Goal: Task Accomplishment & Management: Use online tool/utility

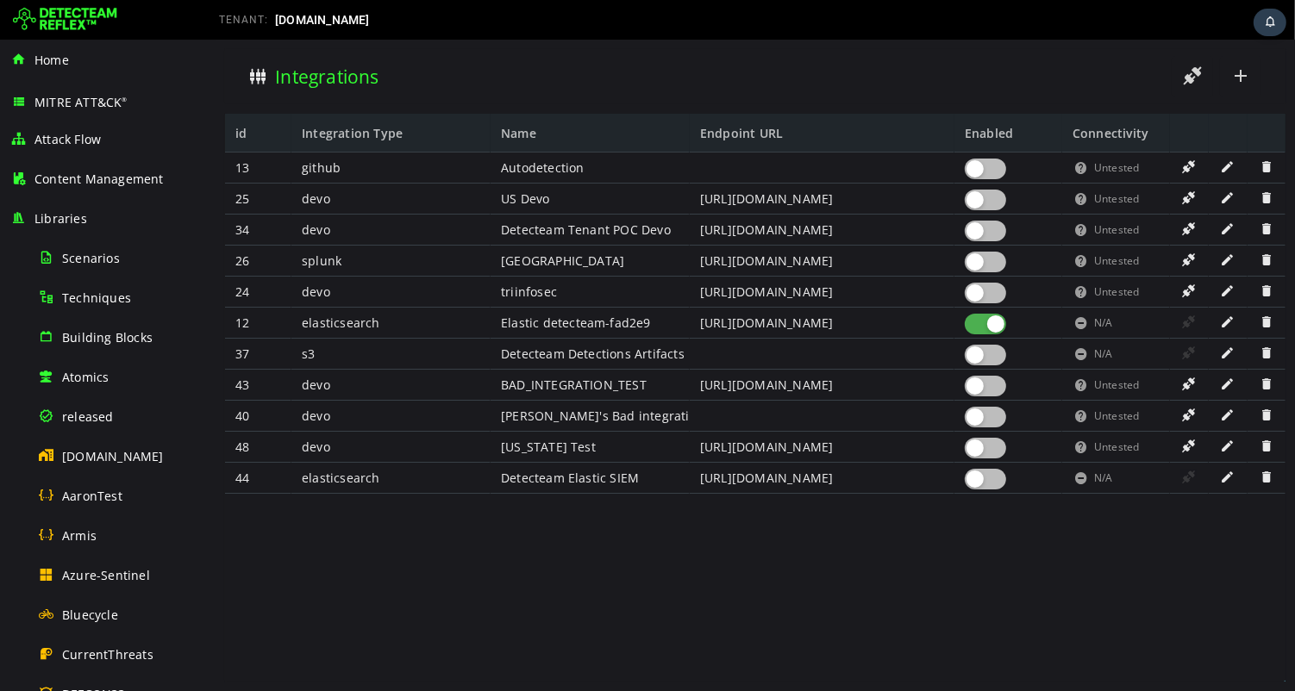
click at [79, 20] on img at bounding box center [65, 20] width 104 height 28
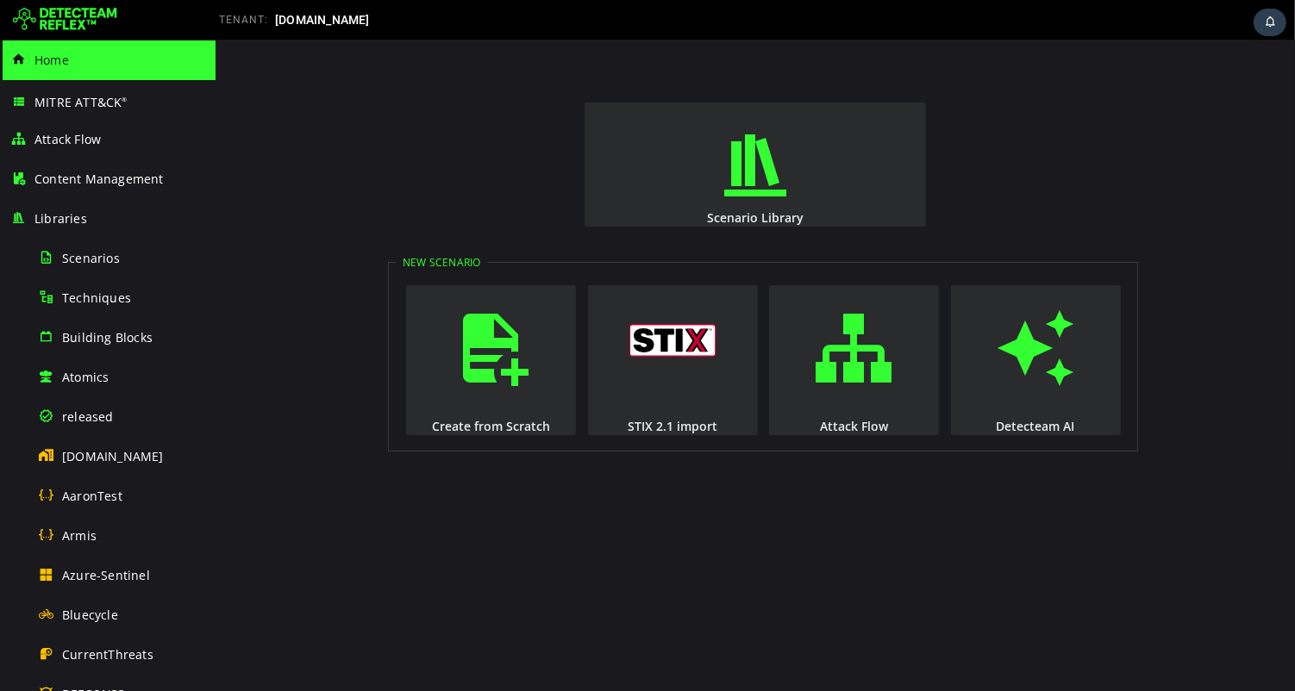
click at [78, 23] on img at bounding box center [65, 20] width 104 height 28
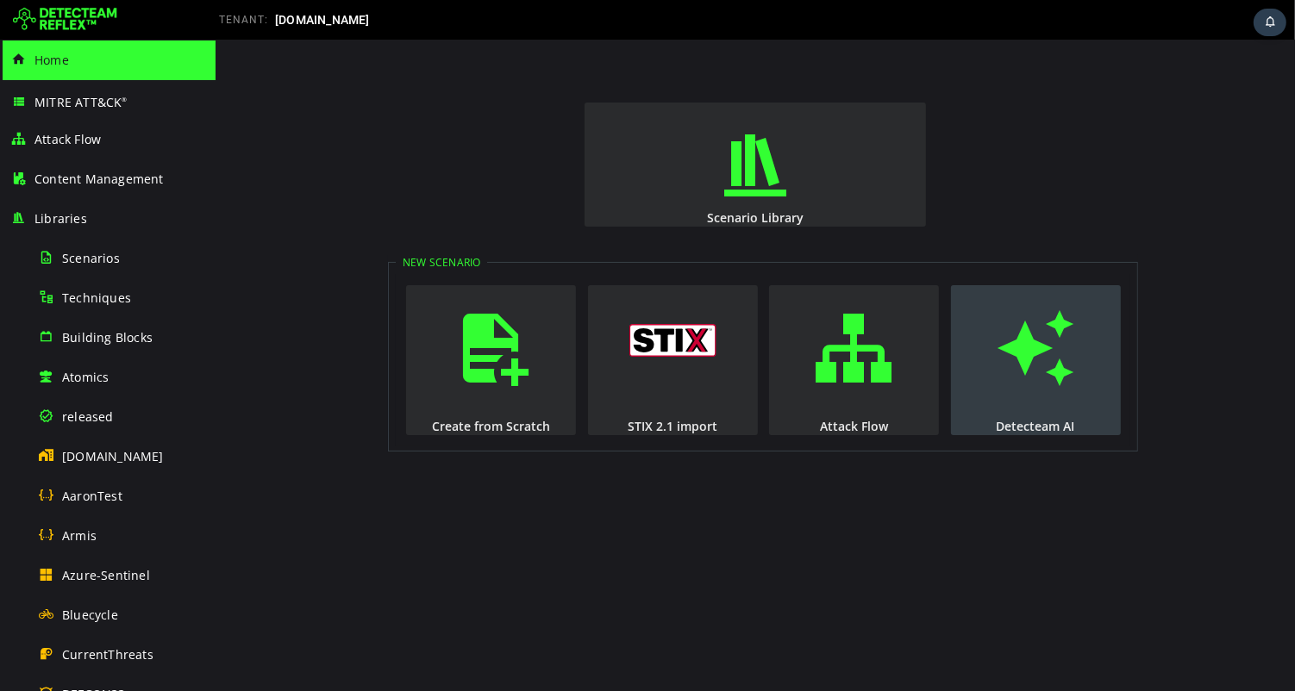
click at [1043, 371] on span "button" at bounding box center [1034, 348] width 17 height 117
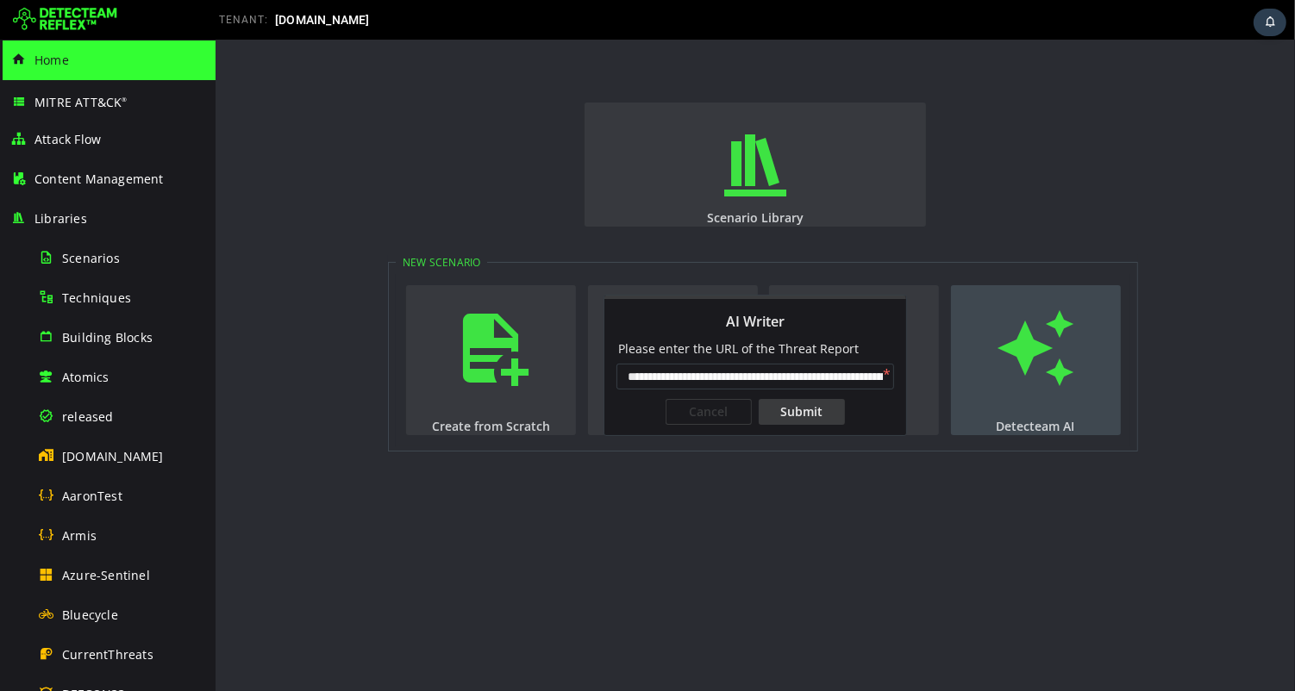
scroll to position [0, 502]
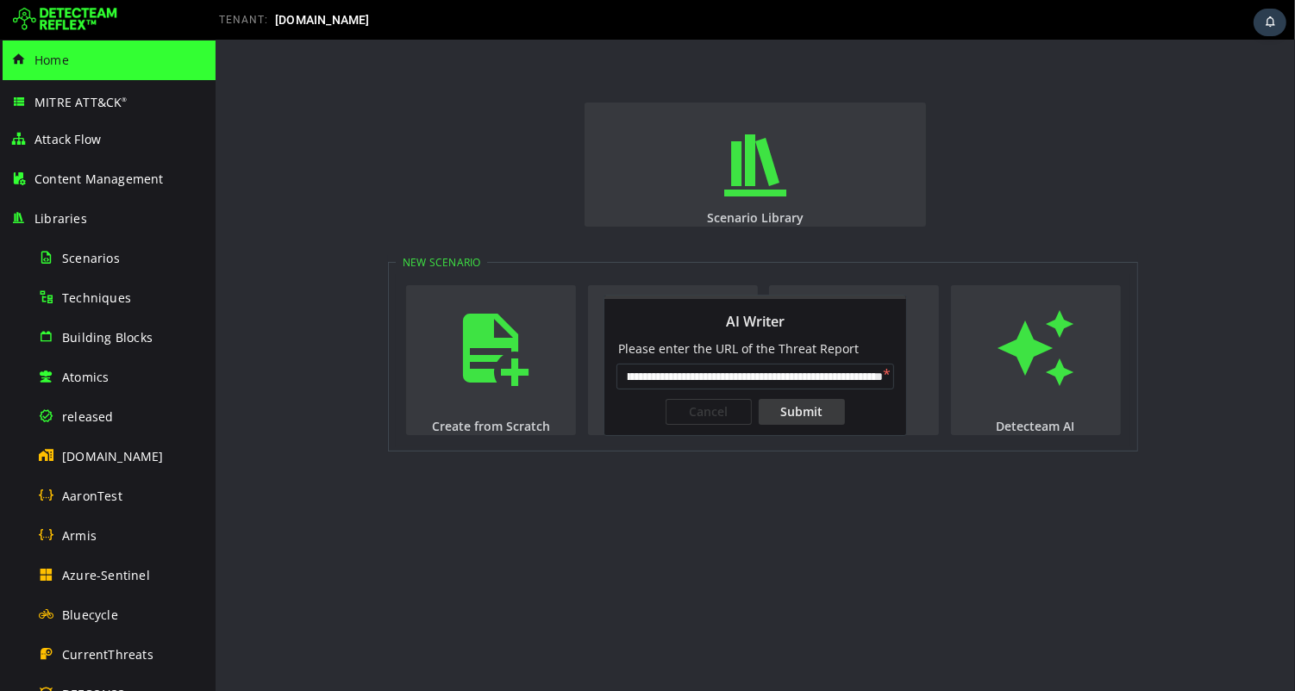
type input "**********"
click at [814, 410] on div "Submit" at bounding box center [801, 412] width 86 height 26
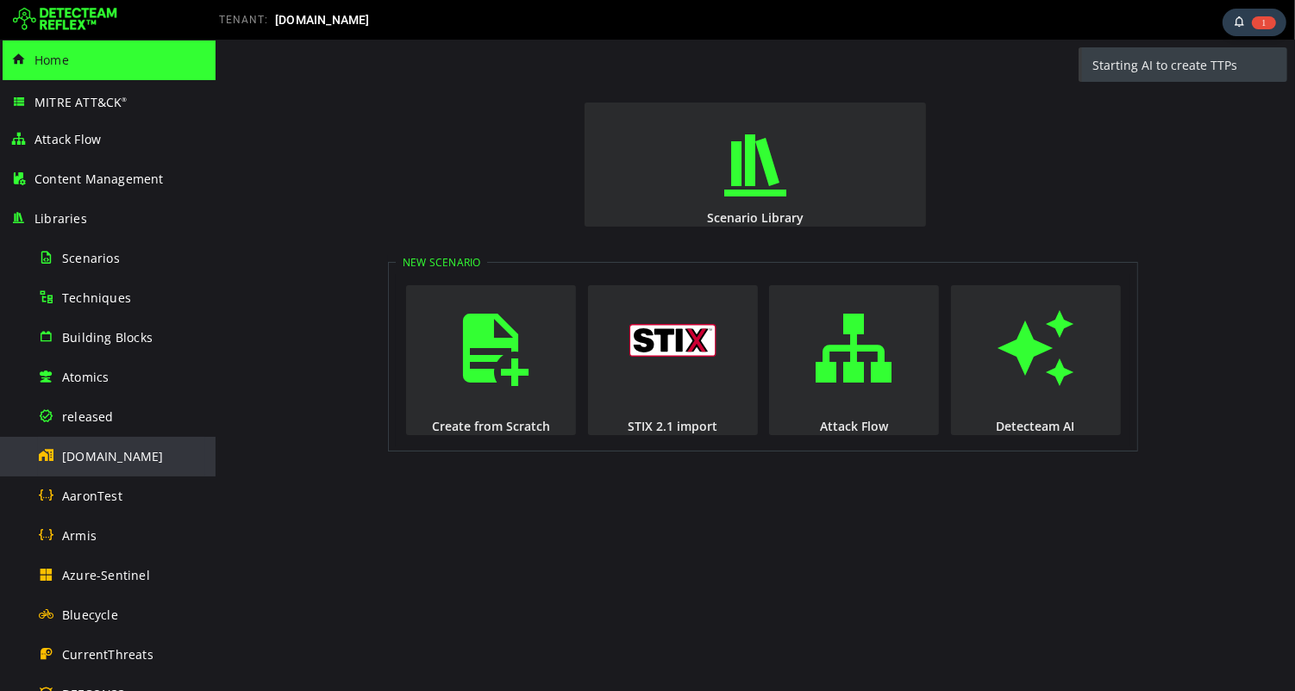
click at [94, 455] on span "[DOMAIN_NAME]" at bounding box center [113, 456] width 102 height 16
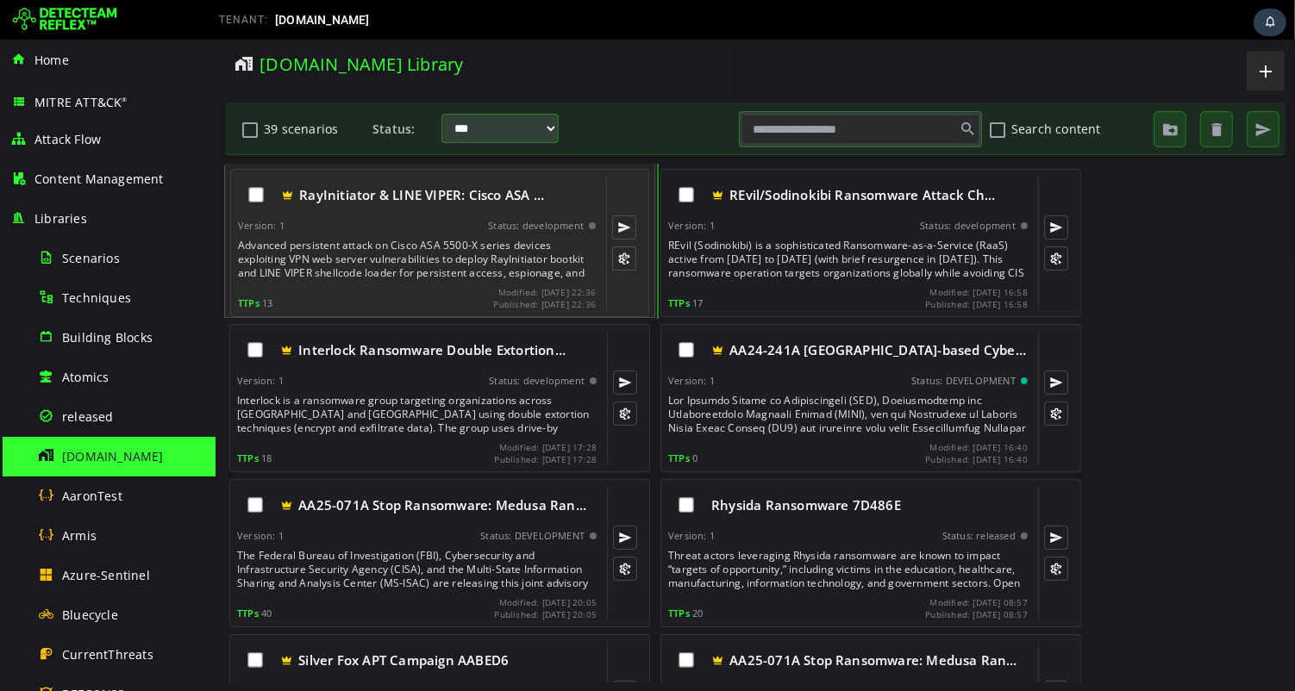
click at [360, 253] on div "Advanced persistent attack on Cisco ASA 5500-X series devices exploiting VPN we…" at bounding box center [417, 259] width 361 height 41
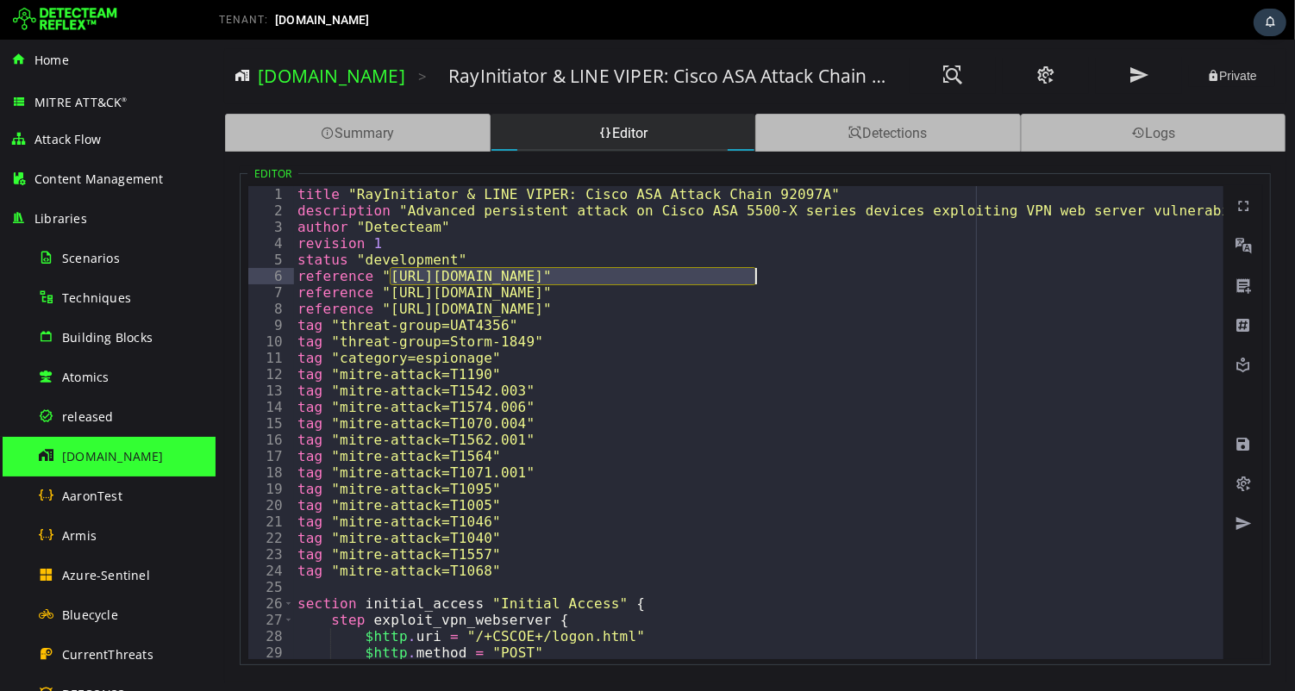
drag, startPoint x: 389, startPoint y: 275, endPoint x: 755, endPoint y: 274, distance: 366.3
click at [755, 274] on div "title "RayInitiator & LINE VIPER: Cisco ASA Attack Chain 92097A" description "A…" at bounding box center [1292, 439] width 1999 height 506
click at [586, 277] on div "title "RayInitiator & LINE VIPER: Cisco ASA Attack Chain 92097A" description "A…" at bounding box center [1292, 439] width 1999 height 506
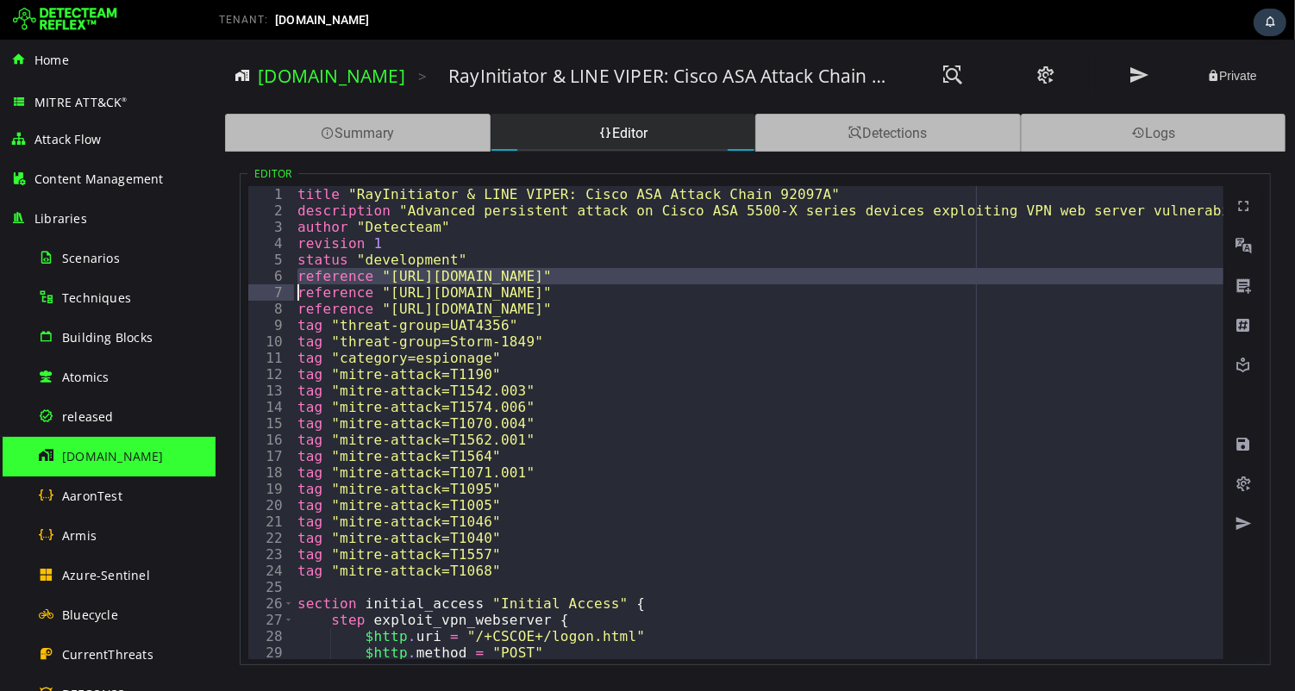
click at [586, 277] on div "title "RayInitiator & LINE VIPER: Cisco ASA Attack Chain 92097A" description "A…" at bounding box center [1292, 439] width 1999 height 506
click at [385, 276] on div "title "RayInitiator & LINE VIPER: Cisco ASA Attack Chain 92097A" description "A…" at bounding box center [1292, 439] width 1999 height 506
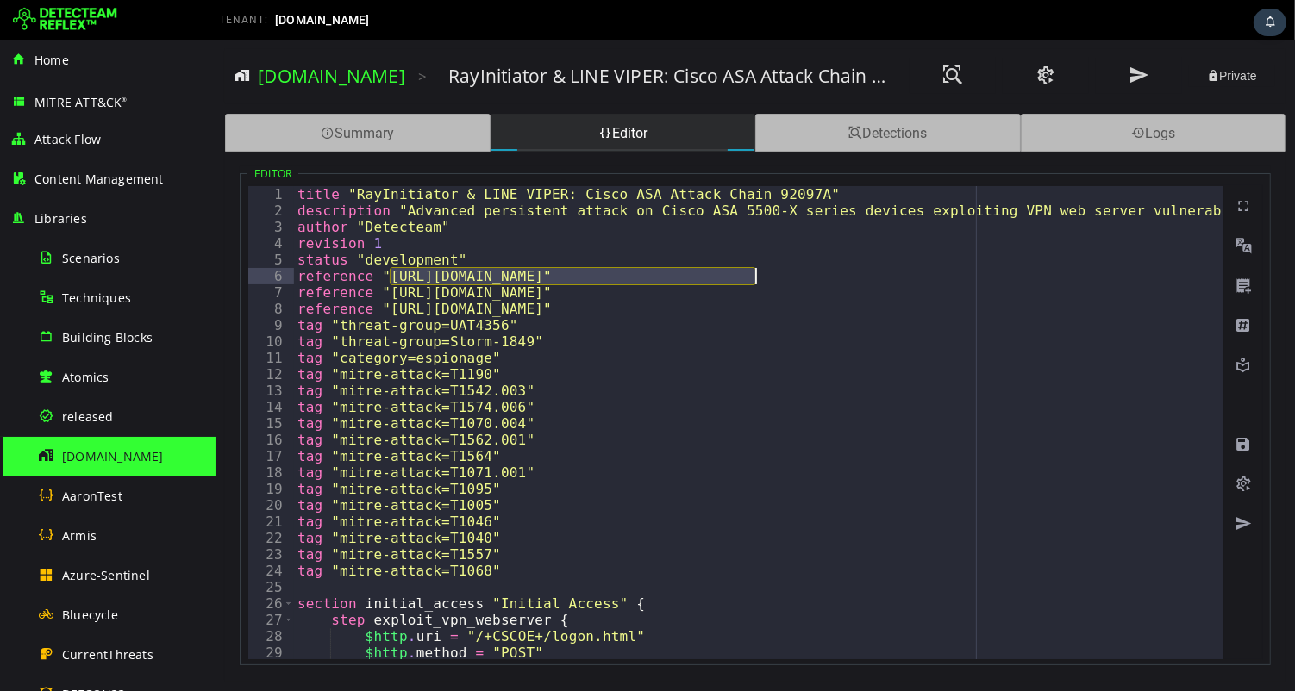
drag, startPoint x: 385, startPoint y: 276, endPoint x: 752, endPoint y: 272, distance: 367.2
click at [752, 272] on div "title "RayInitiator & LINE VIPER: Cisco ASA Attack Chain 92097A" description "A…" at bounding box center [1292, 439] width 1999 height 506
paste textarea "**********"
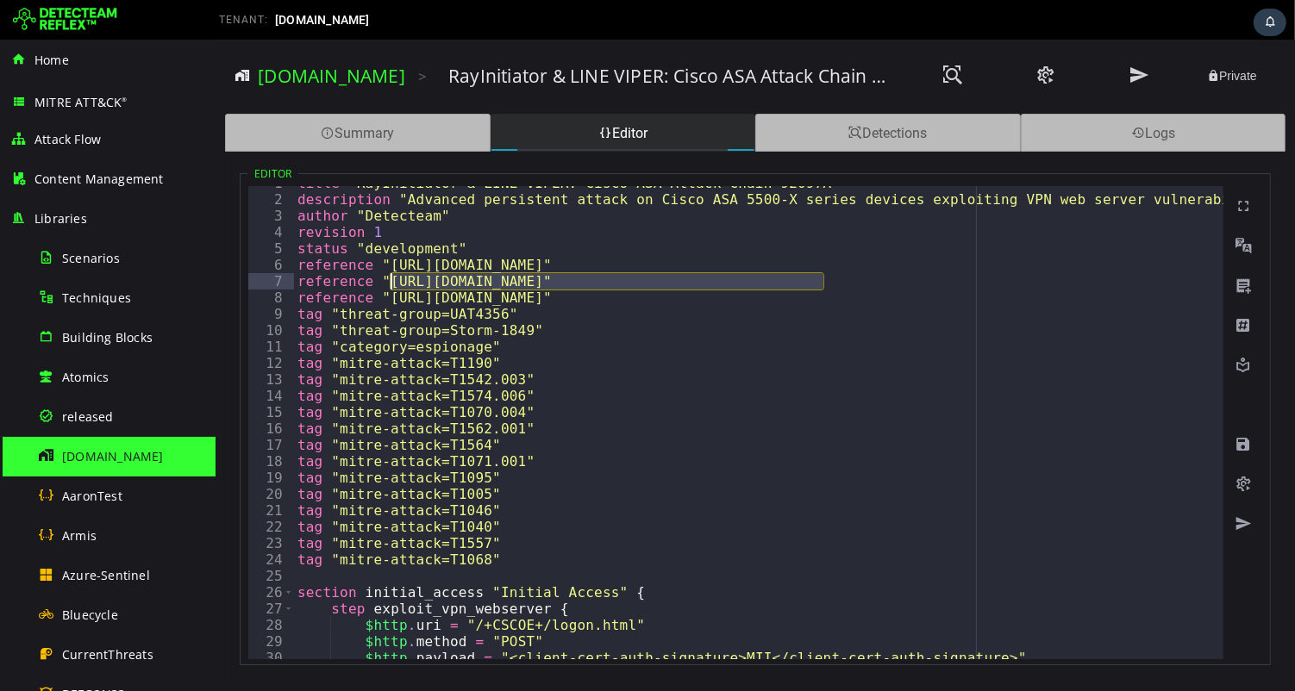
drag, startPoint x: 820, startPoint y: 280, endPoint x: 389, endPoint y: 278, distance: 431.0
click at [389, 278] on div "title "RayInitiator & LINE VIPER: Cisco ASA Attack Chain 92097A" description "A…" at bounding box center [1292, 428] width 1999 height 506
paste textarea "**********"
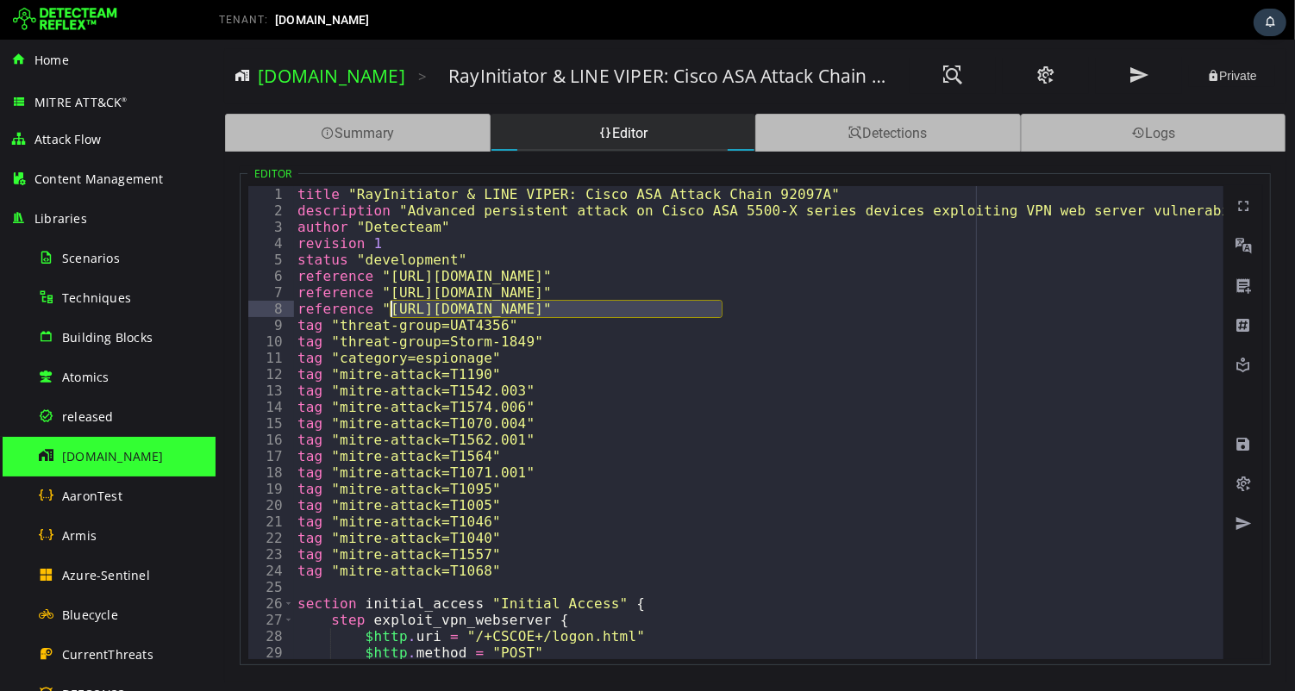
drag, startPoint x: 720, startPoint y: 308, endPoint x: 390, endPoint y: 303, distance: 329.3
click at [390, 303] on div "title "RayInitiator & LINE VIPER: Cisco ASA Attack Chain 92097A" description "A…" at bounding box center [1292, 439] width 1999 height 506
paste textarea "**********"
type textarea "**********"
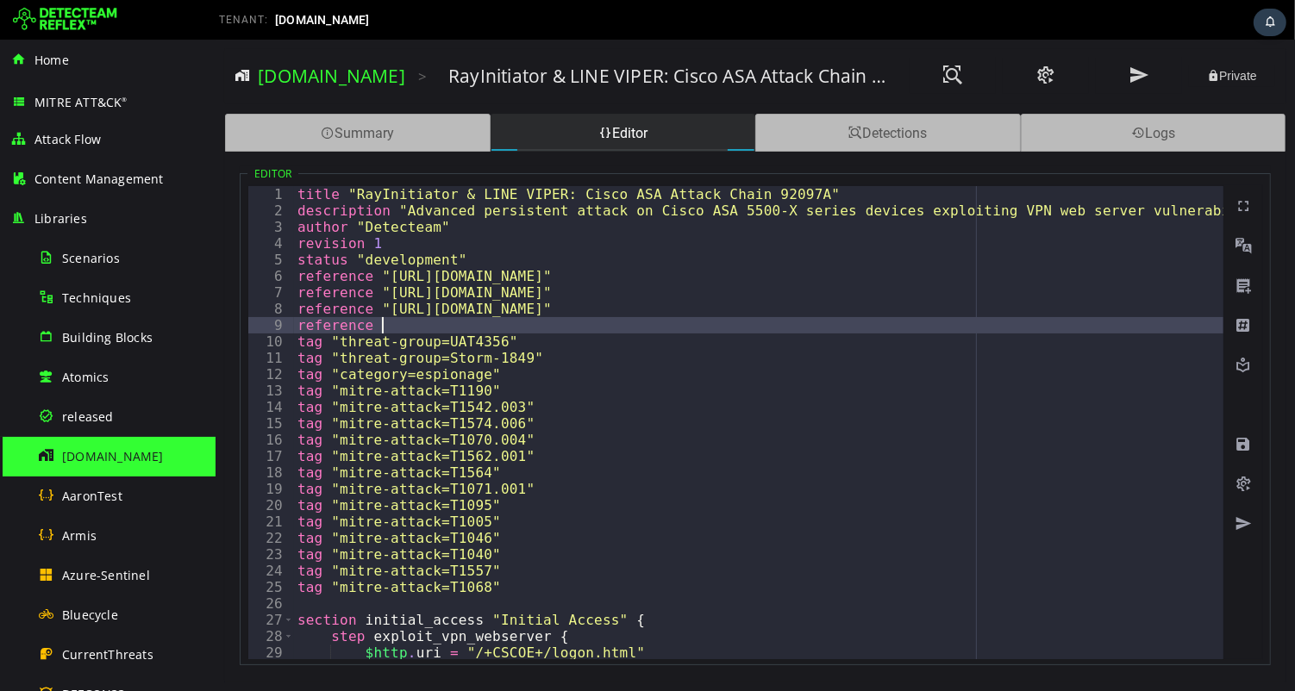
scroll to position [0, 3]
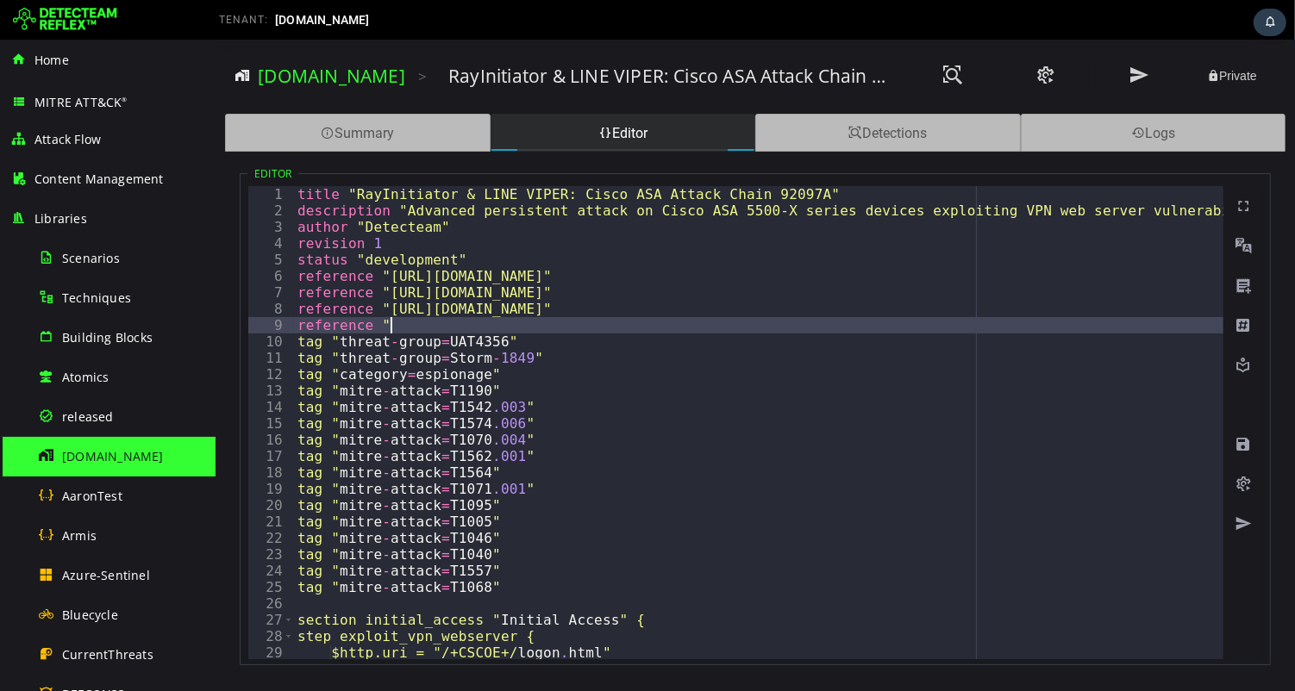
paste textarea "**********"
type textarea "**********"
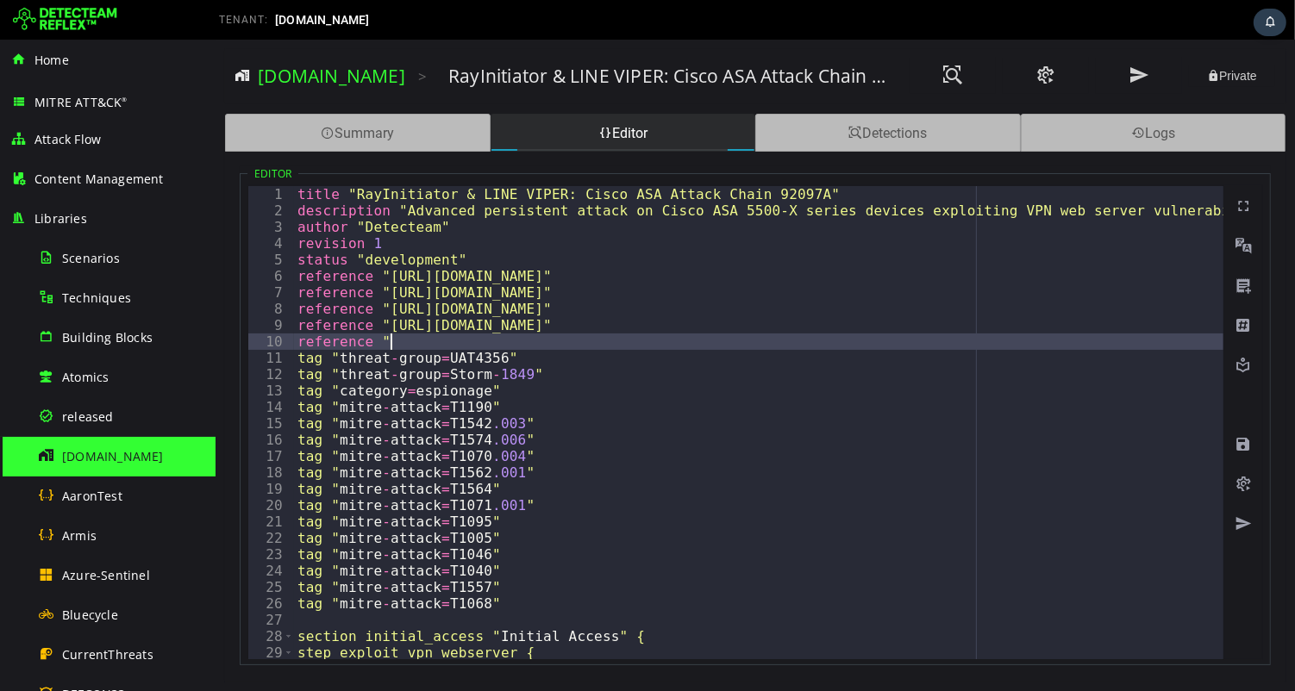
click at [484, 344] on div "title "RayInitiator & LINE VIPER: Cisco ASA Attack Chain 92097A" description "A…" at bounding box center [1292, 439] width 1999 height 506
paste textarea "**********"
type textarea "**********"
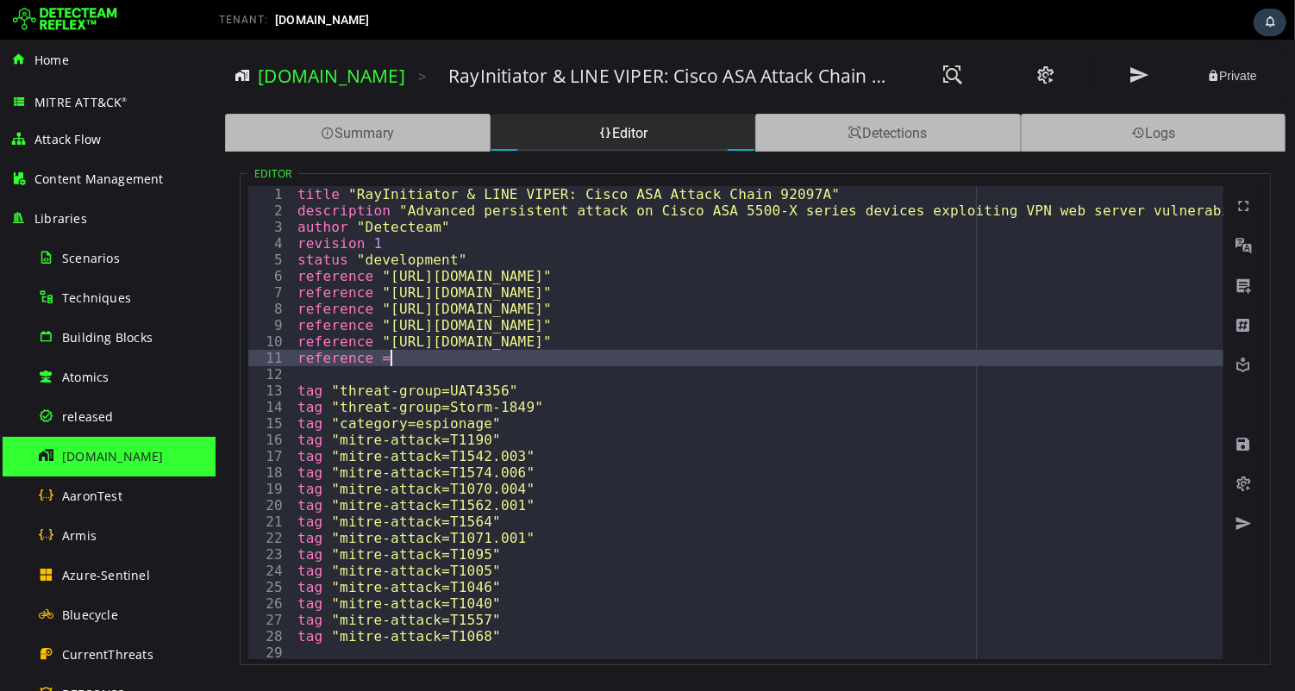
scroll to position [0, 3]
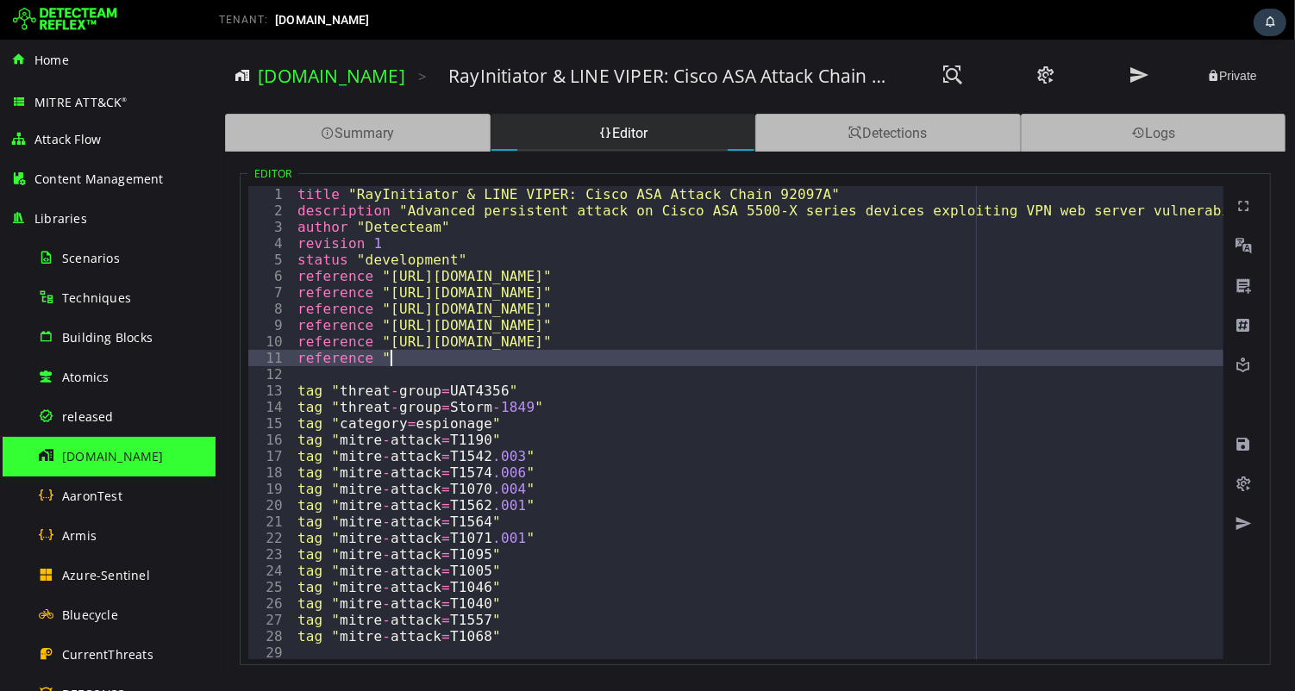
click at [418, 357] on div "title "RayInitiator & LINE VIPER: Cisco ASA Attack Chain 92097A" description "A…" at bounding box center [1292, 439] width 1999 height 506
paste textarea "**********"
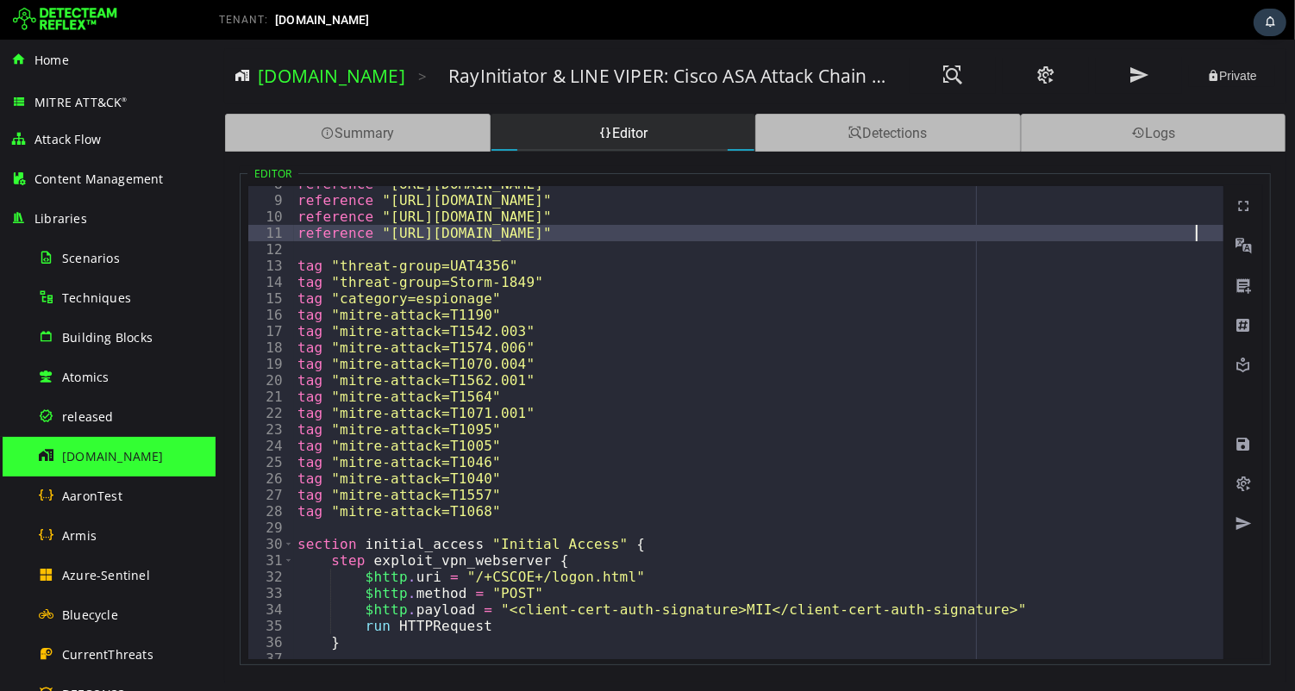
scroll to position [123, 0]
click at [1239, 442] on span at bounding box center [1241, 444] width 17 height 17
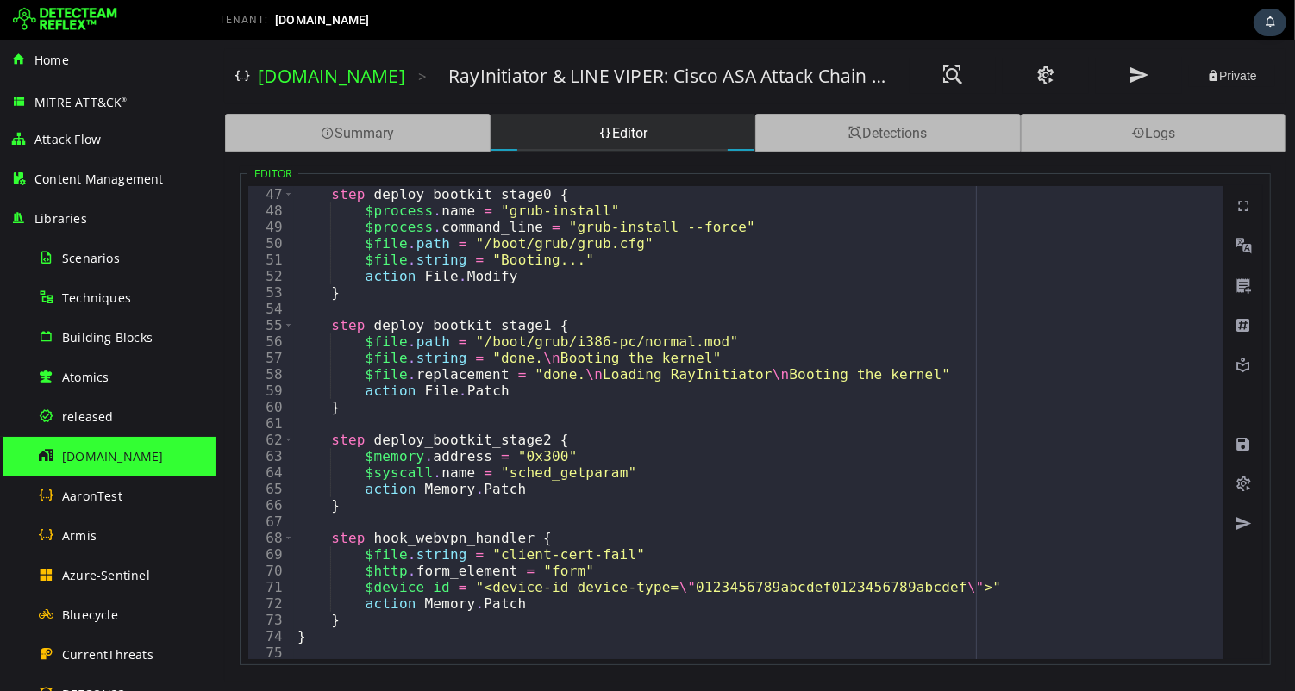
scroll to position [686, 0]
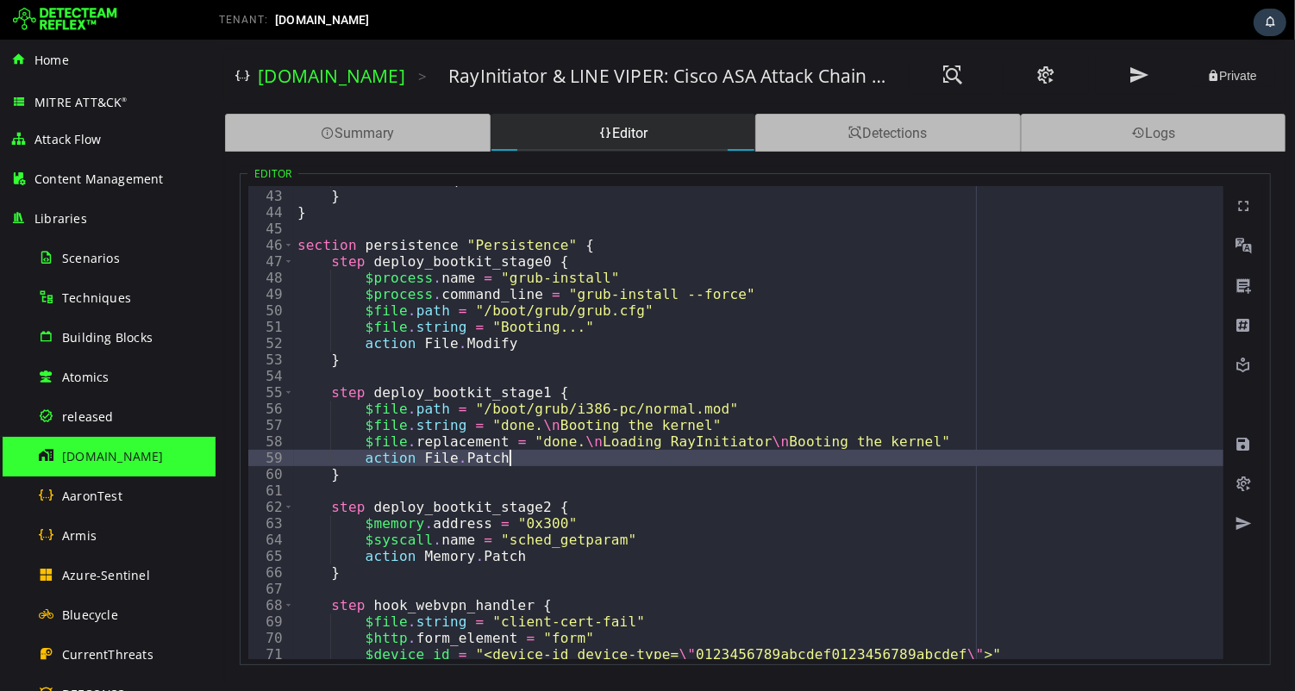
click at [518, 458] on div "run HTTPRequest } } section persistence "Persistence" { step deploy_bootkit_sta…" at bounding box center [1292, 425] width 1999 height 506
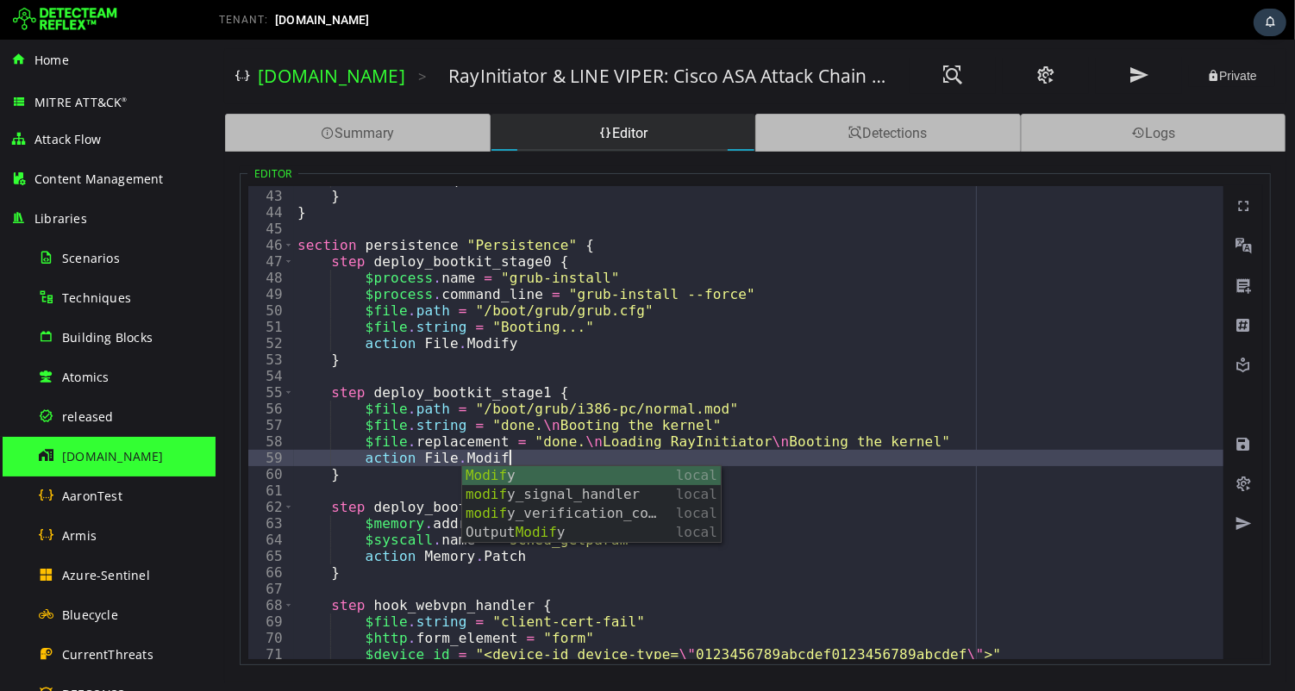
scroll to position [0, 11]
click at [529, 459] on div "run HTTPRequest } } section persistence "Persistence" { step deploy_bootkit_sta…" at bounding box center [1292, 425] width 1999 height 506
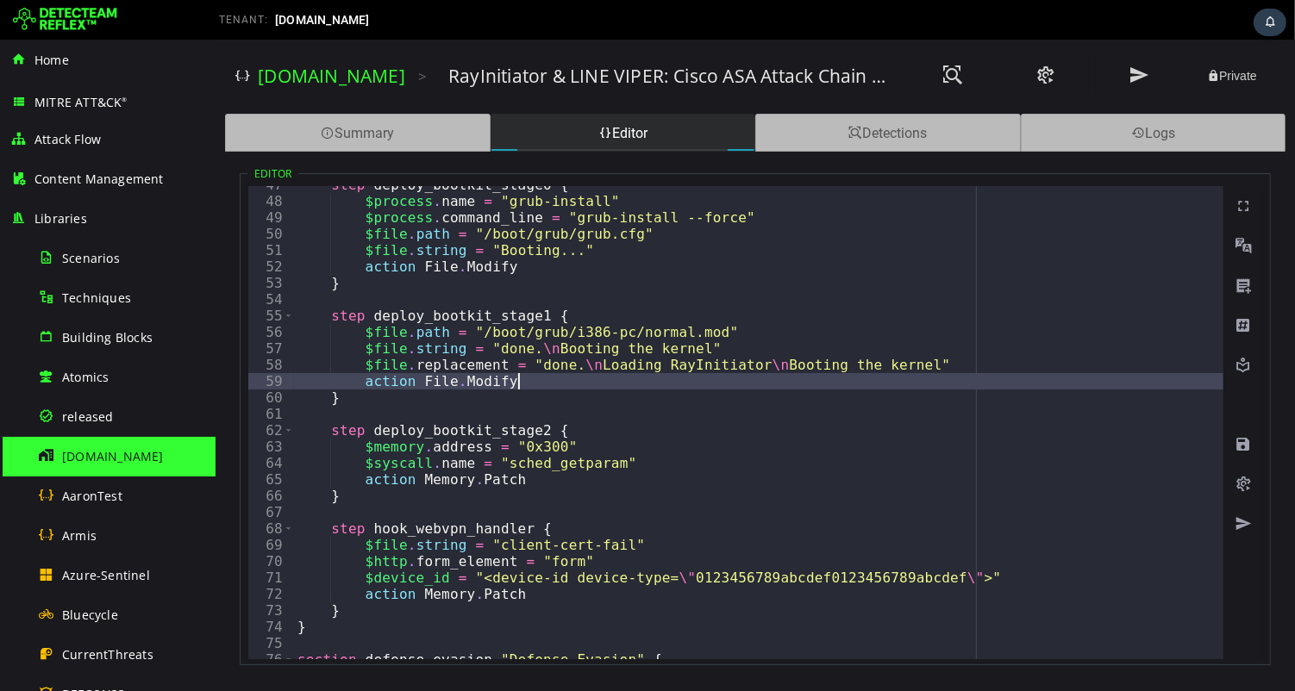
scroll to position [764, 0]
click at [1239, 444] on span at bounding box center [1241, 444] width 17 height 17
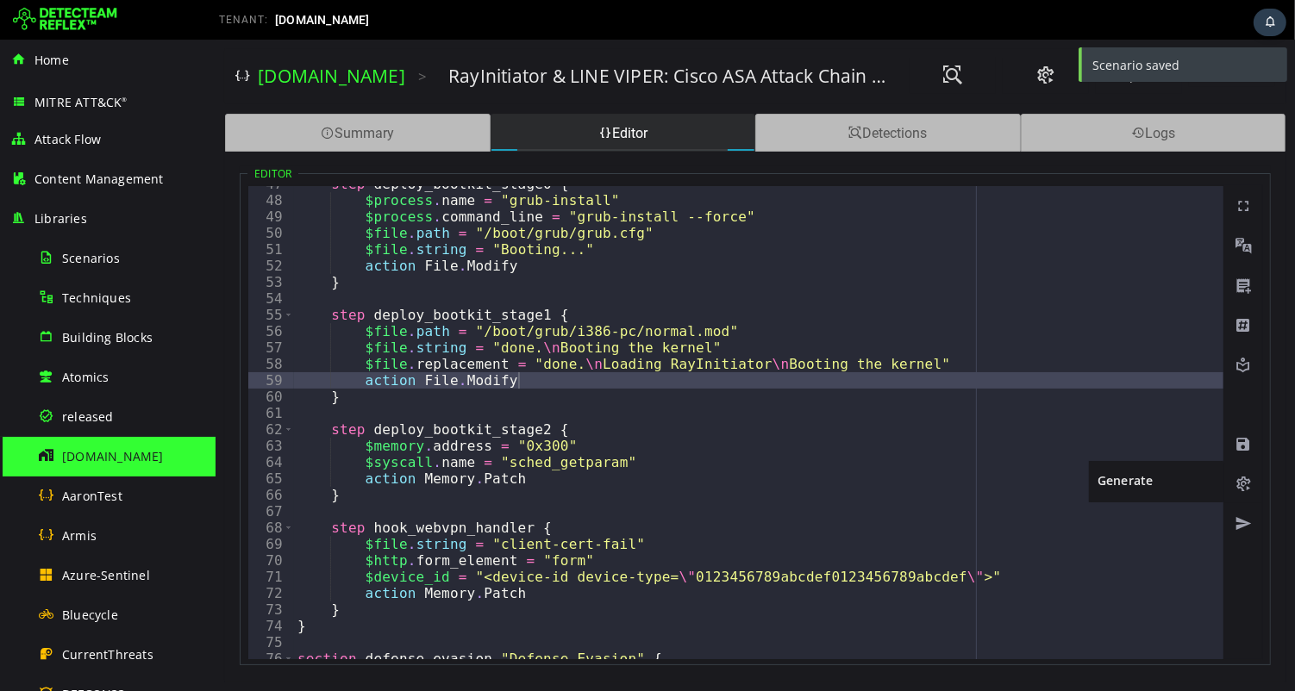
click at [1240, 484] on span at bounding box center [1241, 484] width 17 height 17
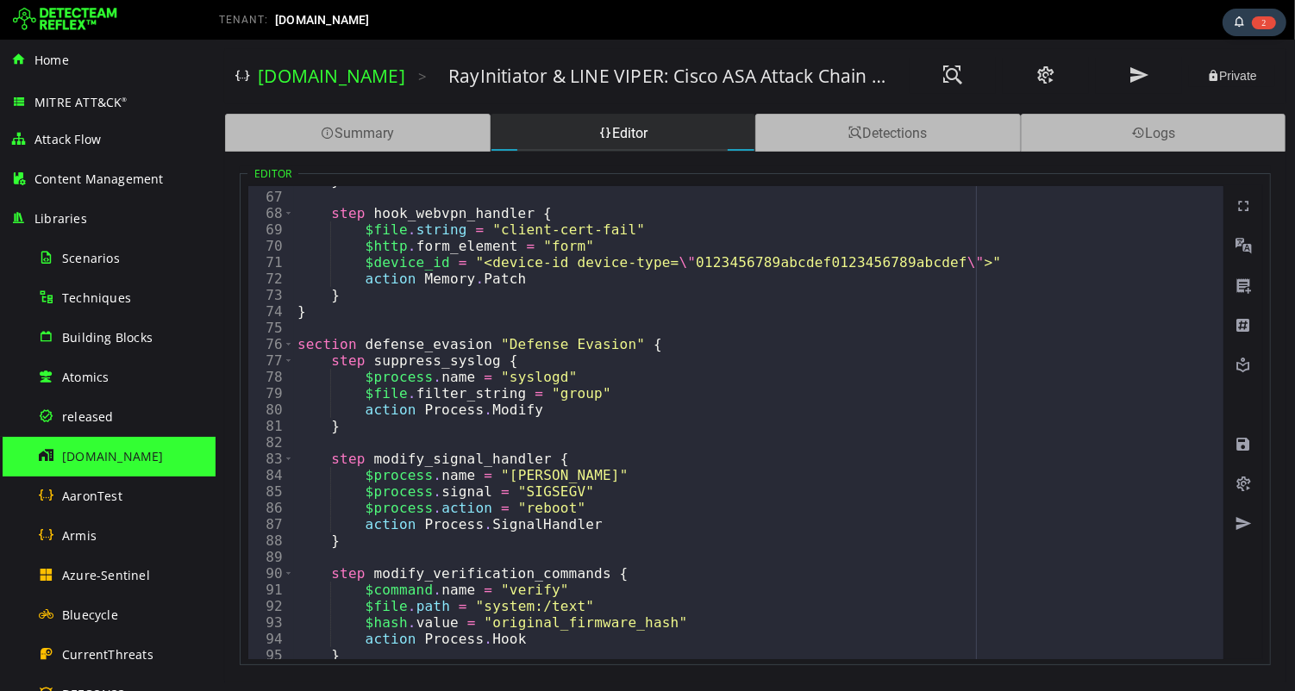
scroll to position [1077, 0]
drag, startPoint x: 422, startPoint y: 525, endPoint x: 604, endPoint y: 527, distance: 181.9
click at [604, 527] on div "} step hook_webvpn_handler { $file . string = "client-cert-fail" $http . form_e…" at bounding box center [1292, 425] width 1999 height 506
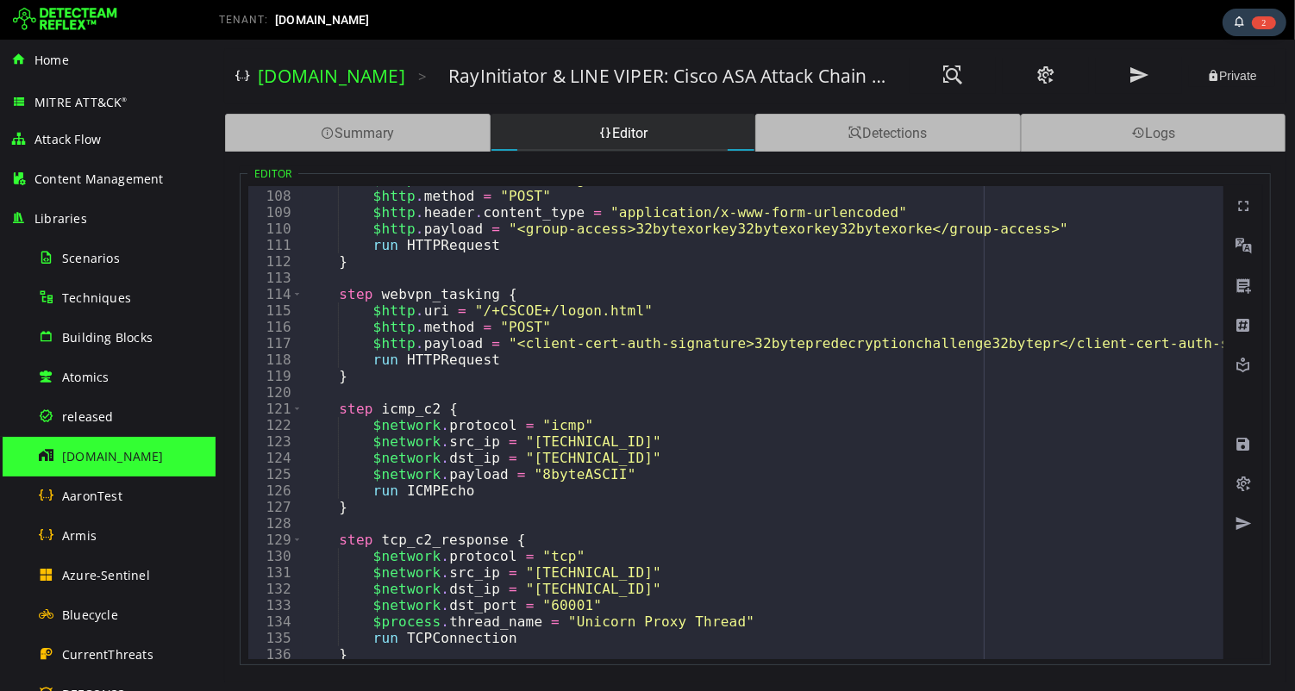
scroll to position [1750, 0]
click at [435, 490] on div "$http . uri = "/+CSCOE+/logon.html" $http . method = "POST" $http . header . co…" at bounding box center [1300, 425] width 1999 height 506
click at [656, 499] on div "$http . uri = "/+CSCOE+/logon.html" $http . method = "POST" $http . header . co…" at bounding box center [1300, 425] width 1999 height 506
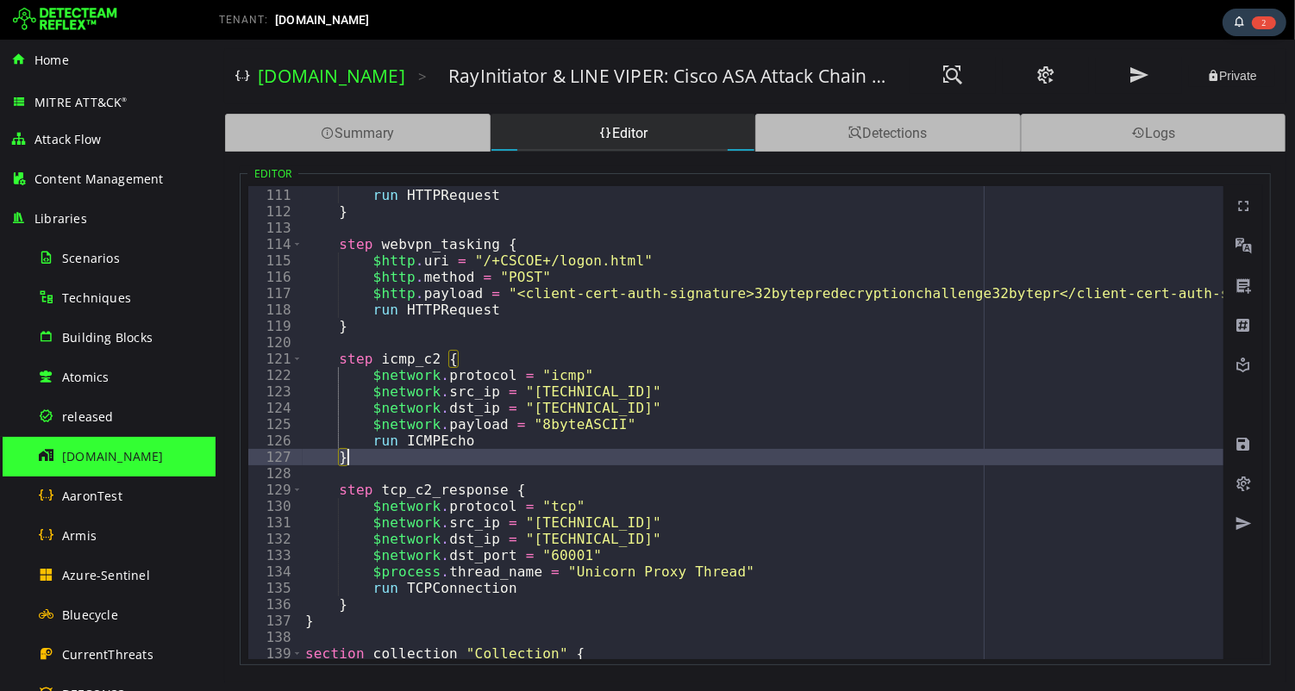
scroll to position [1801, 0]
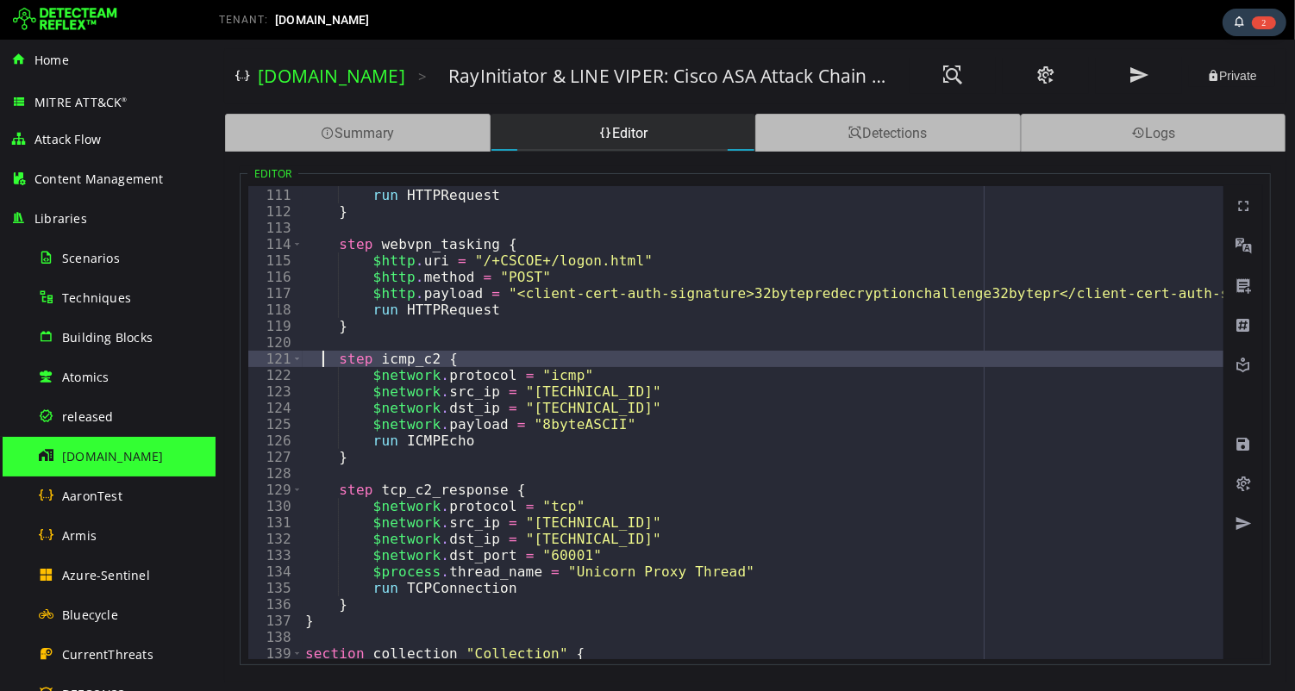
click at [317, 359] on div "$http . payload = "<group-access>32bytexorkey32bytexorkey32bytexorke</group-acc…" at bounding box center [1300, 424] width 1999 height 506
type textarea "**********"
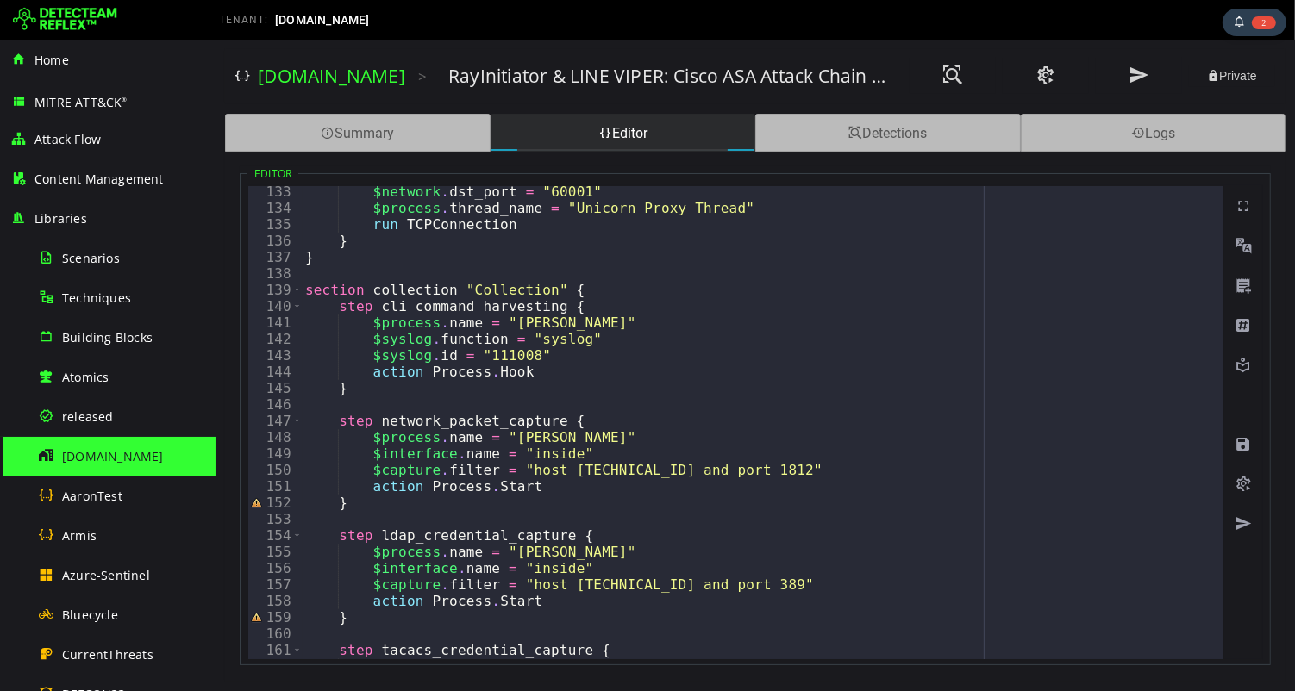
scroll to position [2164, 0]
click at [303, 289] on div "$network . dst_port = "60001" $process . thread_name = "Unicorn Proxy Thread" r…" at bounding box center [1300, 437] width 1999 height 506
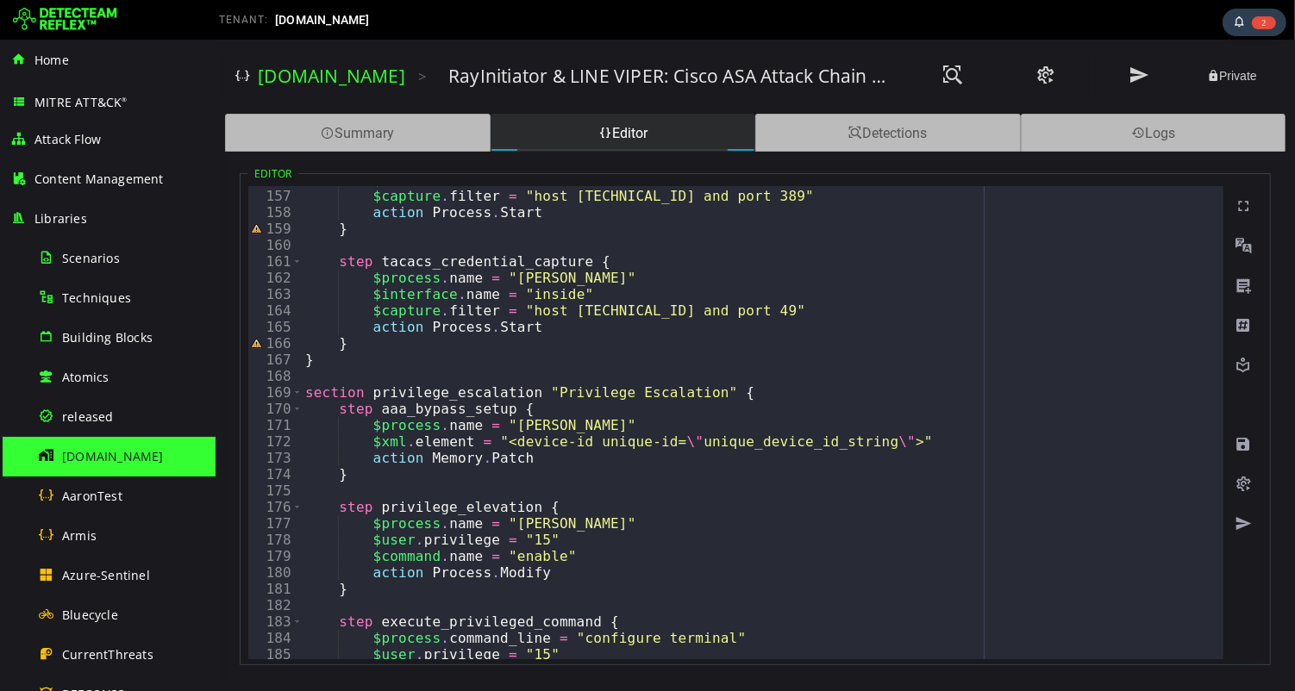
scroll to position [2557, 0]
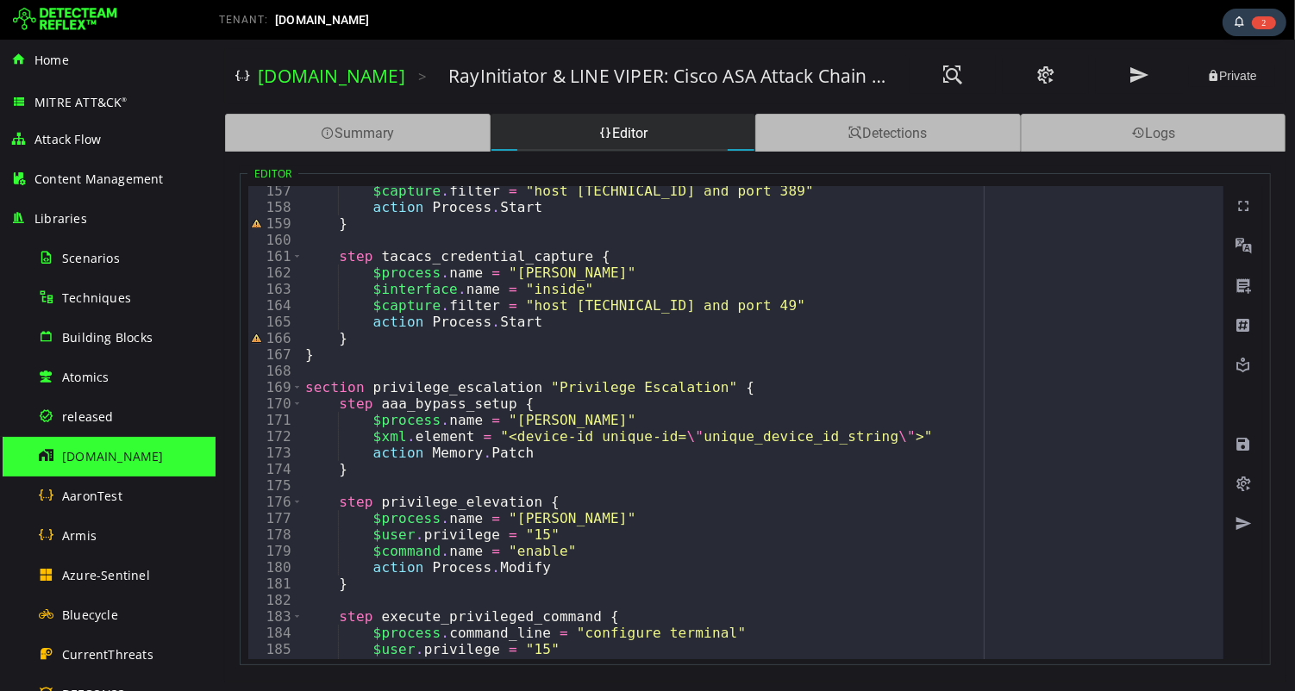
click at [301, 390] on div "$capture . filter = "host [TECHNICAL_ID] and port 389" action Process . Start }…" at bounding box center [1300, 436] width 1999 height 506
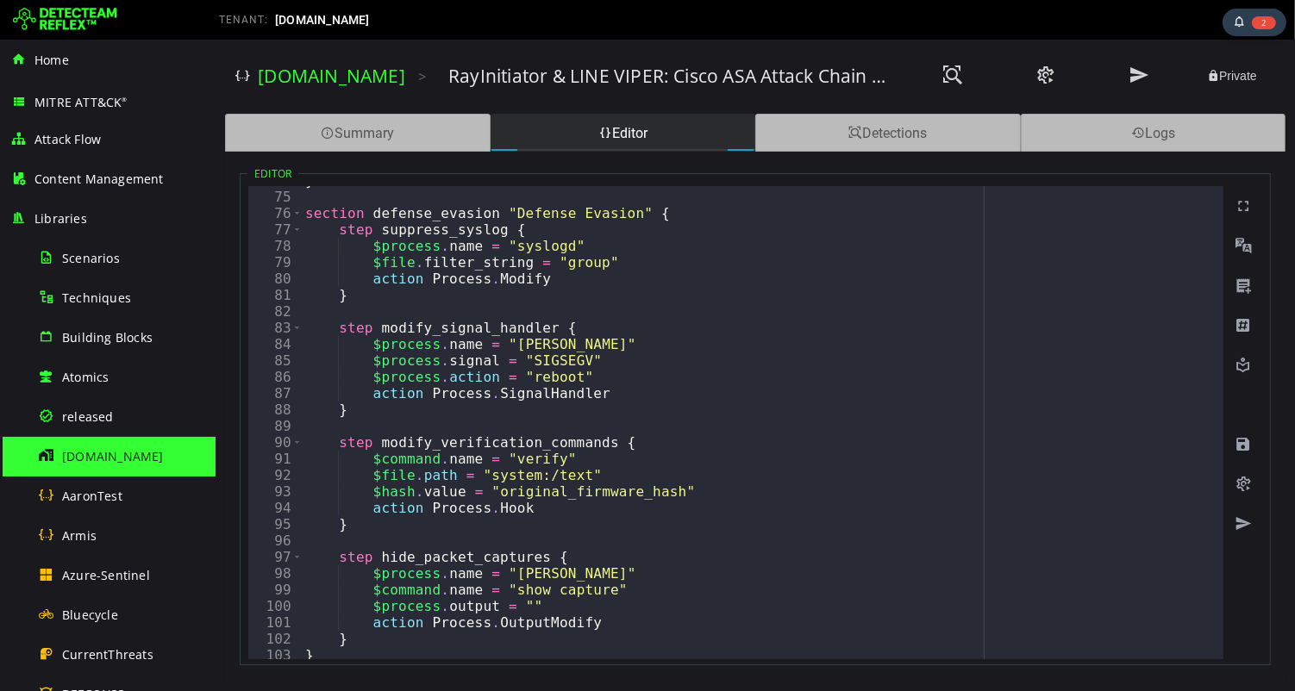
scroll to position [1209, 0]
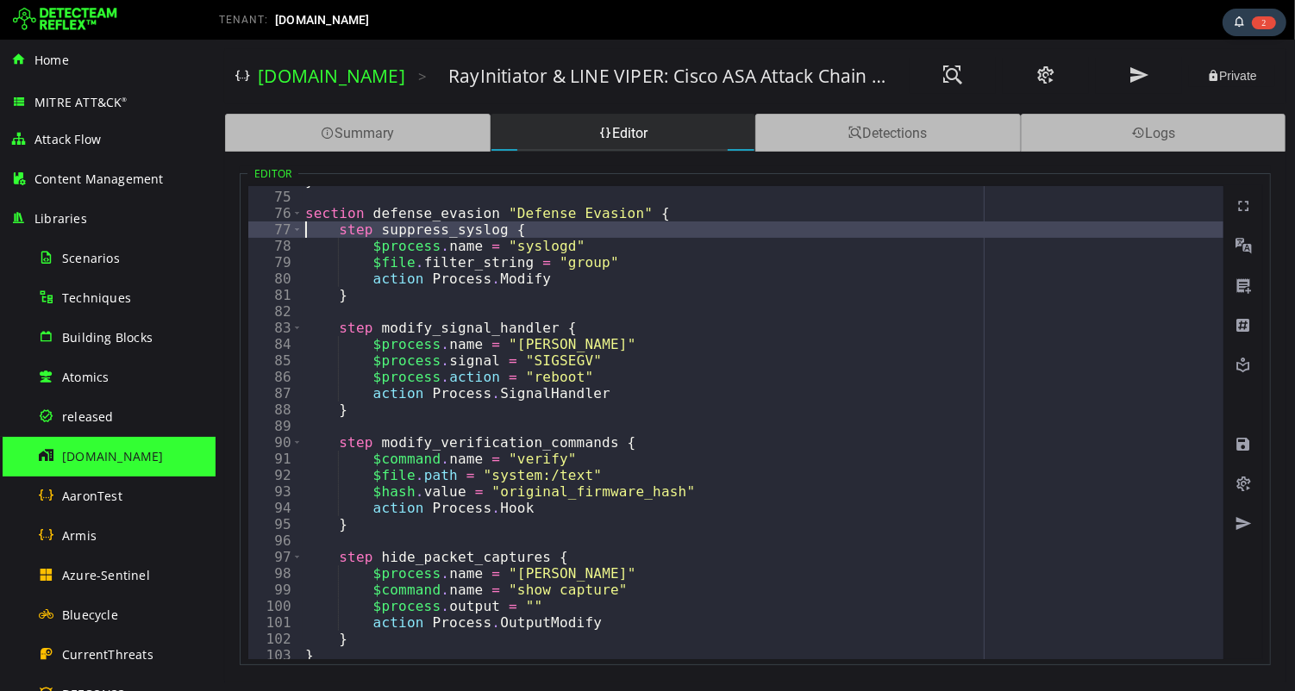
click at [305, 230] on div "} section defense_evasion "Defense Evasion" { step suppress_syslog { $process .…" at bounding box center [1300, 425] width 1999 height 506
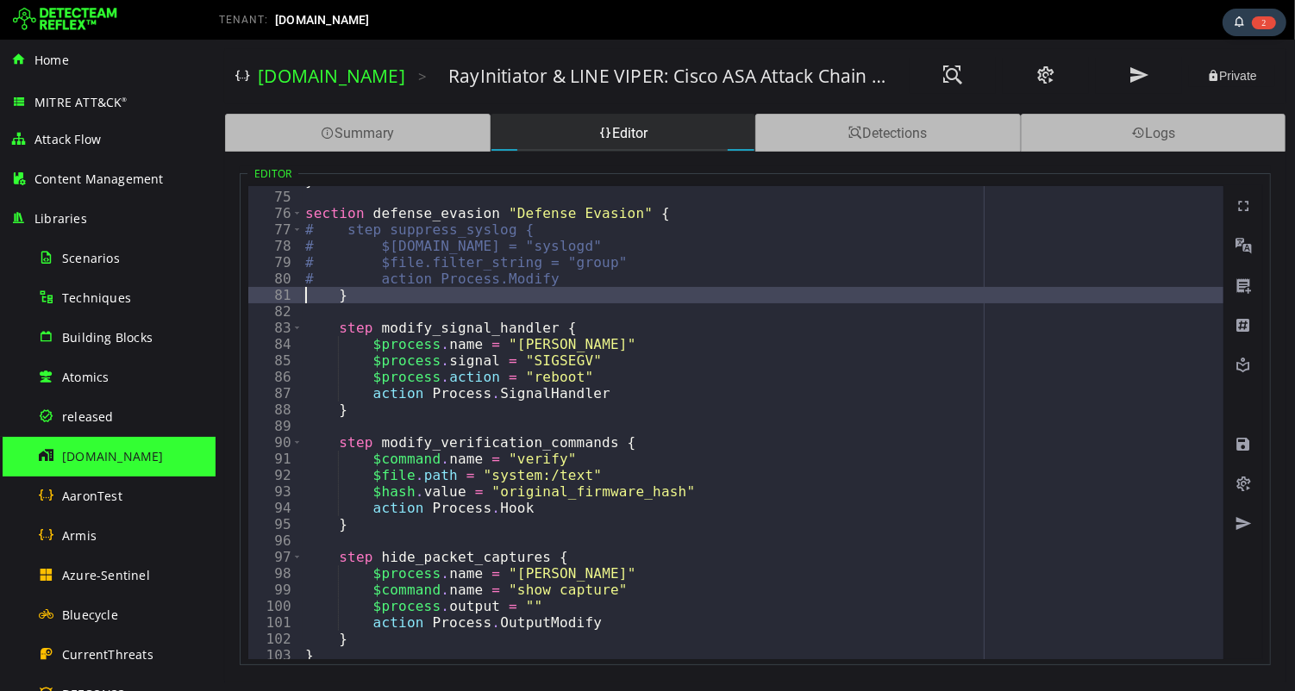
type textarea "******"
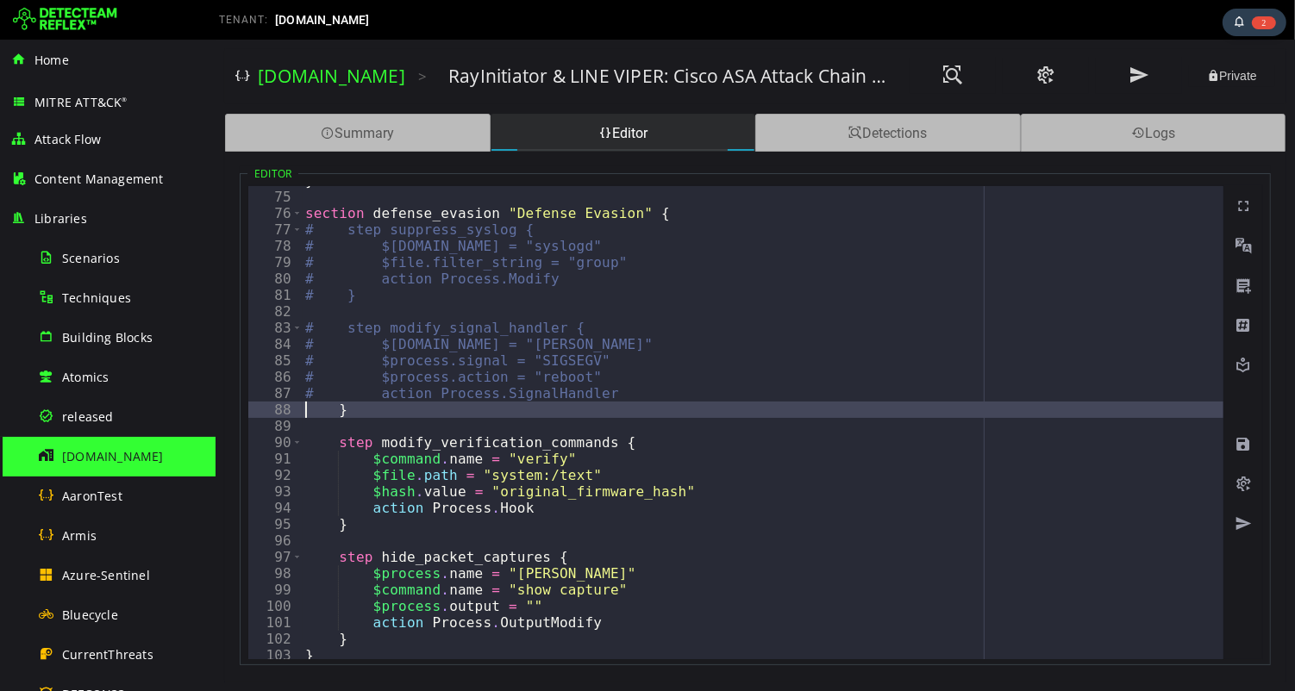
type textarea "******"
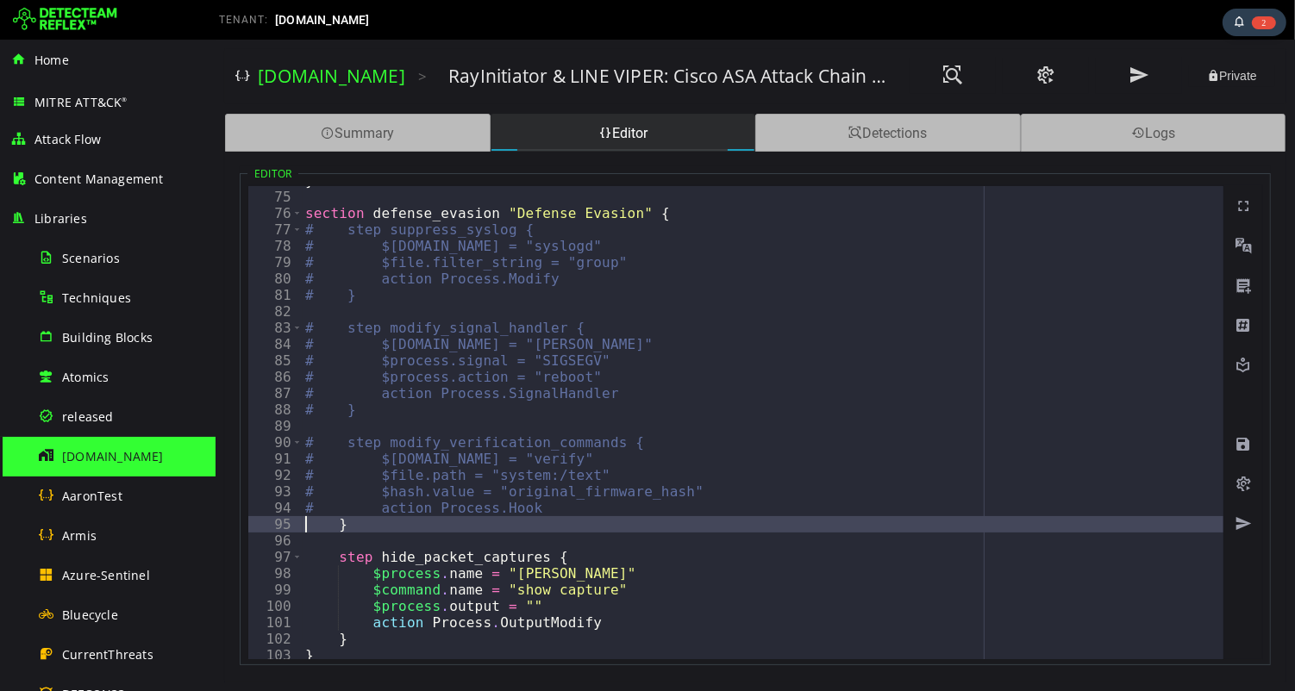
type textarea "******"
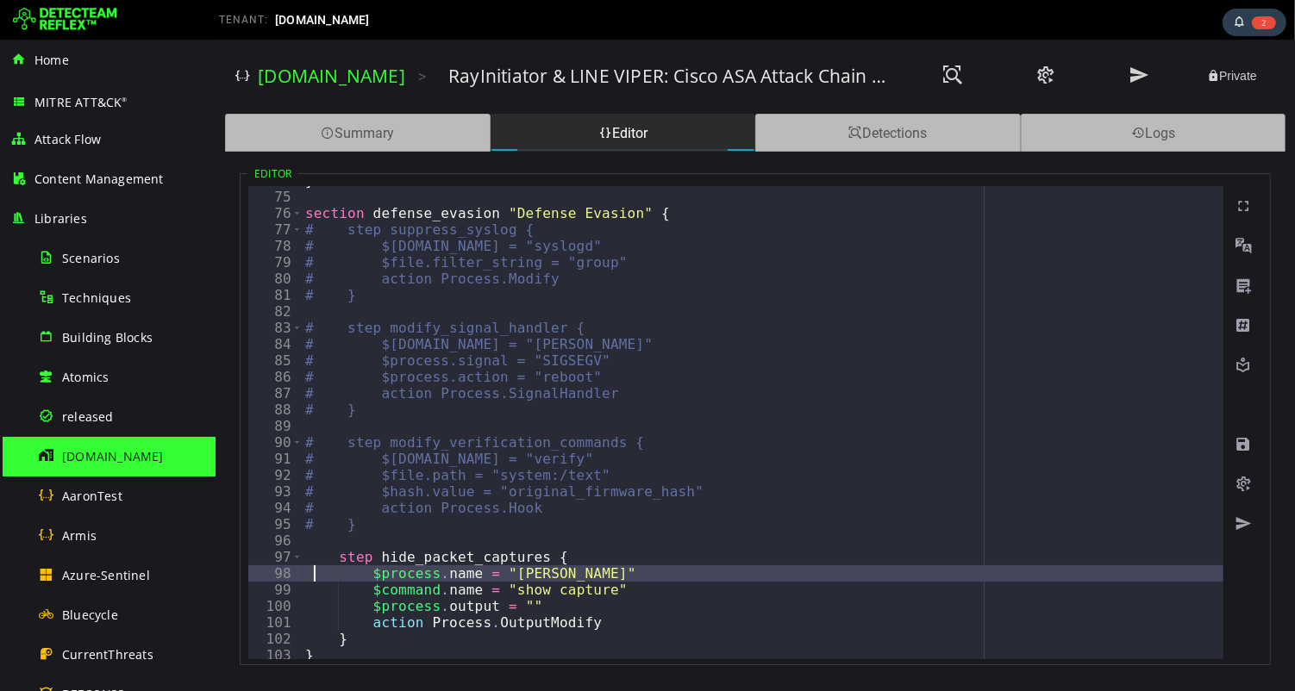
type textarea "**********"
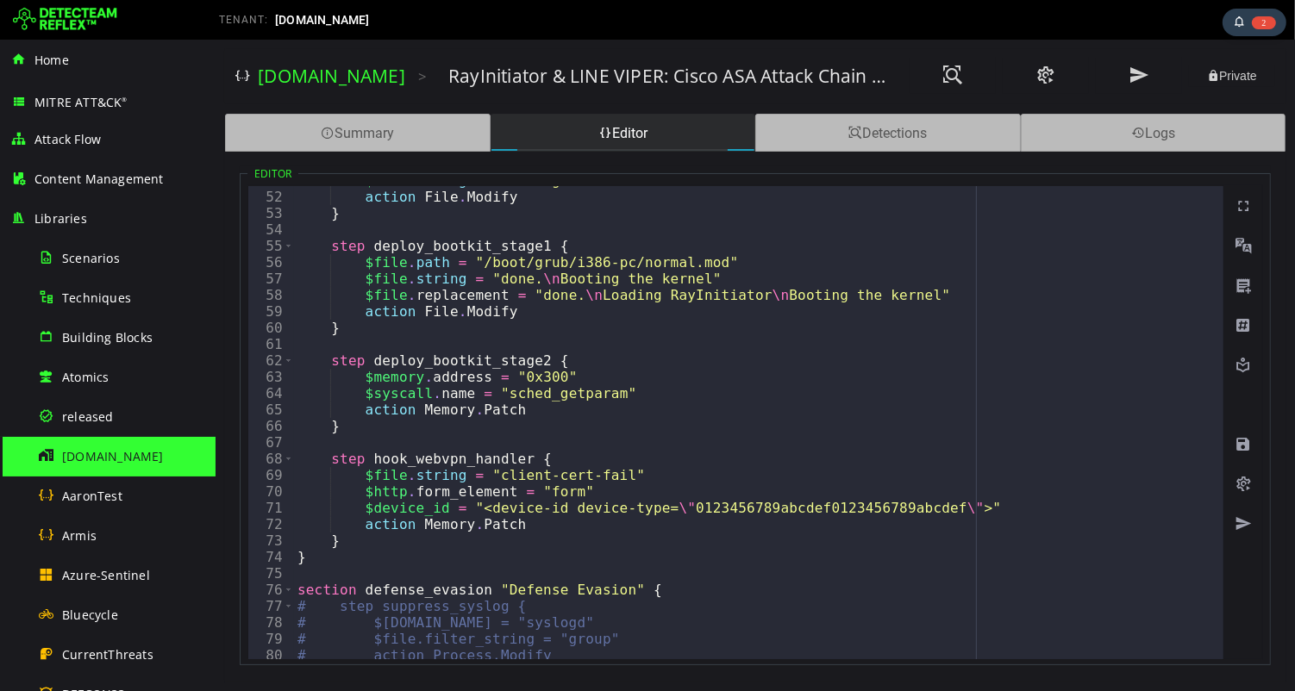
scroll to position [829, 0]
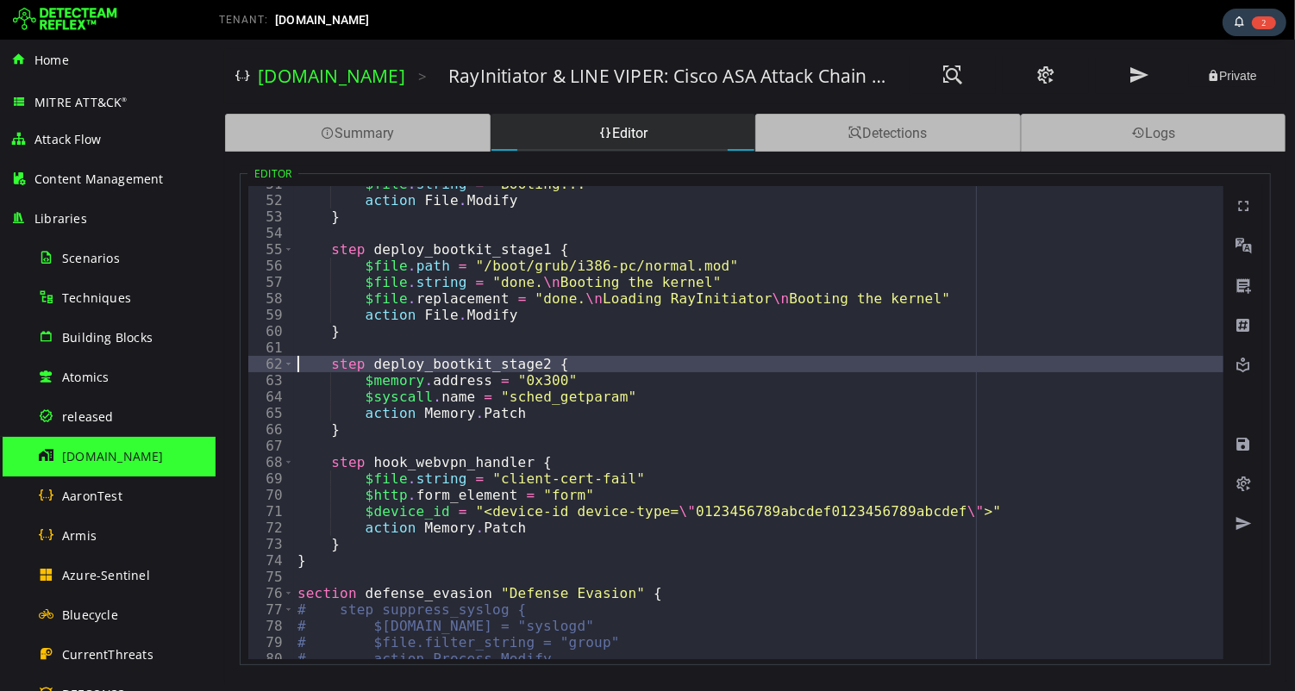
click at [293, 363] on div "$file . string = "Booting..." action File . Modify } step deploy_bootkit_stage1…" at bounding box center [1292, 429] width 1999 height 506
type textarea "**********"
type textarea "*"
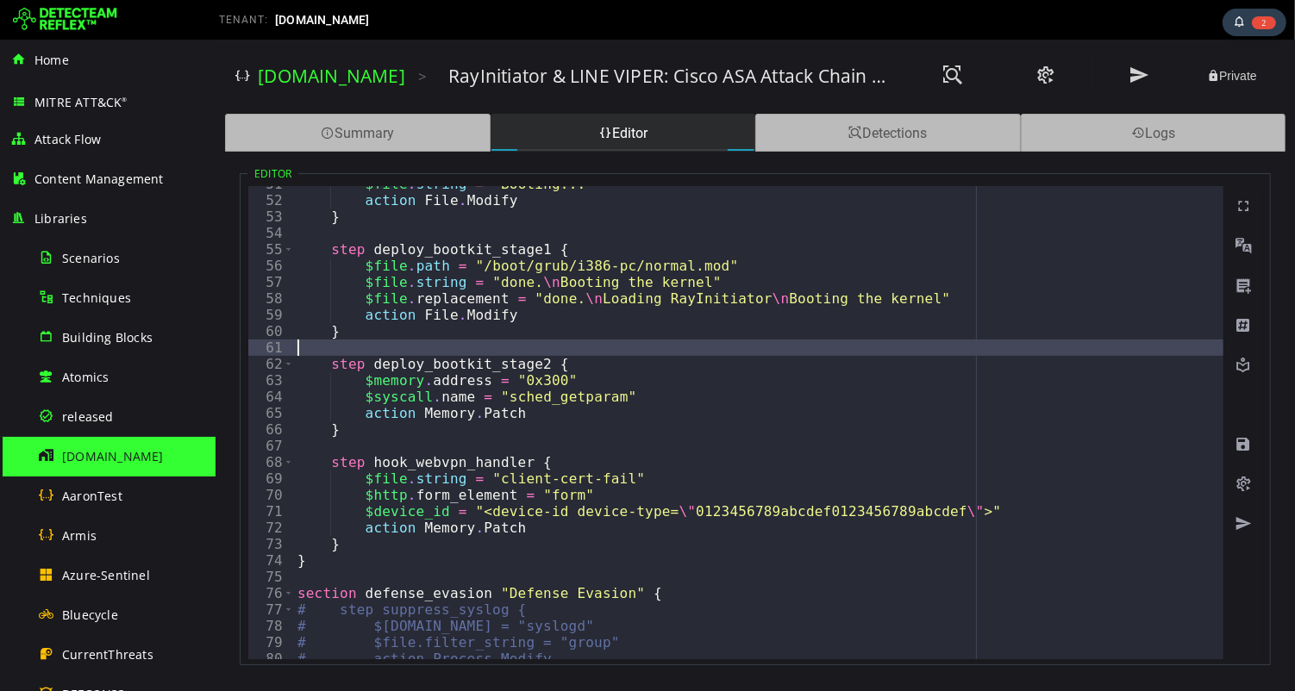
type textarea "**********"
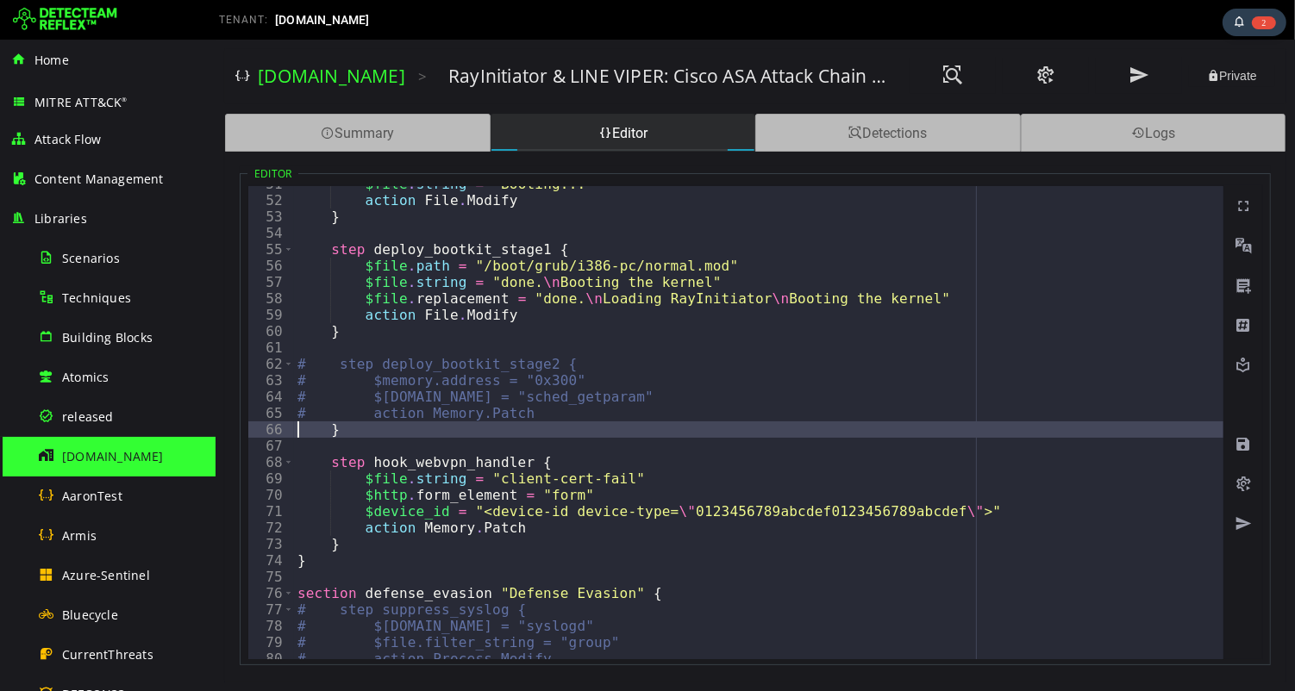
type textarea "******"
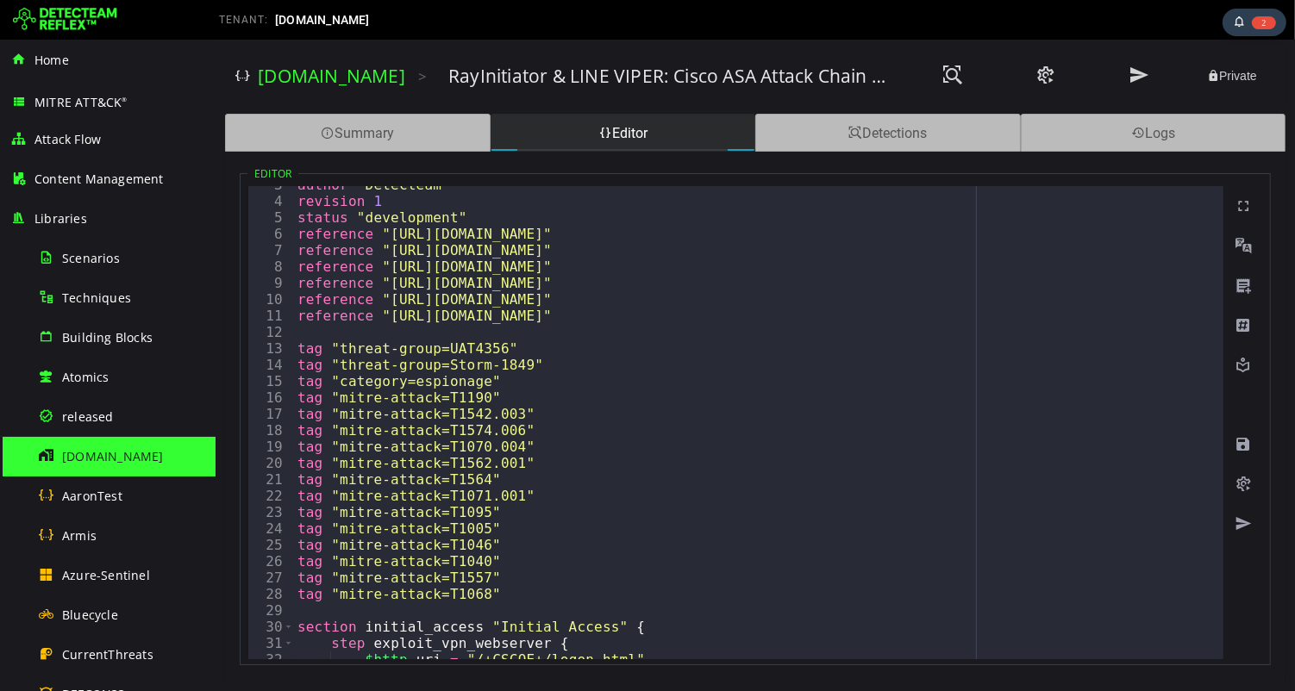
scroll to position [0, 0]
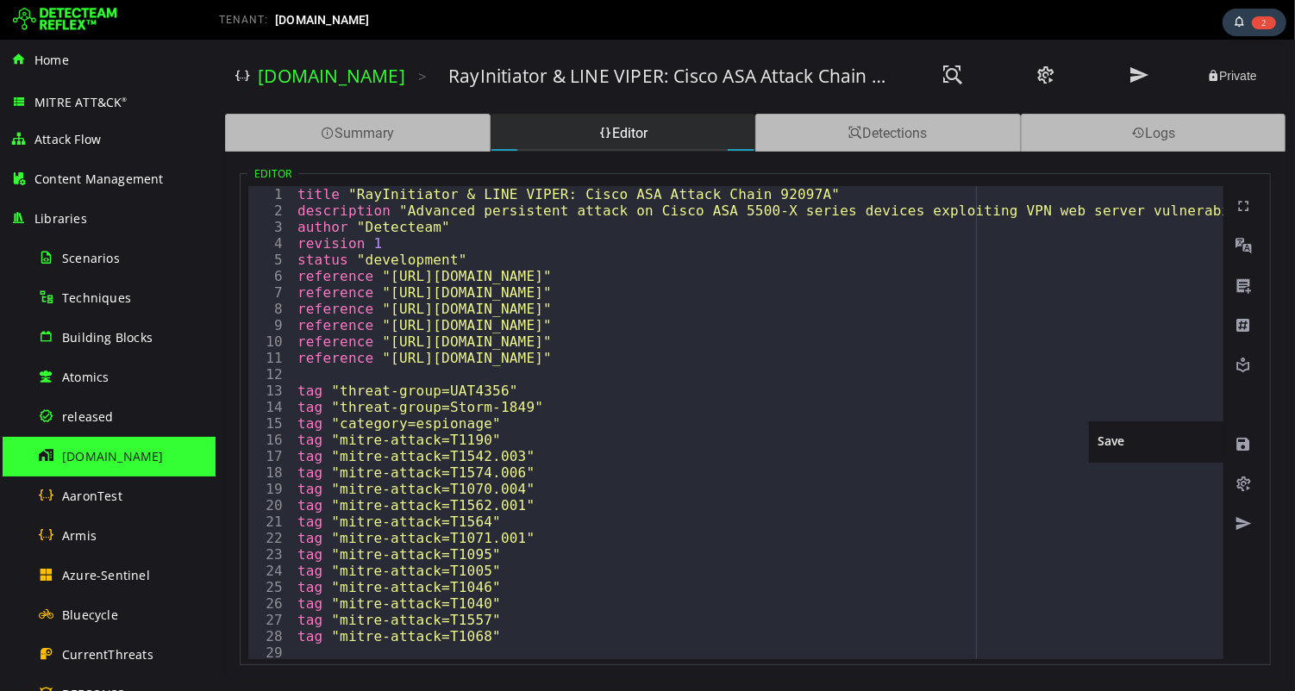
click at [1240, 446] on span at bounding box center [1241, 444] width 17 height 17
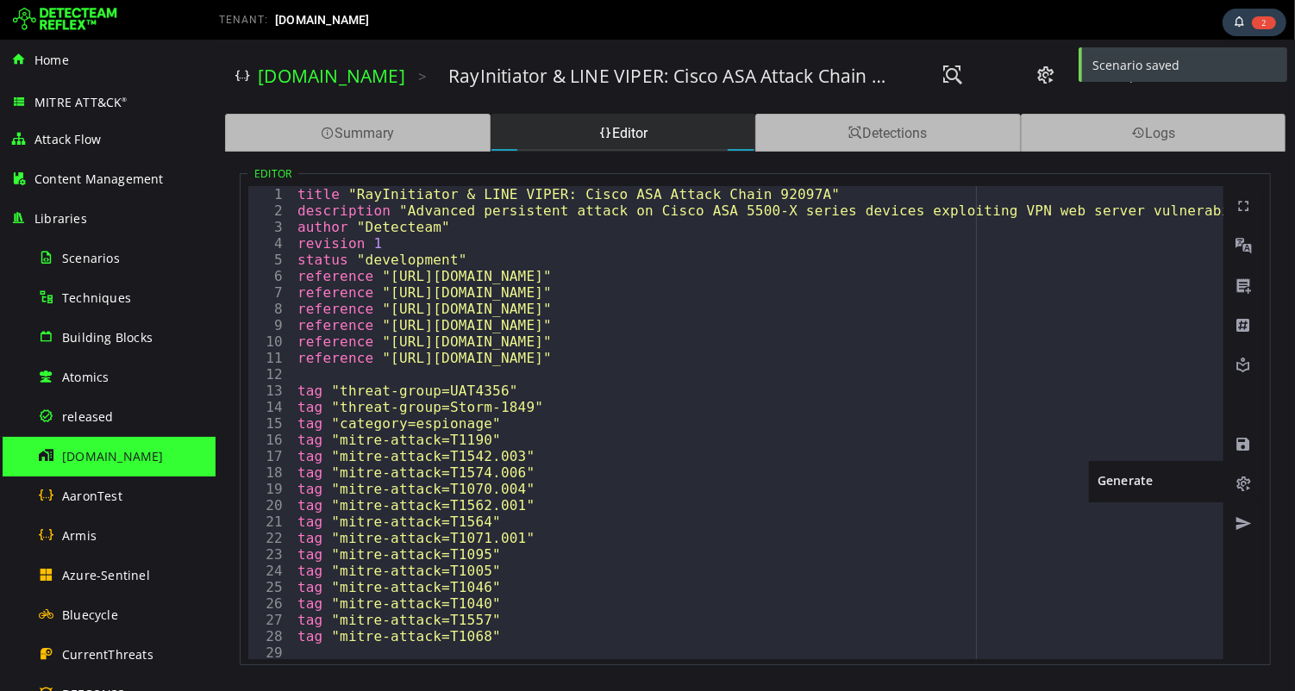
click at [1243, 484] on span at bounding box center [1241, 484] width 17 height 17
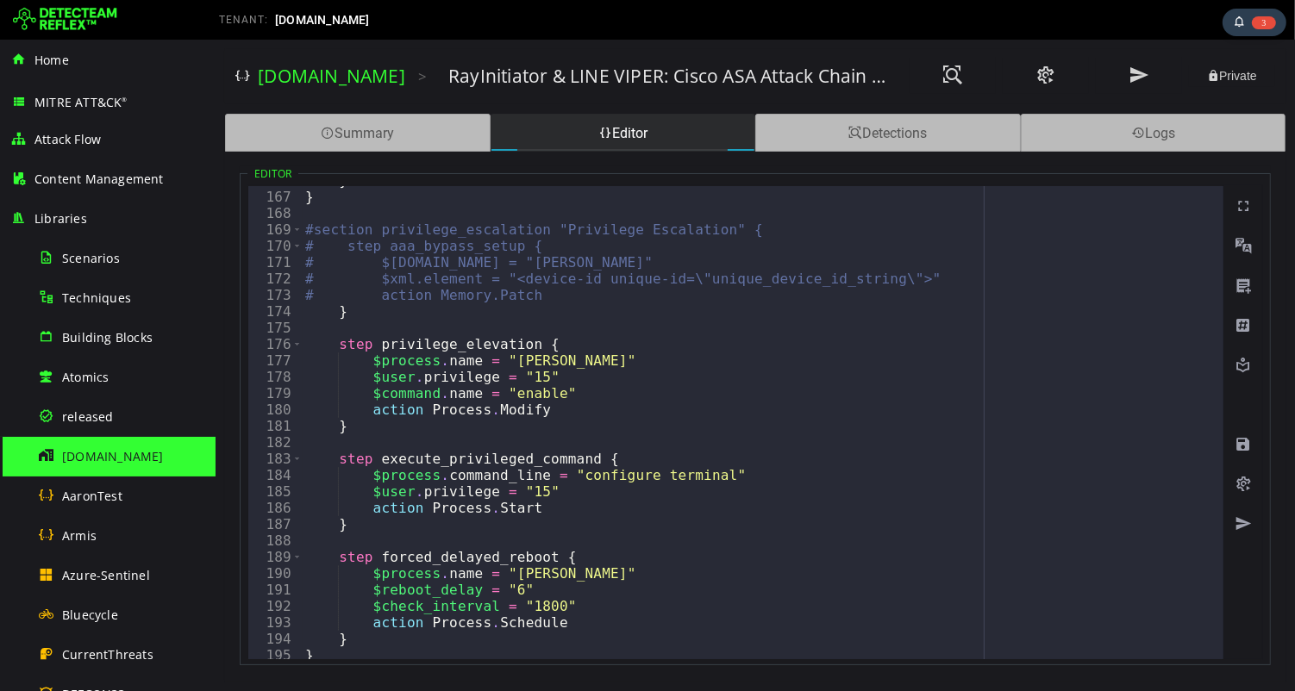
scroll to position [2720, 0]
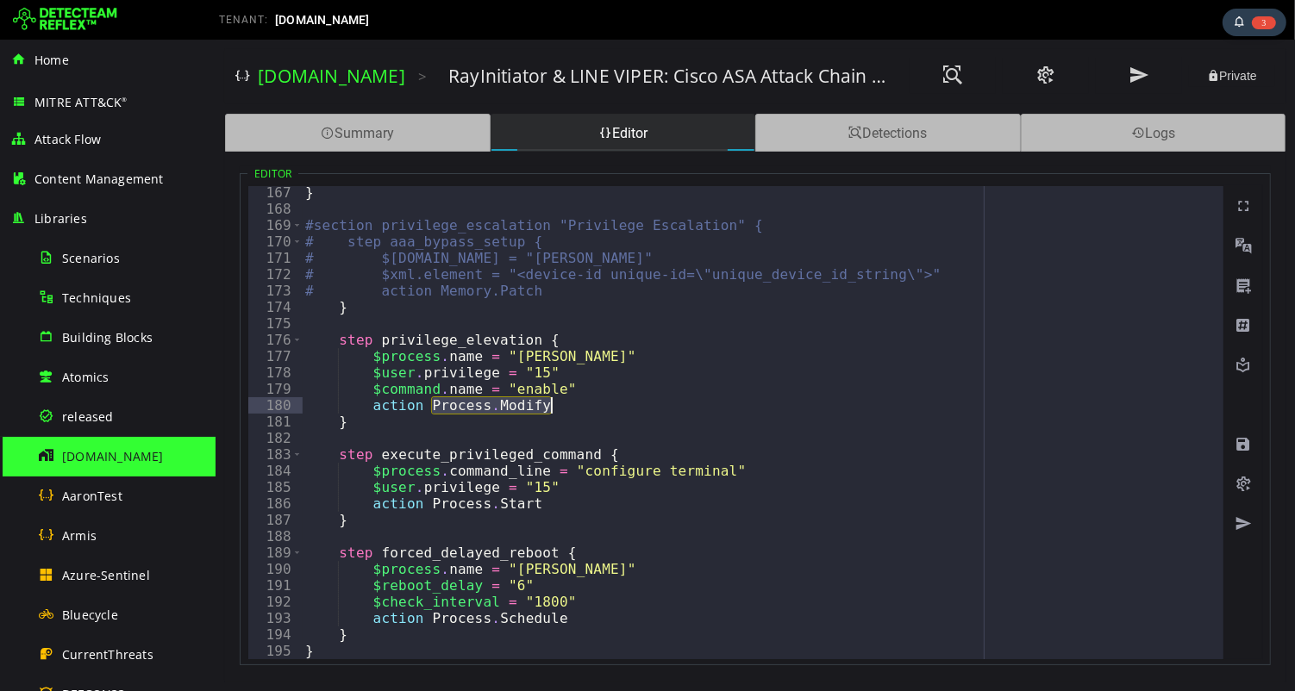
drag, startPoint x: 431, startPoint y: 407, endPoint x: 555, endPoint y: 411, distance: 124.2
click at [555, 411] on div "} #section privilege_escalation "Privilege Escalation" { # step aaa_bypass_setu…" at bounding box center [1300, 437] width 1999 height 506
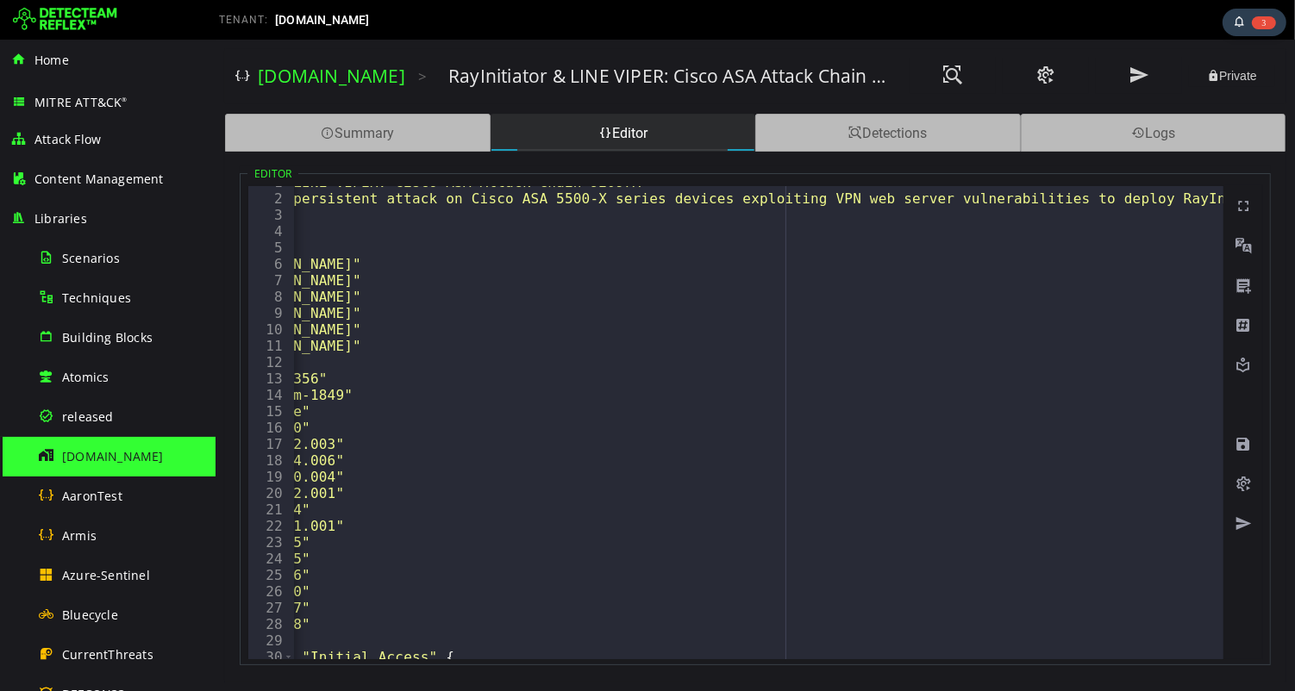
scroll to position [0, 0]
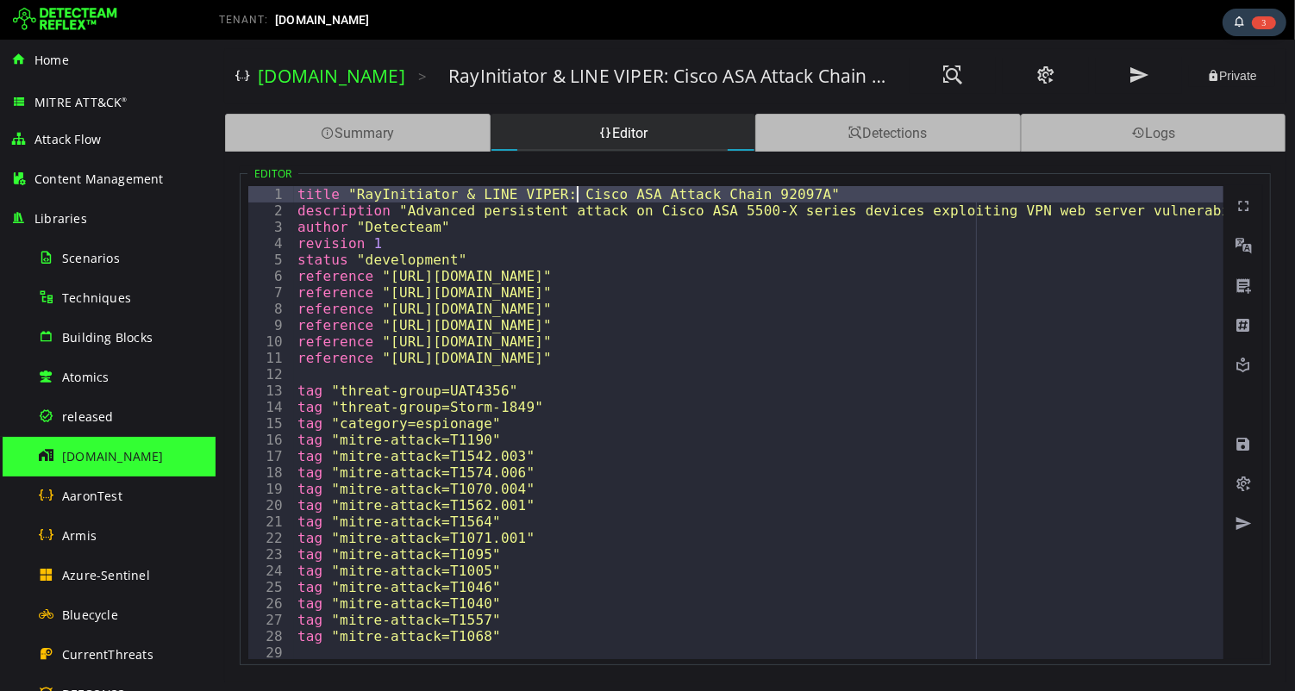
click at [578, 192] on div "title "RayInitiator & LINE VIPER: Cisco ASA Attack Chain 92097A" description "A…" at bounding box center [1292, 439] width 1999 height 506
click at [864, 200] on div "title "RayInitiator & LINE VIPER RCE Cisco ASA Attack Chain 92097A" description…" at bounding box center [1292, 439] width 1999 height 506
click at [852, 196] on div "title "RayInitiator & LINE VIPER RCE Cisco ASA Attack Chain 92097A" description…" at bounding box center [1292, 439] width 1999 height 506
click at [605, 190] on div "title "RayInitiator & LINE VIPER RCE Cisco ASA Attack" description "Advanced pe…" at bounding box center [1292, 439] width 1999 height 506
click at [582, 190] on div "title "RayInitiator & LINE VIPER RCE Cisco ASA Attack" description "Advanced pe…" at bounding box center [1292, 439] width 1999 height 506
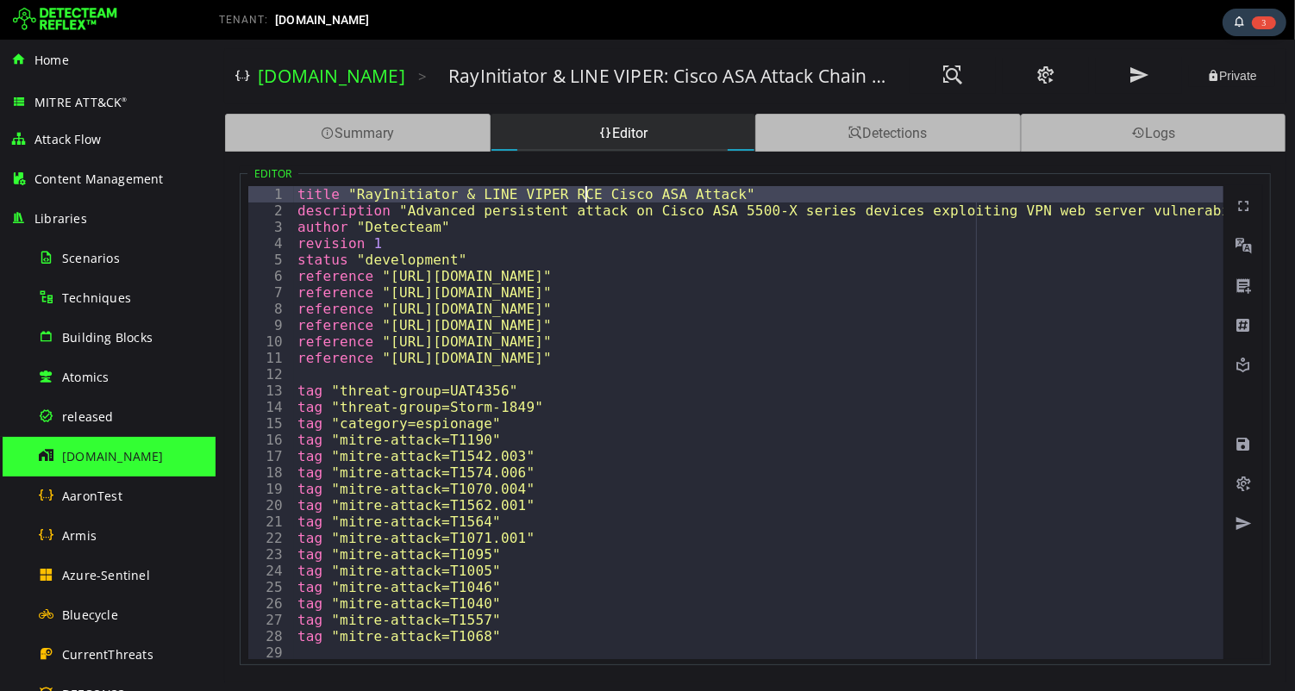
click at [582, 190] on div "title "RayInitiator & LINE VIPER RCE Cisco ASA Attack" description "Advanced pe…" at bounding box center [1292, 439] width 1999 height 506
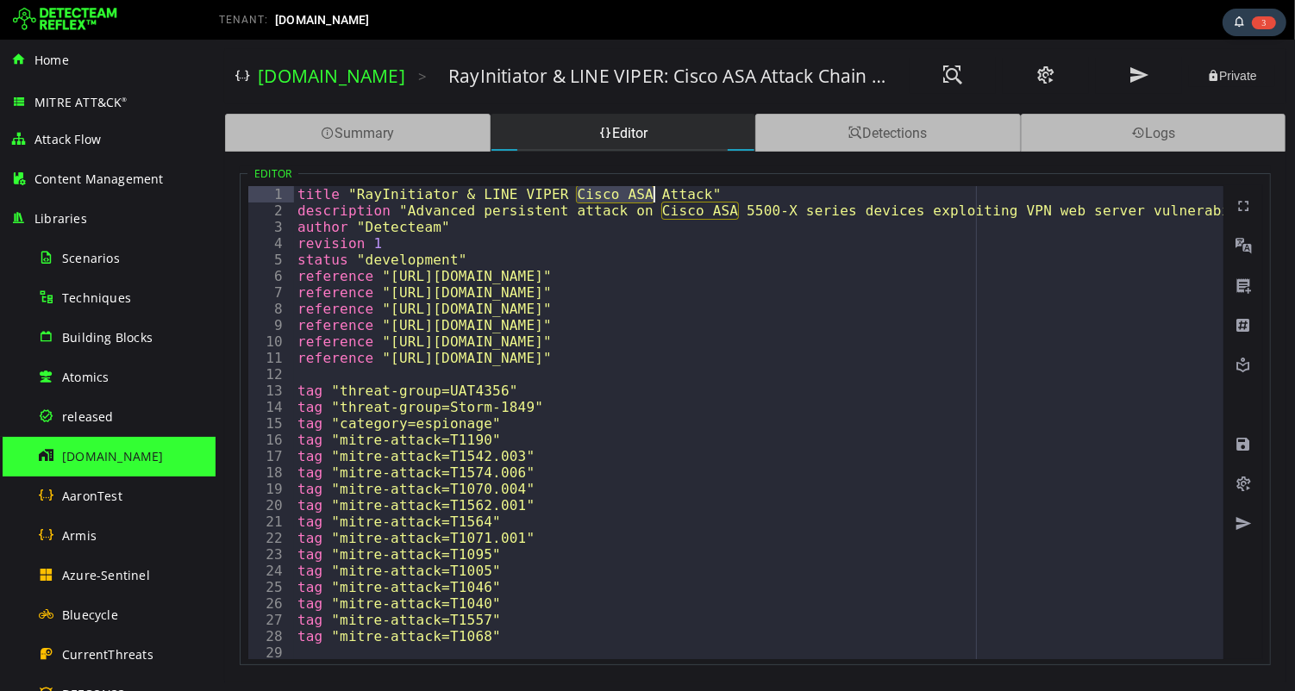
drag, startPoint x: 576, startPoint y: 192, endPoint x: 652, endPoint y: 197, distance: 76.0
click at [652, 197] on div "title "RayInitiator & LINE VIPER Cisco ASA Attack" description "Advanced persis…" at bounding box center [1292, 439] width 1999 height 506
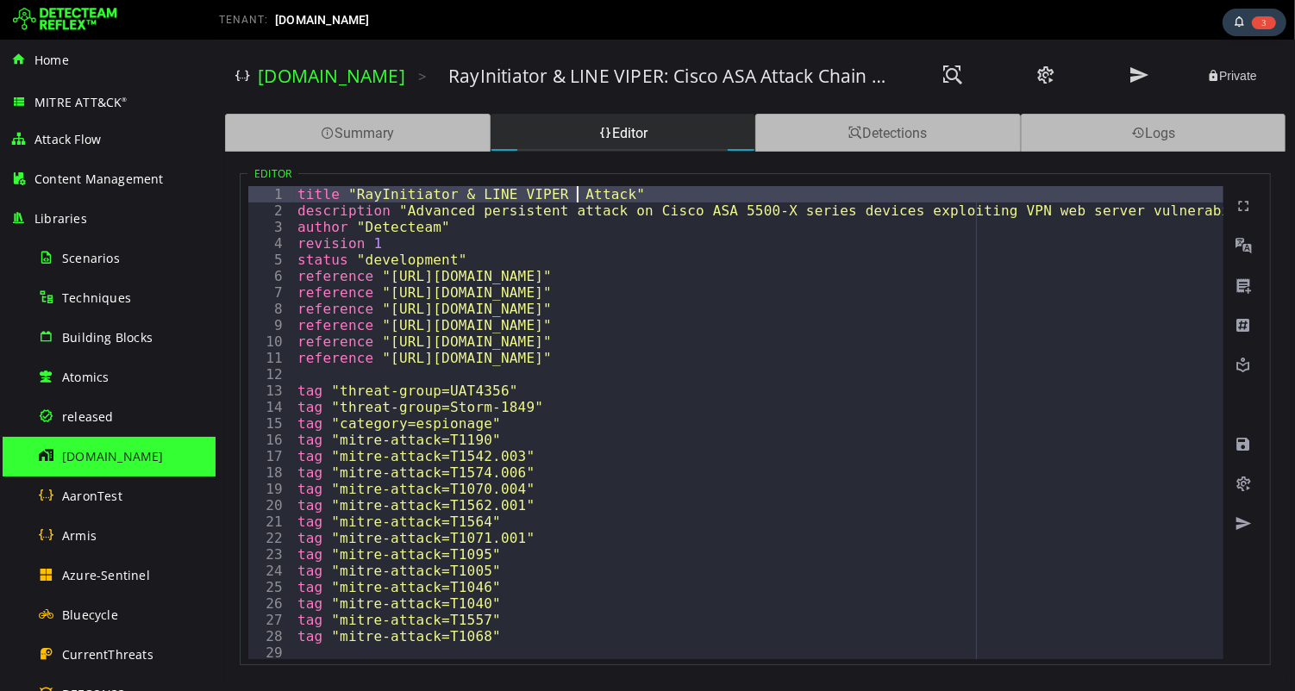
click at [355, 194] on div "title "RayInitiator & LINE VIPER Attack" description "Advanced persistent attac…" at bounding box center [1292, 439] width 1999 height 506
paste textarea "*********"
click at [654, 196] on div "title "Cisco ASARayInitiator & LINE VIPER Attack" description "Advanced persist…" at bounding box center [1292, 439] width 1999 height 506
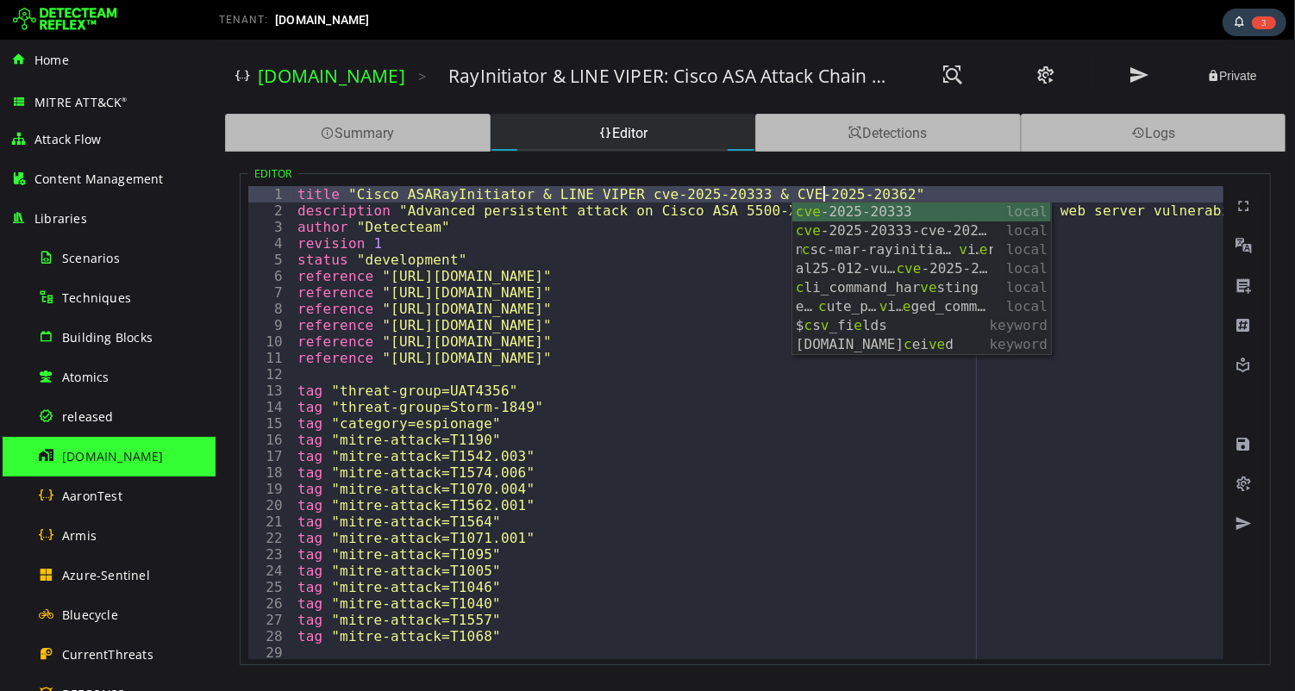
click at [673, 191] on div "title "Cisco ASARayInitiator & LINE VIPER cve-2025-20333 & CVE-2025-20362" desc…" at bounding box center [1292, 439] width 1999 height 506
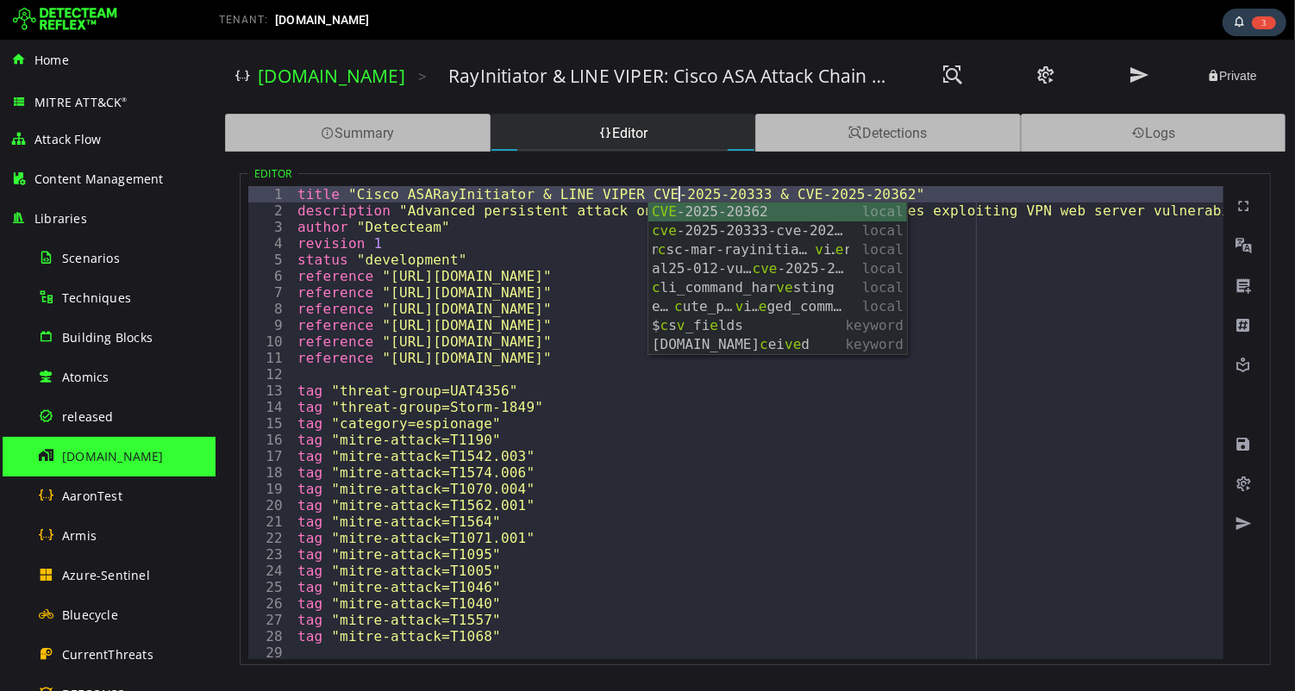
click at [554, 197] on div "title "Cisco ASARayInitiator & LINE VIPER CVE-2025-20333 & CVE-2025-20362" desc…" at bounding box center [1292, 439] width 1999 height 506
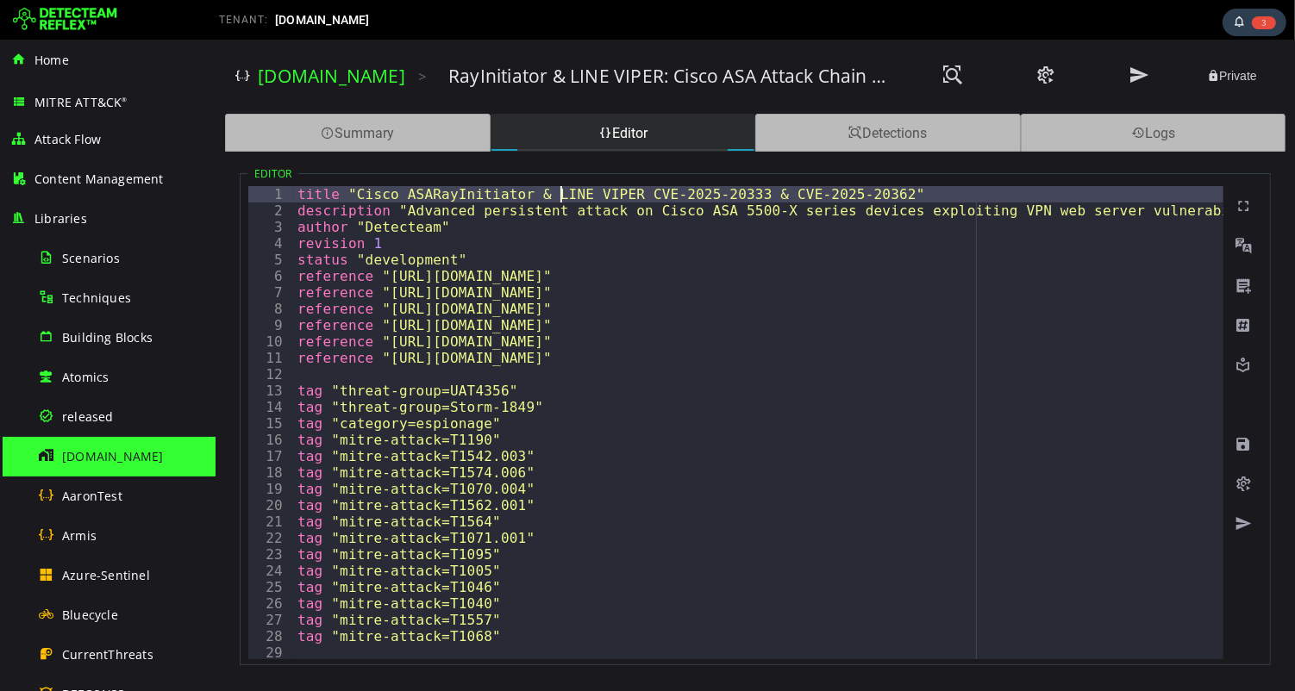
click at [436, 194] on div "title "Cisco ASARayInitiator & LINE VIPER CVE-2025-20333 & CVE-2025-20362" desc…" at bounding box center [1292, 439] width 1999 height 506
click at [432, 192] on div "title "Cisco ASARayInitiator & LINE VIPER CVE-2025-20333 & CVE-2025-20362" desc…" at bounding box center [1292, 439] width 1999 height 506
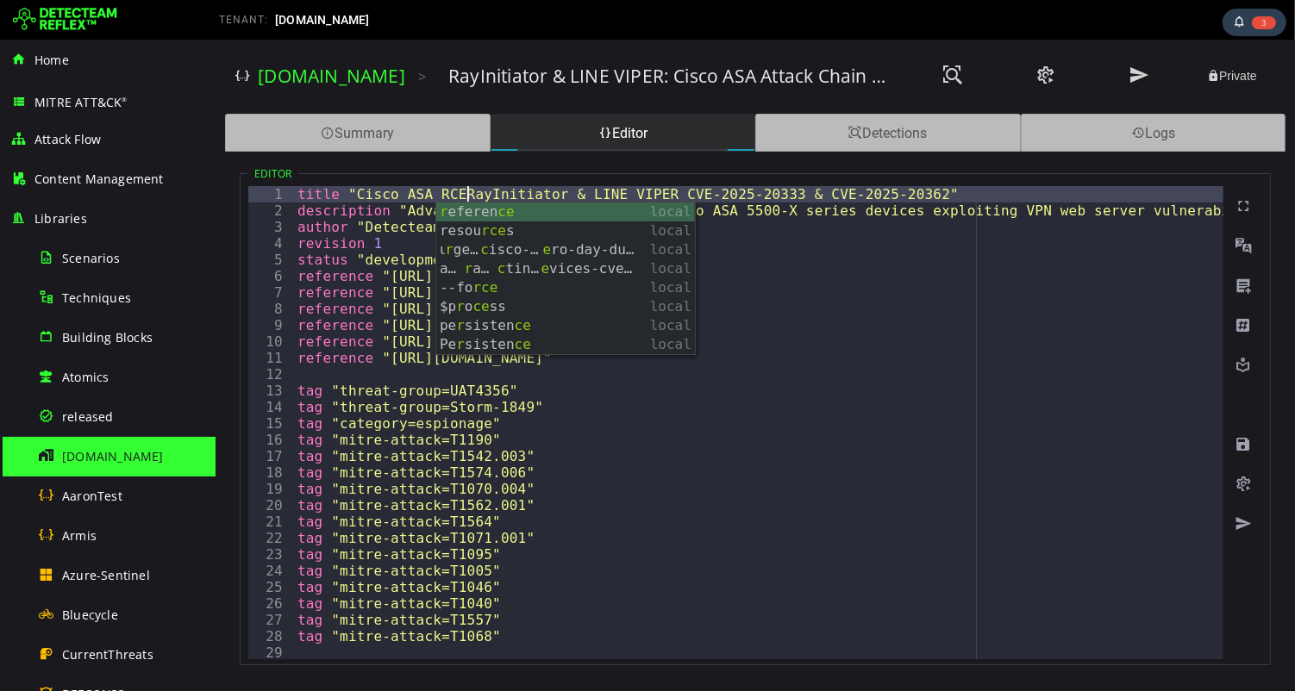
scroll to position [0, 9]
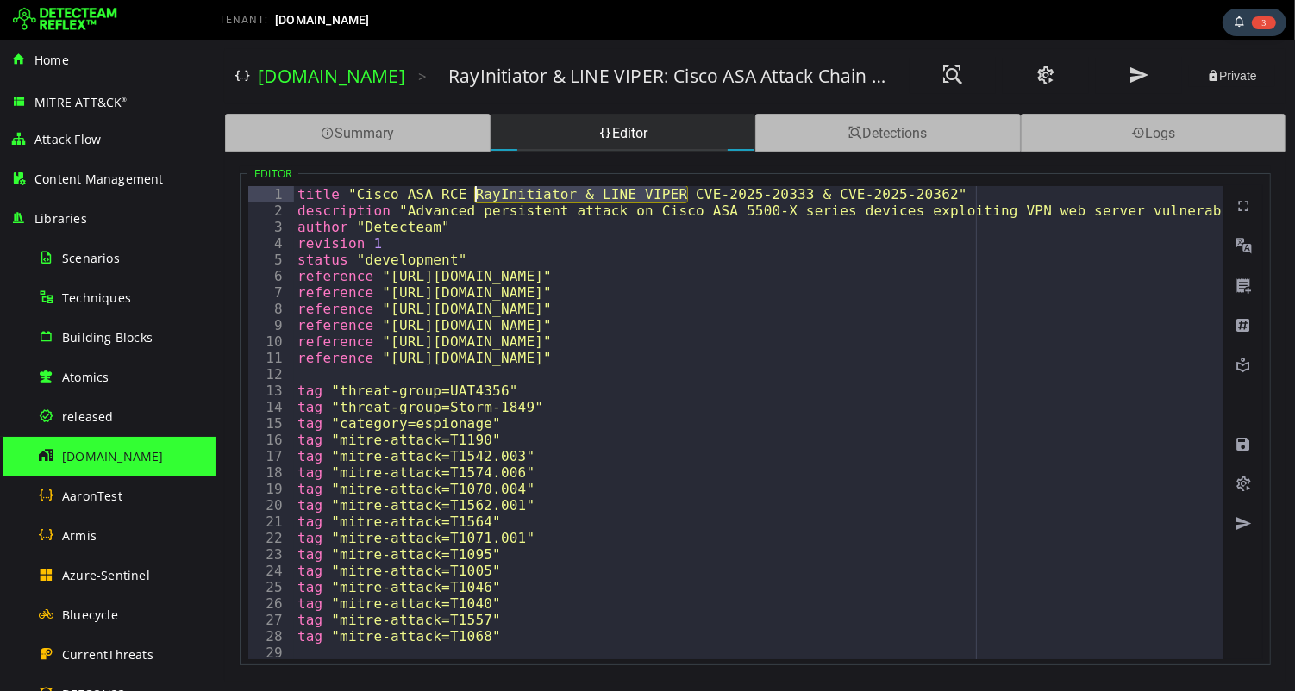
drag, startPoint x: 687, startPoint y: 193, endPoint x: 473, endPoint y: 195, distance: 213.8
click at [473, 195] on div "title "Cisco ASA RCE RayInitiator & LINE VIPER CVE-2025-20333 & CVE-2025-20362"…" at bounding box center [1292, 439] width 1999 height 506
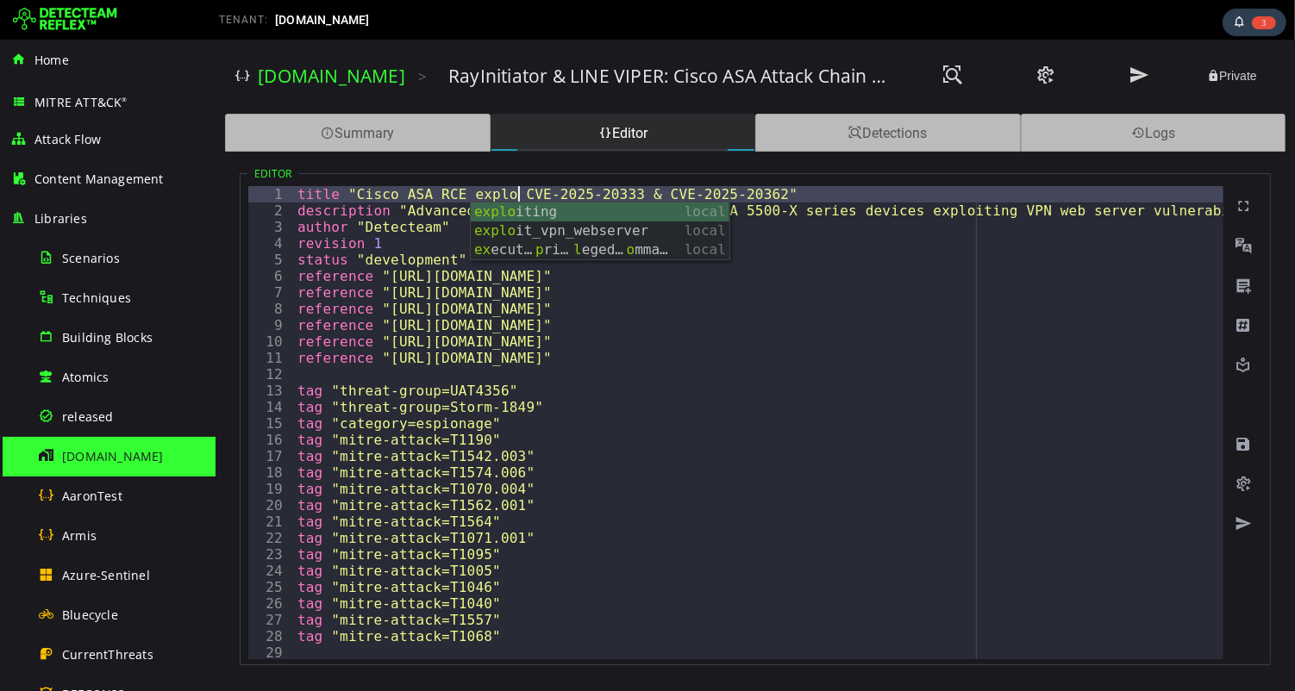
scroll to position [0, 13]
click at [807, 192] on div "title "Cisco ASA RCE exploit CVE-2025-20333 & CVE-2025-20362" description "Adva…" at bounding box center [1292, 439] width 1999 height 506
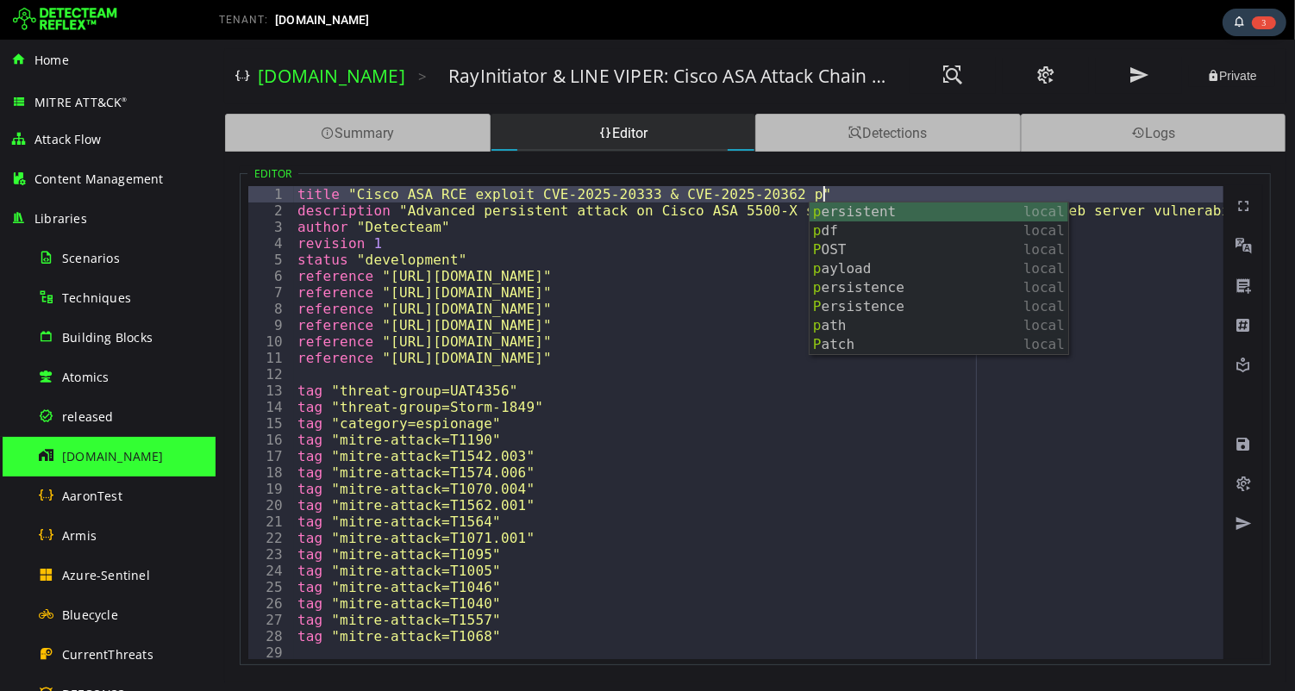
scroll to position [0, 30]
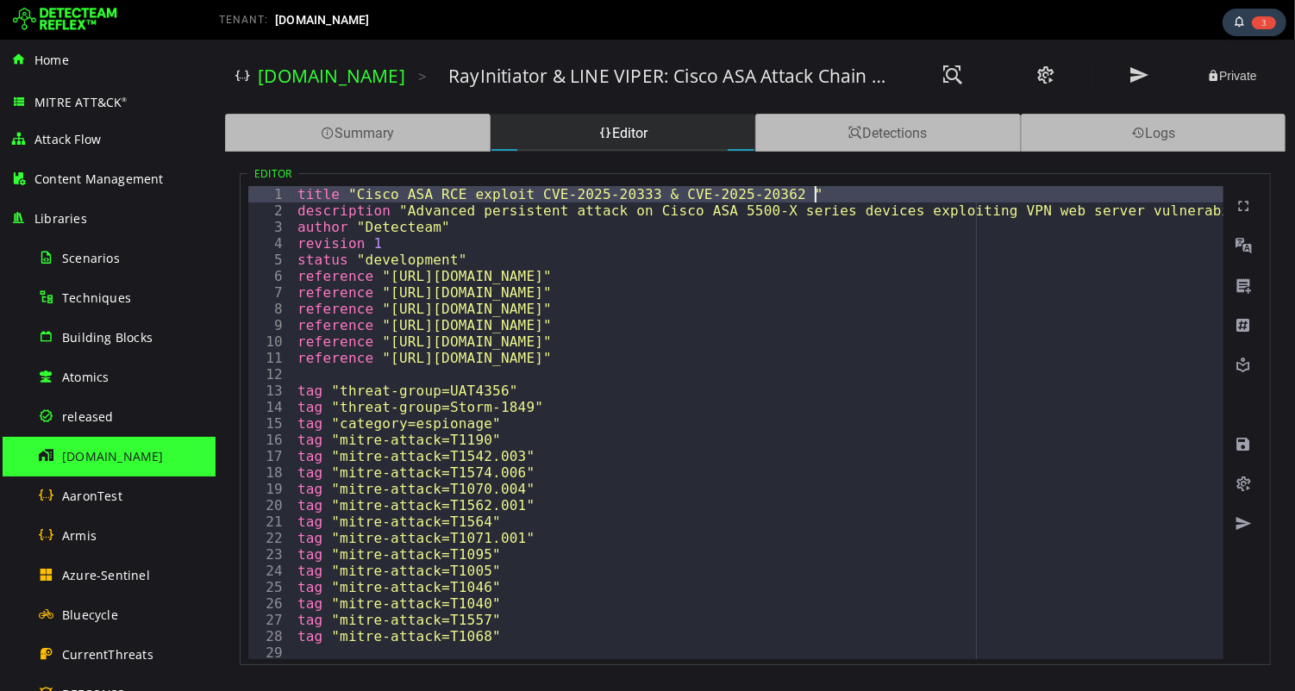
paste textarea "**********"
click at [809, 197] on div "title "Cisco ASA RCE exploit CVE-2025-20333 & CVE-2025-20362 RayInitiator & LIN…" at bounding box center [1292, 439] width 1999 height 506
click at [1023, 191] on div "title "Cisco ASA RCE exploit CVE-2025-20333 & CVE-2025-20362 RayInitiator & LIN…" at bounding box center [1292, 439] width 1999 height 506
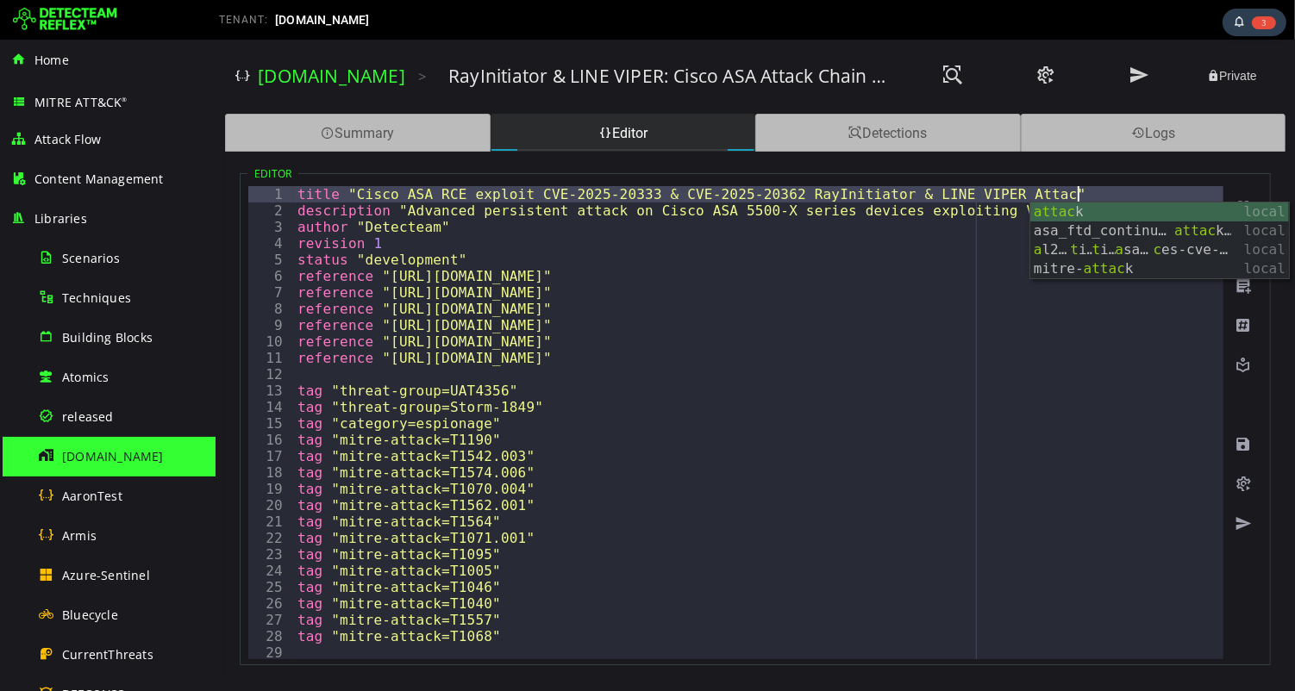
scroll to position [0, 47]
click at [877, 265] on div "title "Cisco ASA RCE exploit CVE-2025-20333 & CVE-2025-20362 RayInitiator & LIN…" at bounding box center [1292, 439] width 1999 height 506
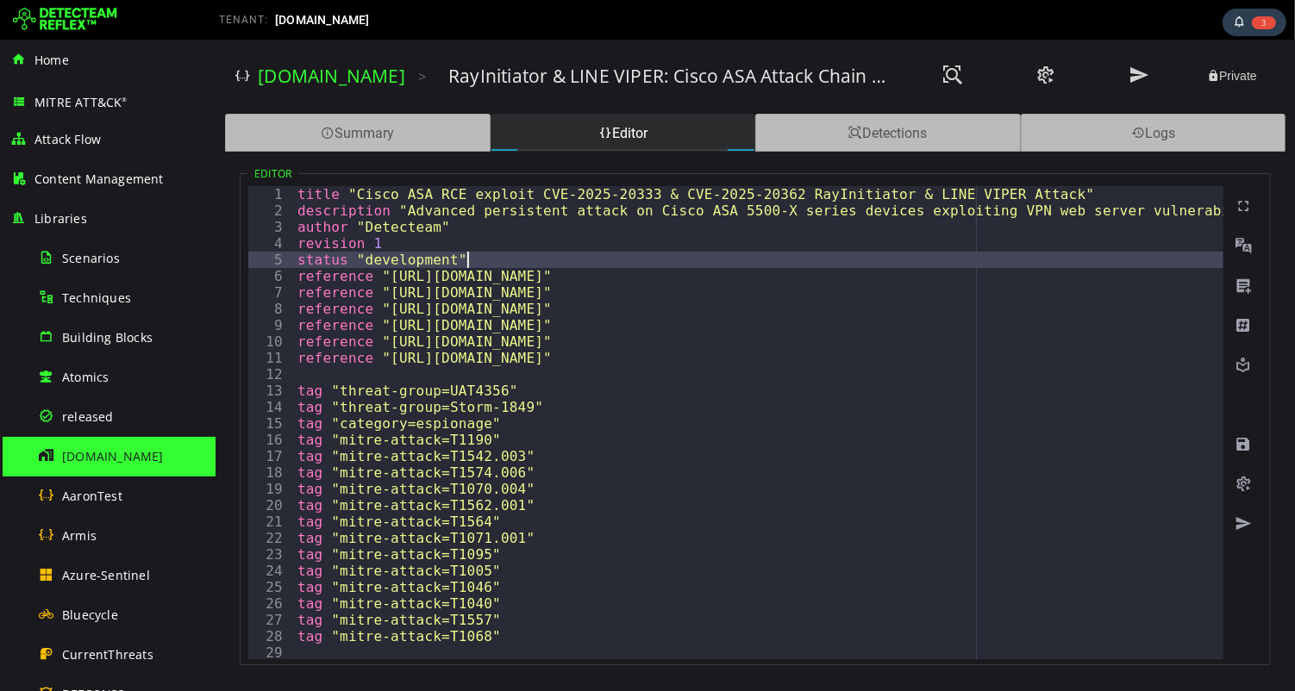
scroll to position [0, 9]
click at [1239, 442] on span at bounding box center [1241, 444] width 17 height 17
click at [384, 239] on div "title "Cisco ASA RCE exploit CVE-2025-20333 & CVE-2025-20362 RayInitiator & LIN…" at bounding box center [1292, 439] width 1999 height 506
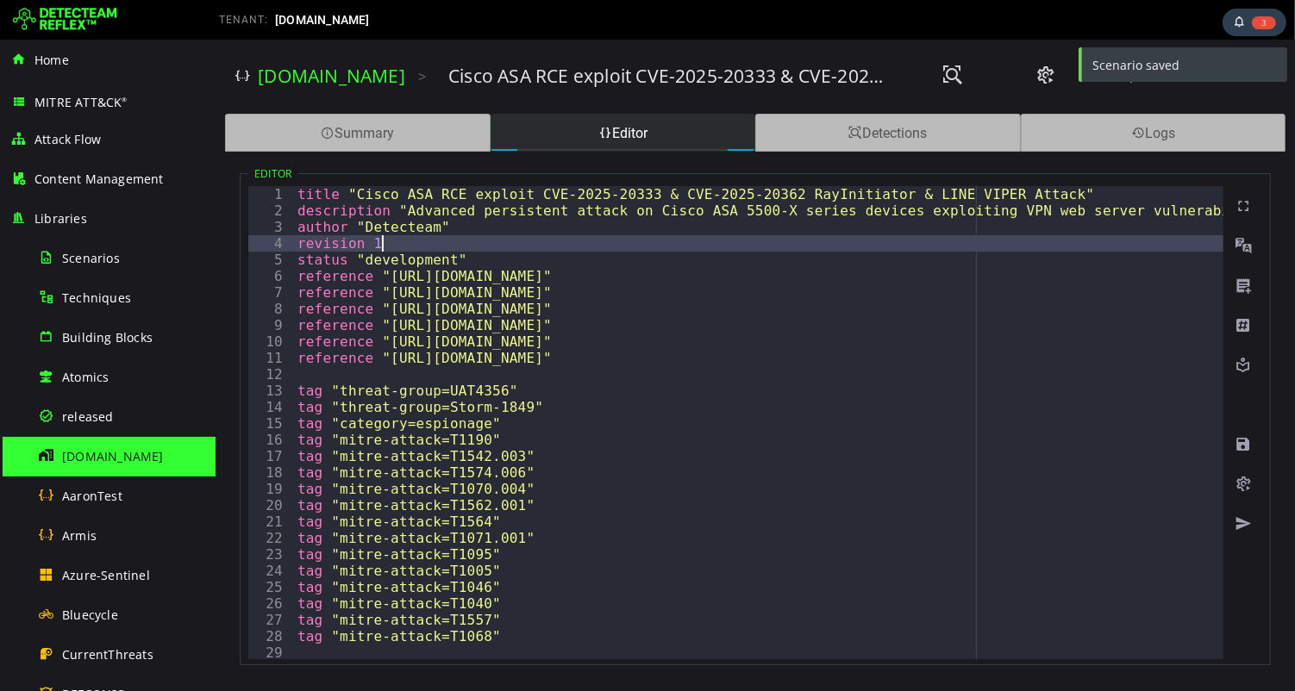
scroll to position [0, 3]
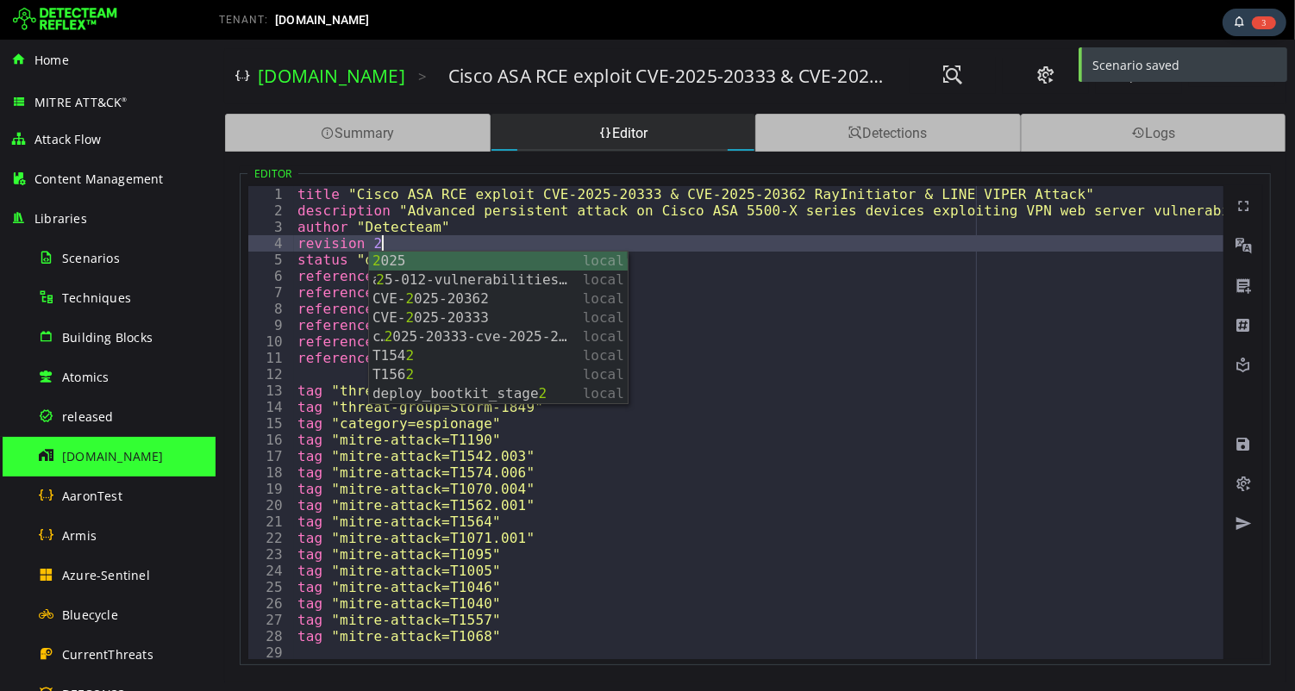
click at [493, 233] on div "title "Cisco ASA RCE exploit CVE-2025-20333 & CVE-2025-20362 RayInitiator & LIN…" at bounding box center [1292, 439] width 1999 height 506
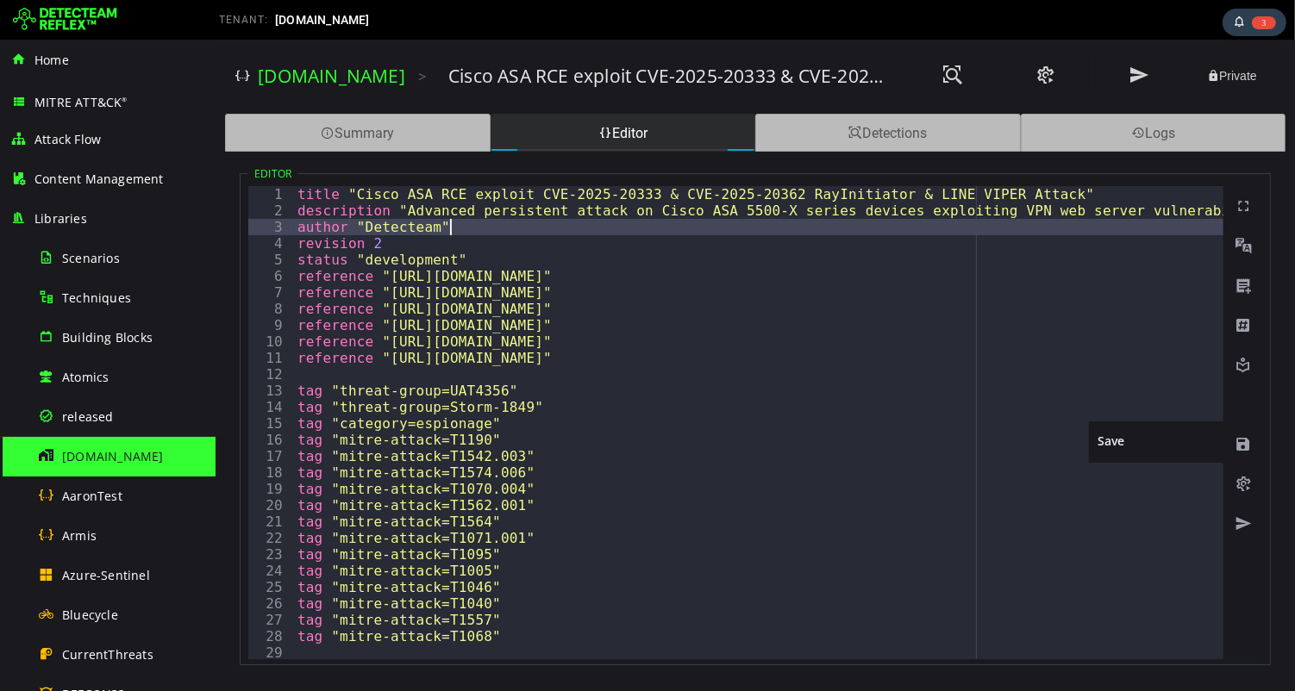
type textarea "**********"
click at [1239, 442] on span at bounding box center [1241, 444] width 17 height 17
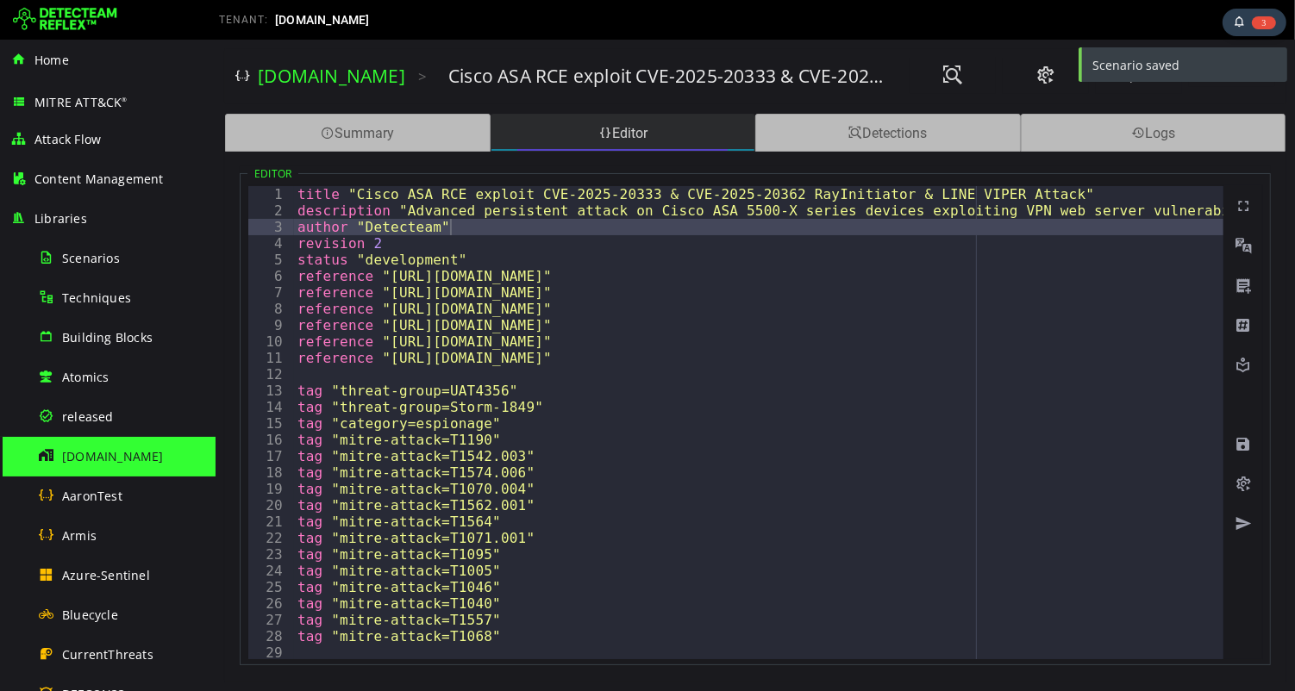
click at [656, 131] on div "Editor" at bounding box center [622, 133] width 265 height 38
click at [407, 133] on div "Summary" at bounding box center [356, 133] width 265 height 38
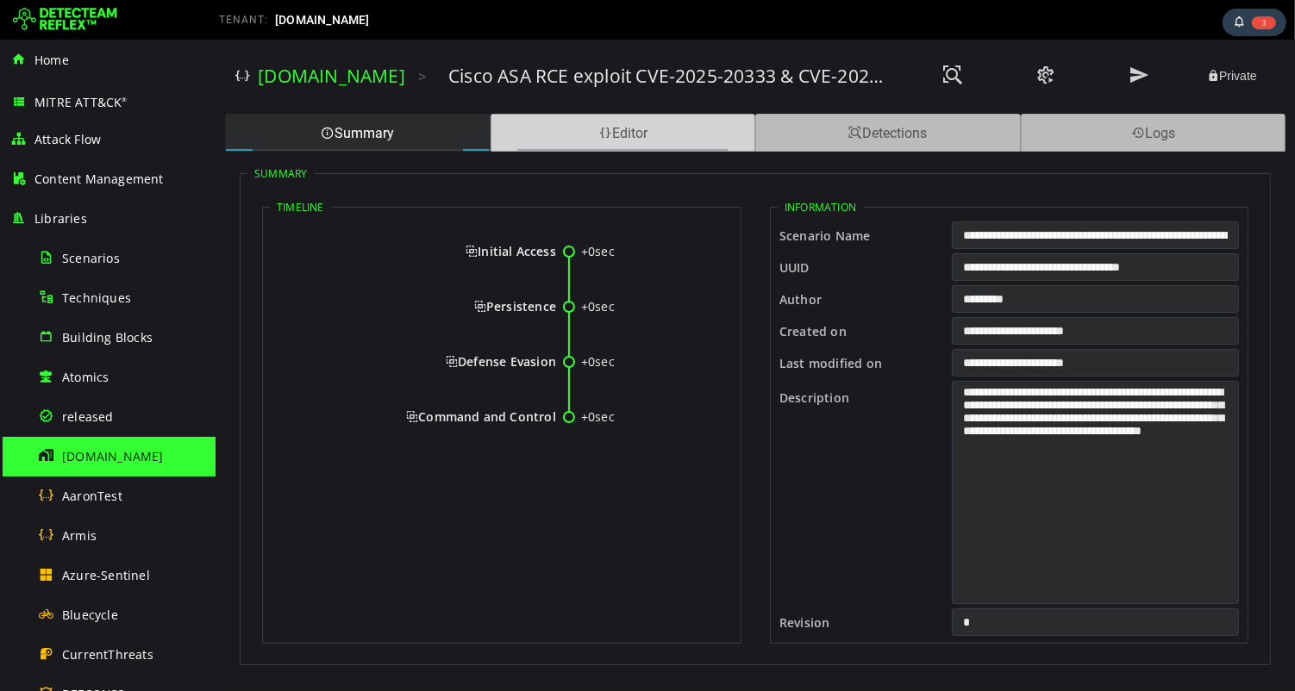
click at [640, 134] on div "Editor" at bounding box center [622, 133] width 265 height 38
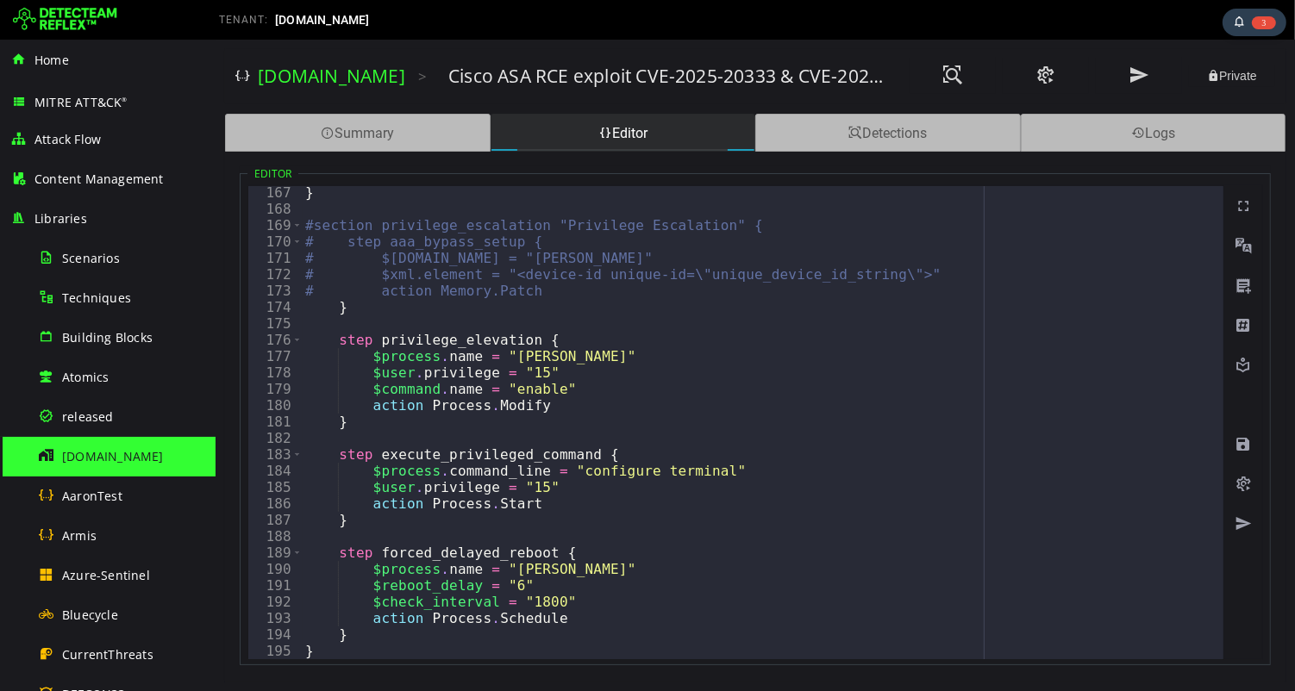
scroll to position [975, 0]
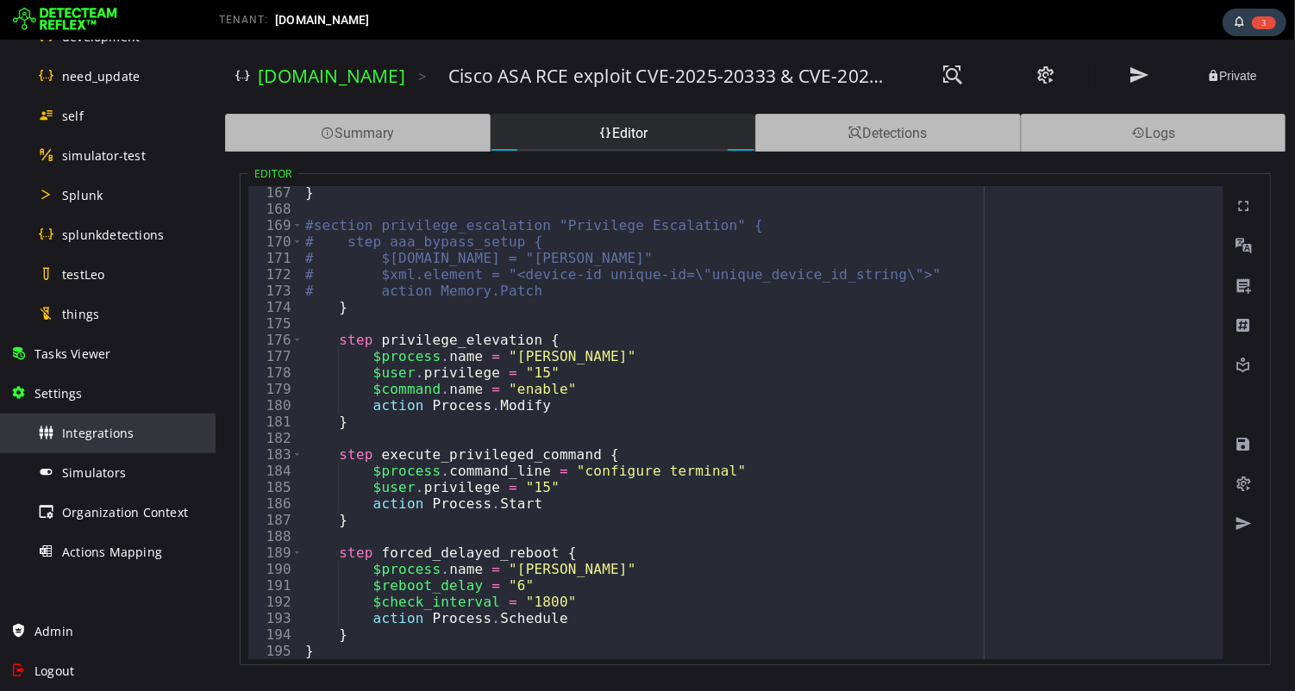
click at [105, 423] on div "Integrations" at bounding box center [121, 433] width 167 height 39
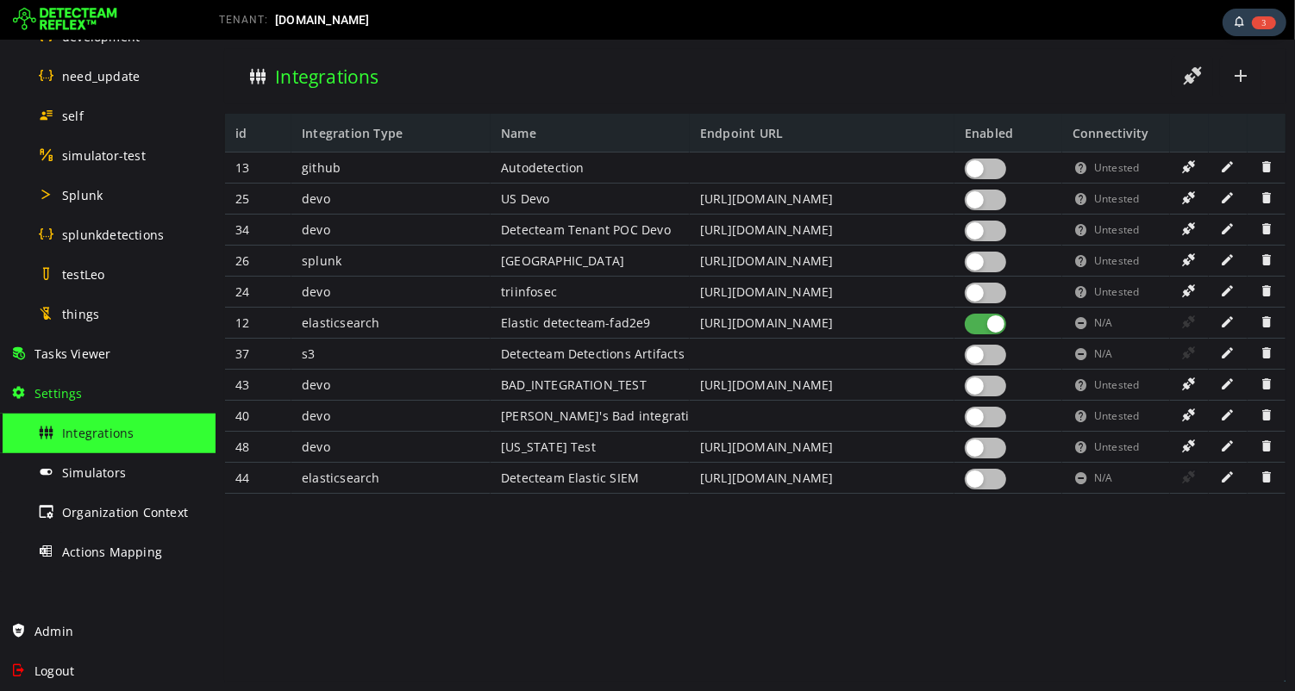
click at [977, 262] on div at bounding box center [984, 262] width 41 height 21
click at [985, 232] on div at bounding box center [984, 231] width 41 height 21
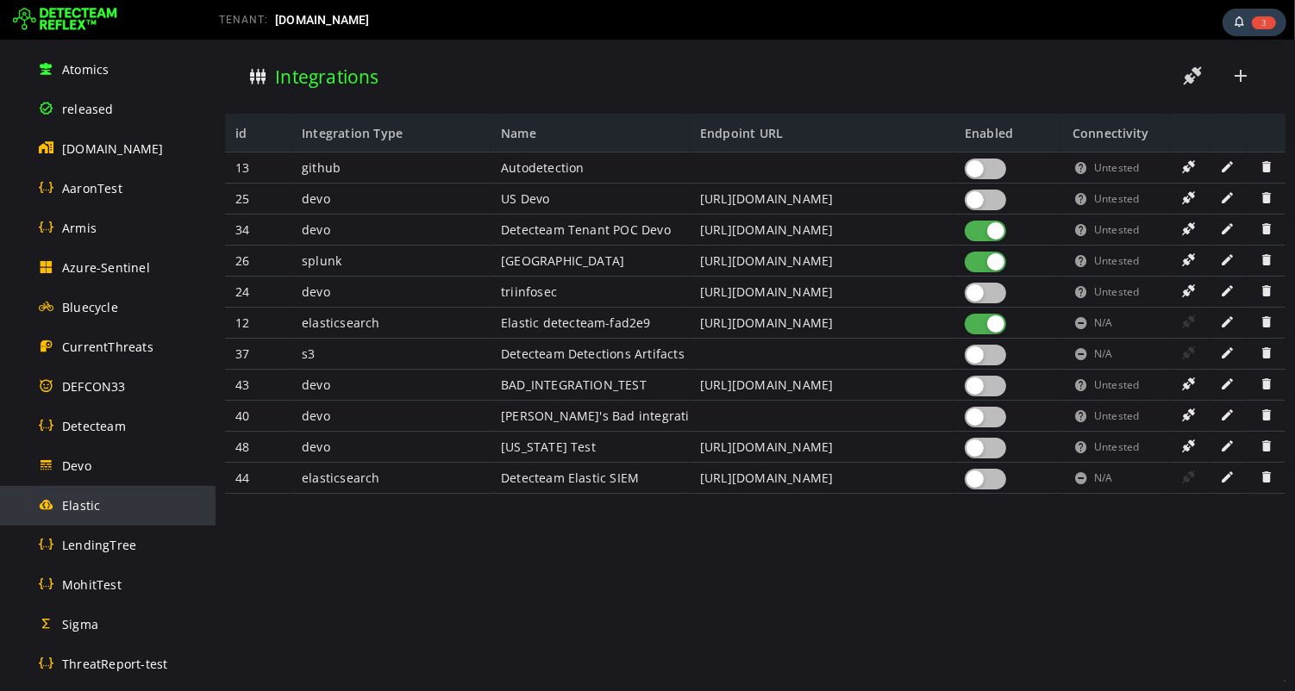
scroll to position [209, 0]
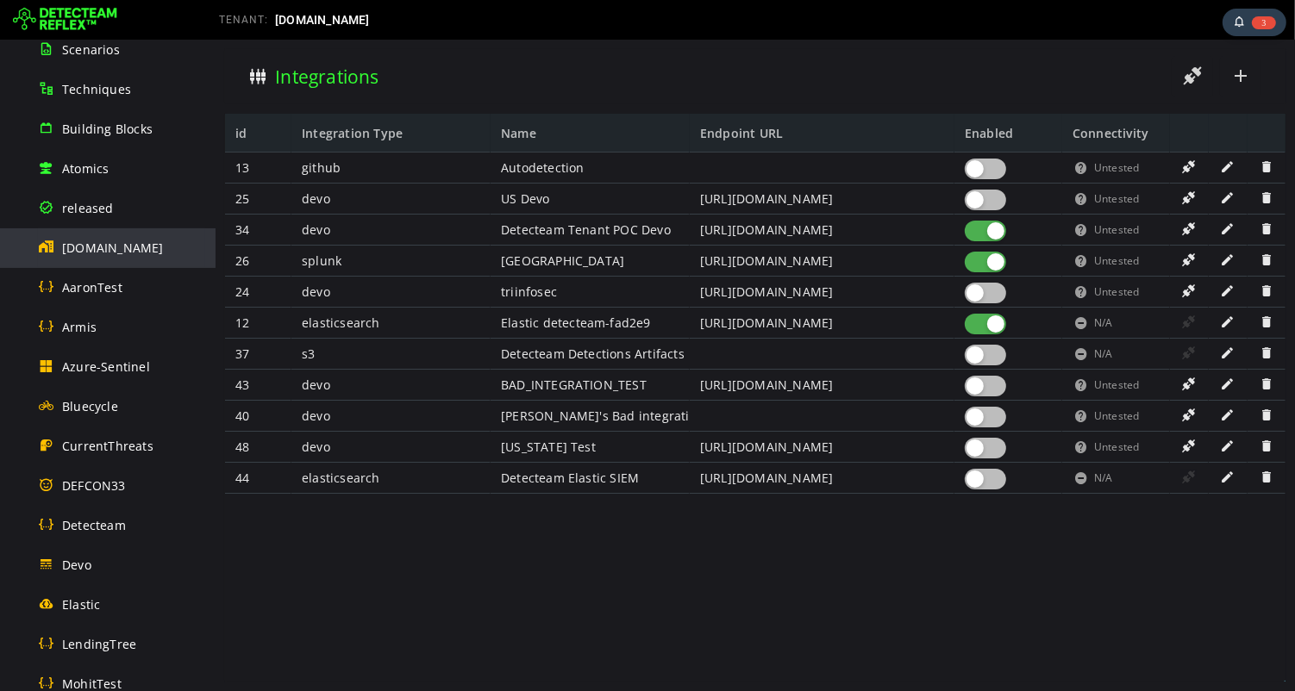
click at [99, 250] on span "[DOMAIN_NAME]" at bounding box center [113, 248] width 102 height 16
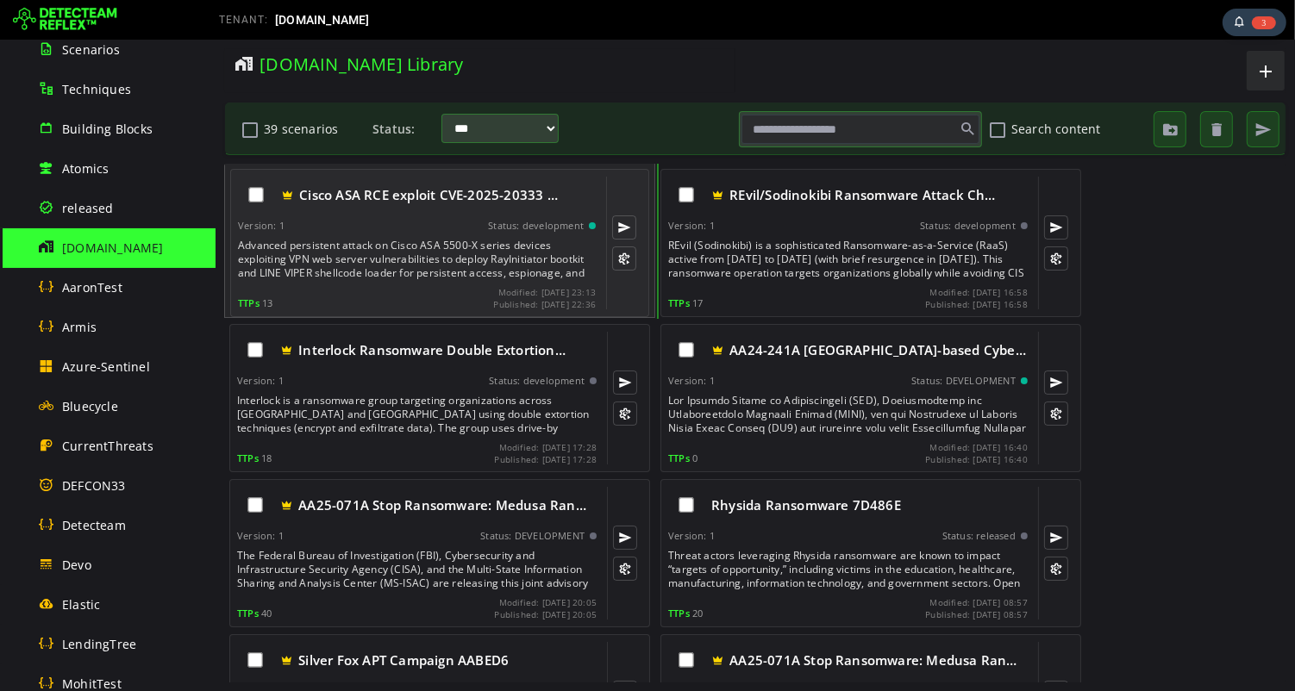
click at [370, 256] on div "Advanced persistent attack on Cisco ASA 5500-X series devices exploiting VPN we…" at bounding box center [417, 259] width 361 height 41
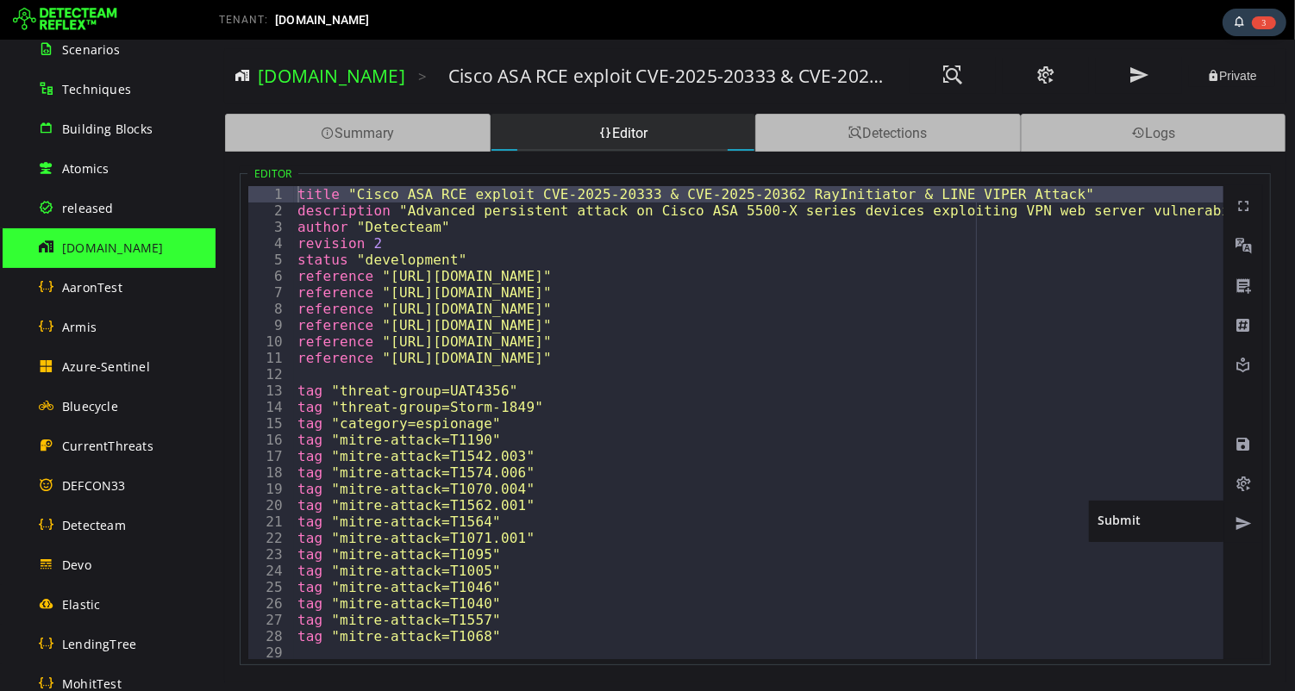
click at [1238, 522] on span at bounding box center [1241, 523] width 17 height 17
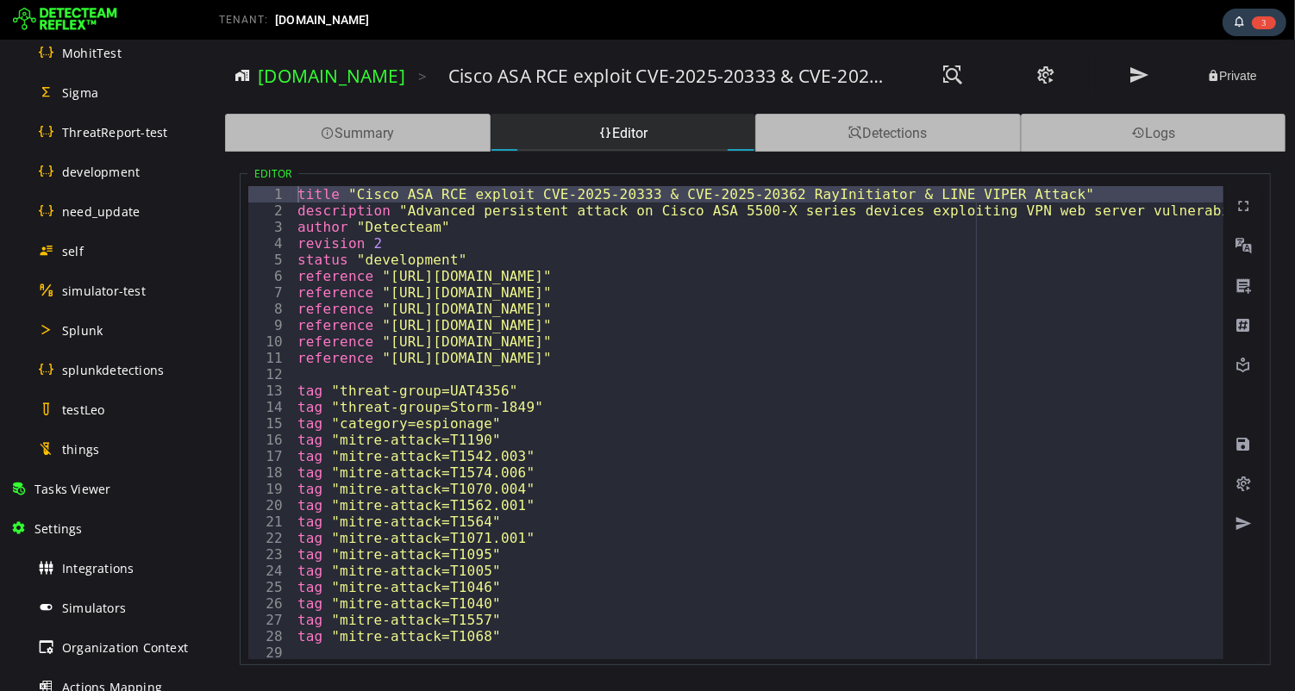
scroll to position [975, 0]
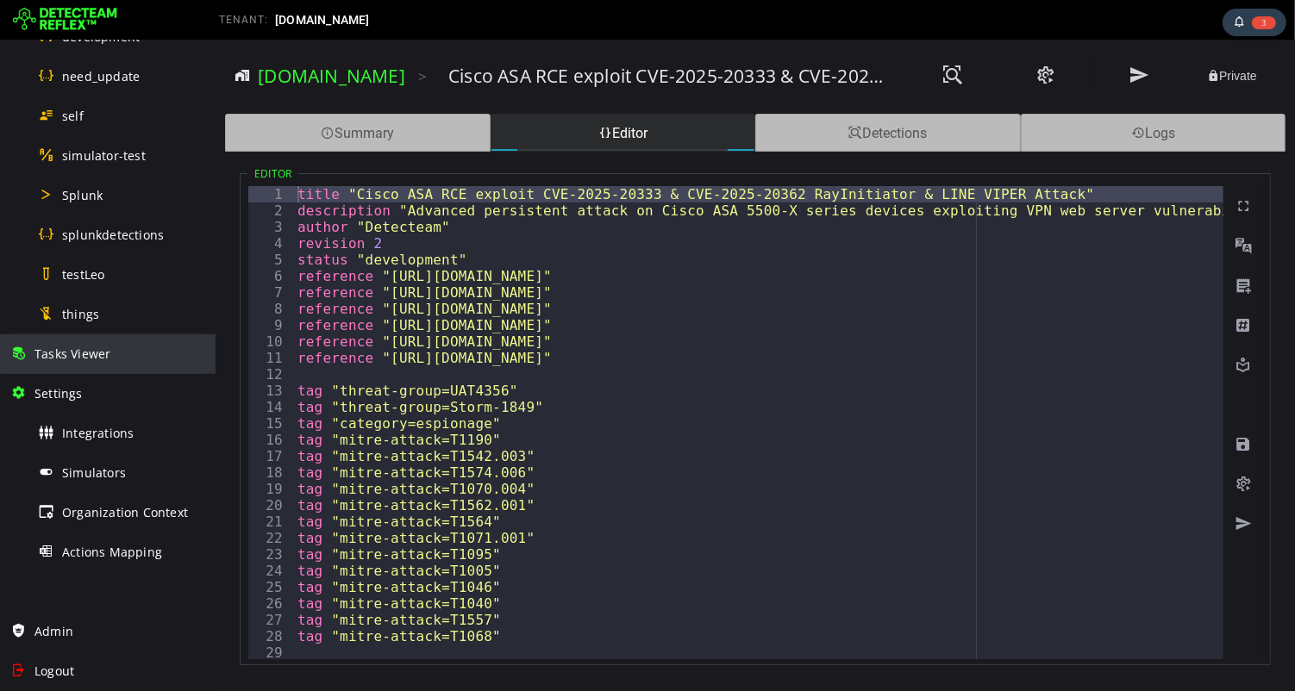
click at [75, 355] on span "Tasks Viewer" at bounding box center [72, 354] width 76 height 16
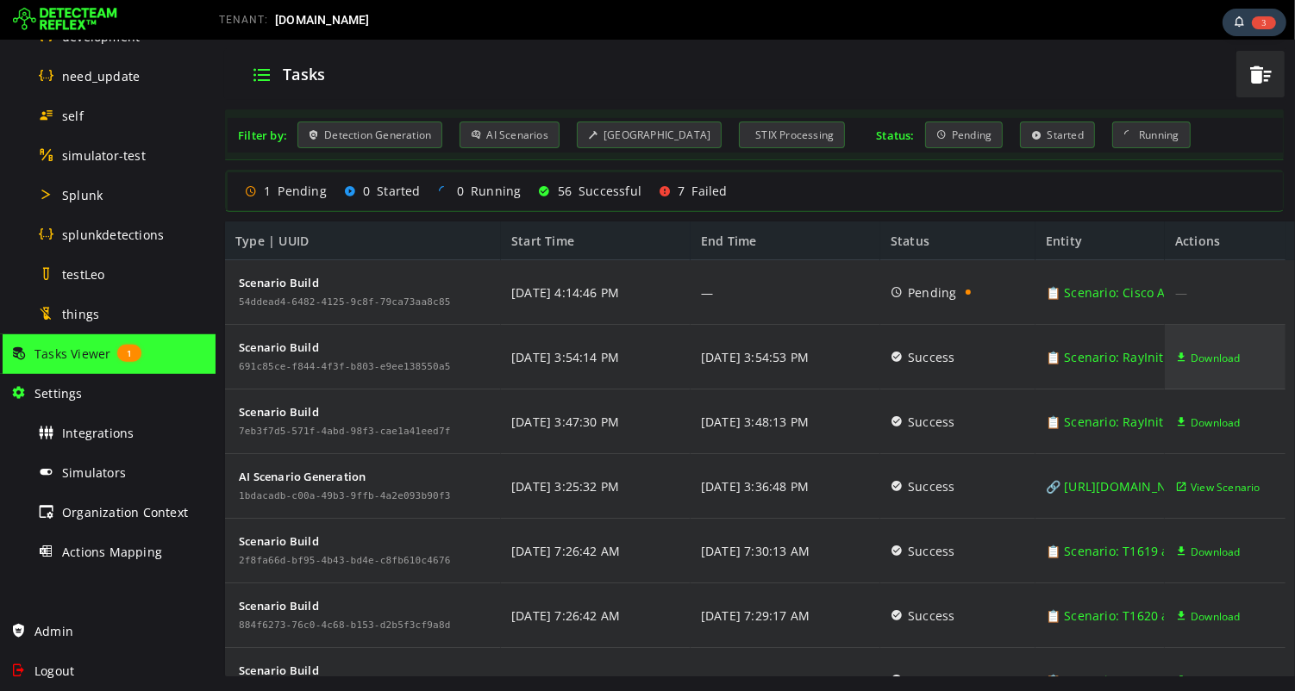
click at [1205, 360] on span "Download" at bounding box center [1214, 358] width 50 height 65
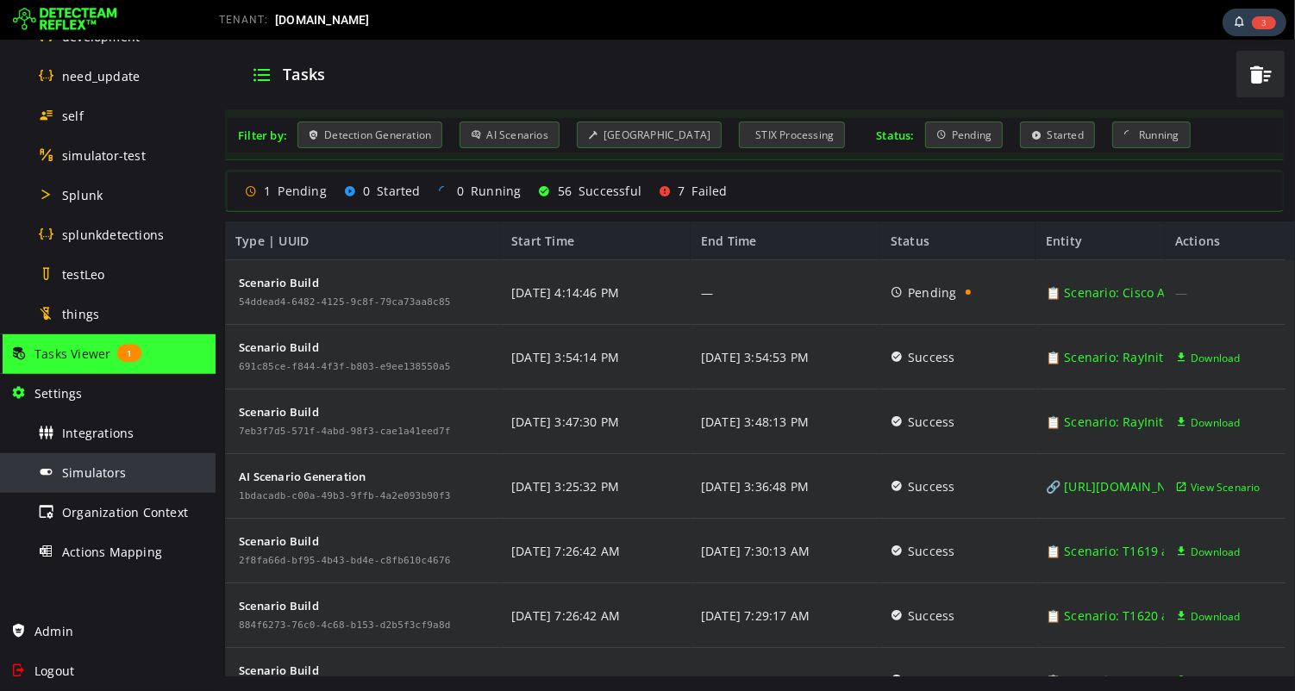
click at [87, 474] on span "Simulators" at bounding box center [94, 473] width 64 height 16
